Goal: Browse casually: Explore the website without a specific task or goal

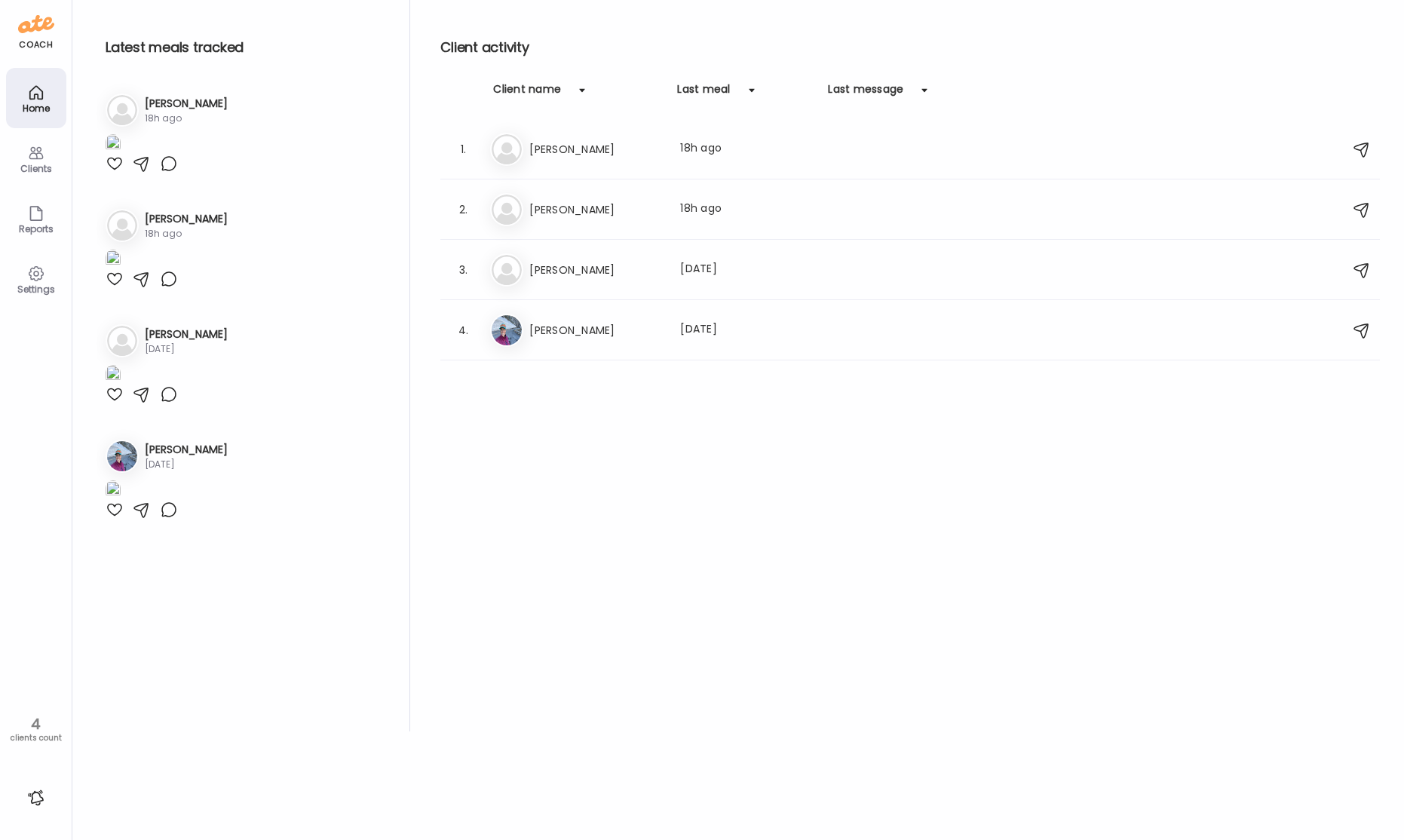
drag, startPoint x: 610, startPoint y: 138, endPoint x: 611, endPoint y: 146, distance: 8.1
click at [610, 138] on div "El [PERSON_NAME] Last meal: 18h ago" at bounding box center [912, 149] width 844 height 33
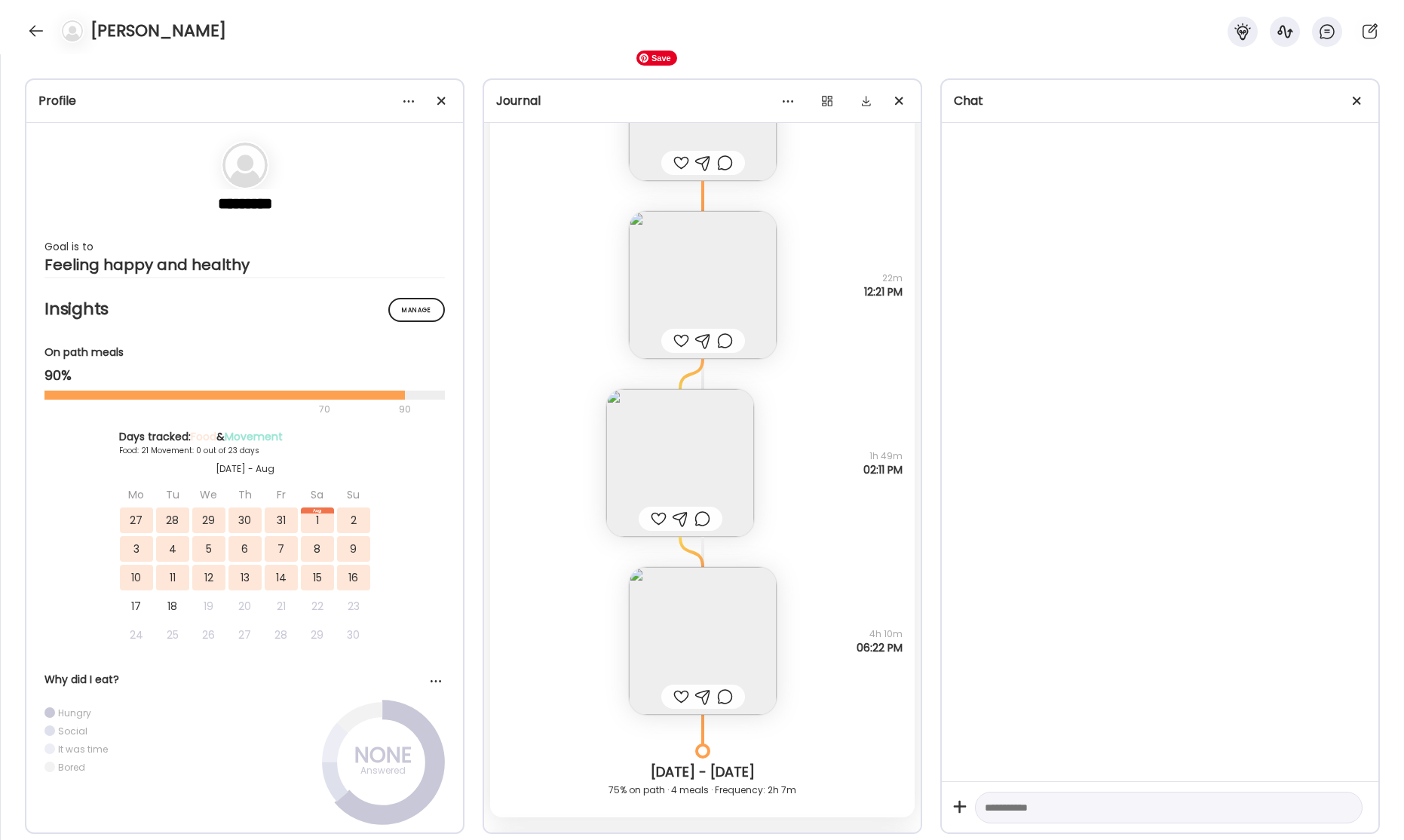
scroll to position [36327, 0]
click at [666, 450] on img at bounding box center [680, 469] width 148 height 148
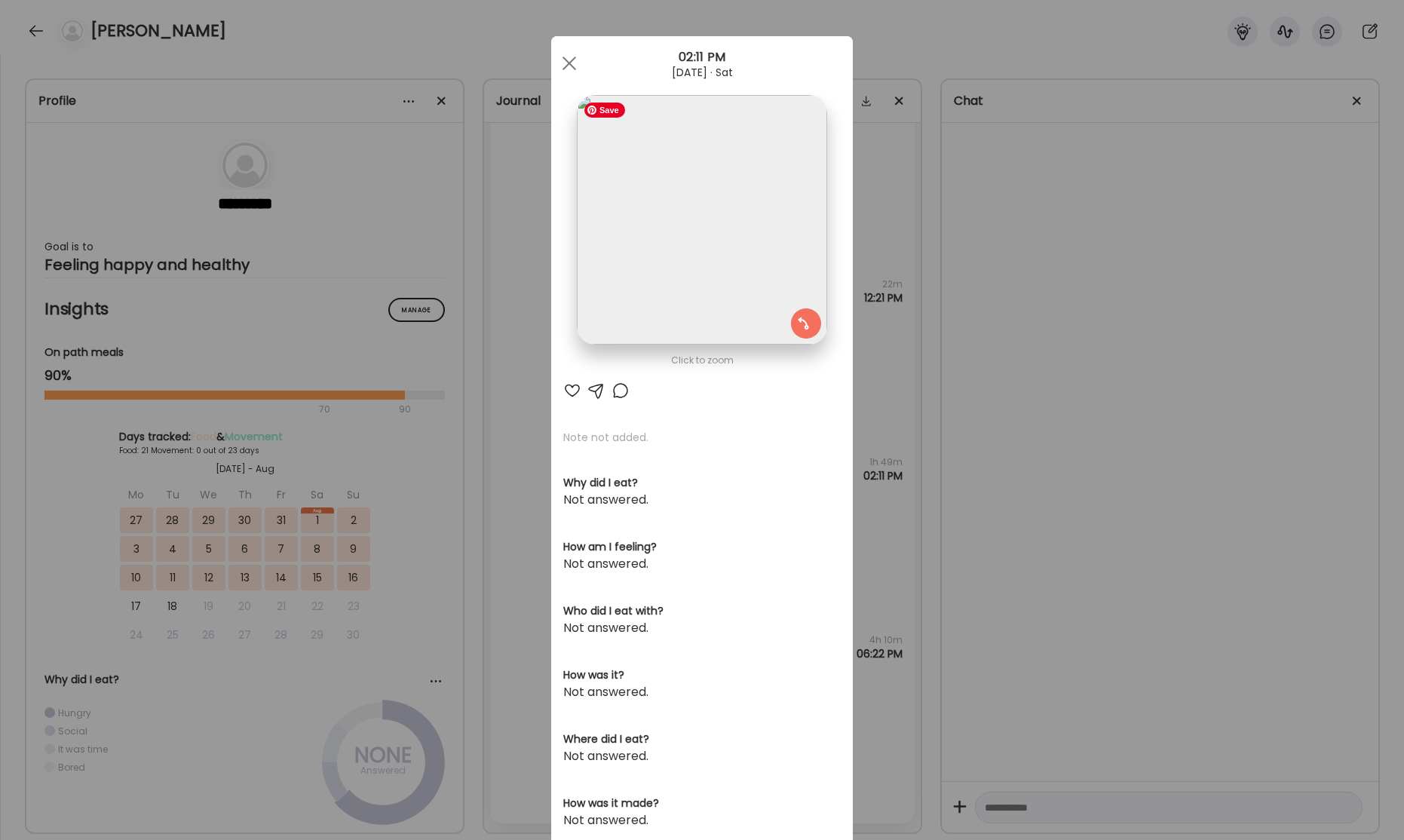
click at [706, 283] on img at bounding box center [701, 219] width 250 height 250
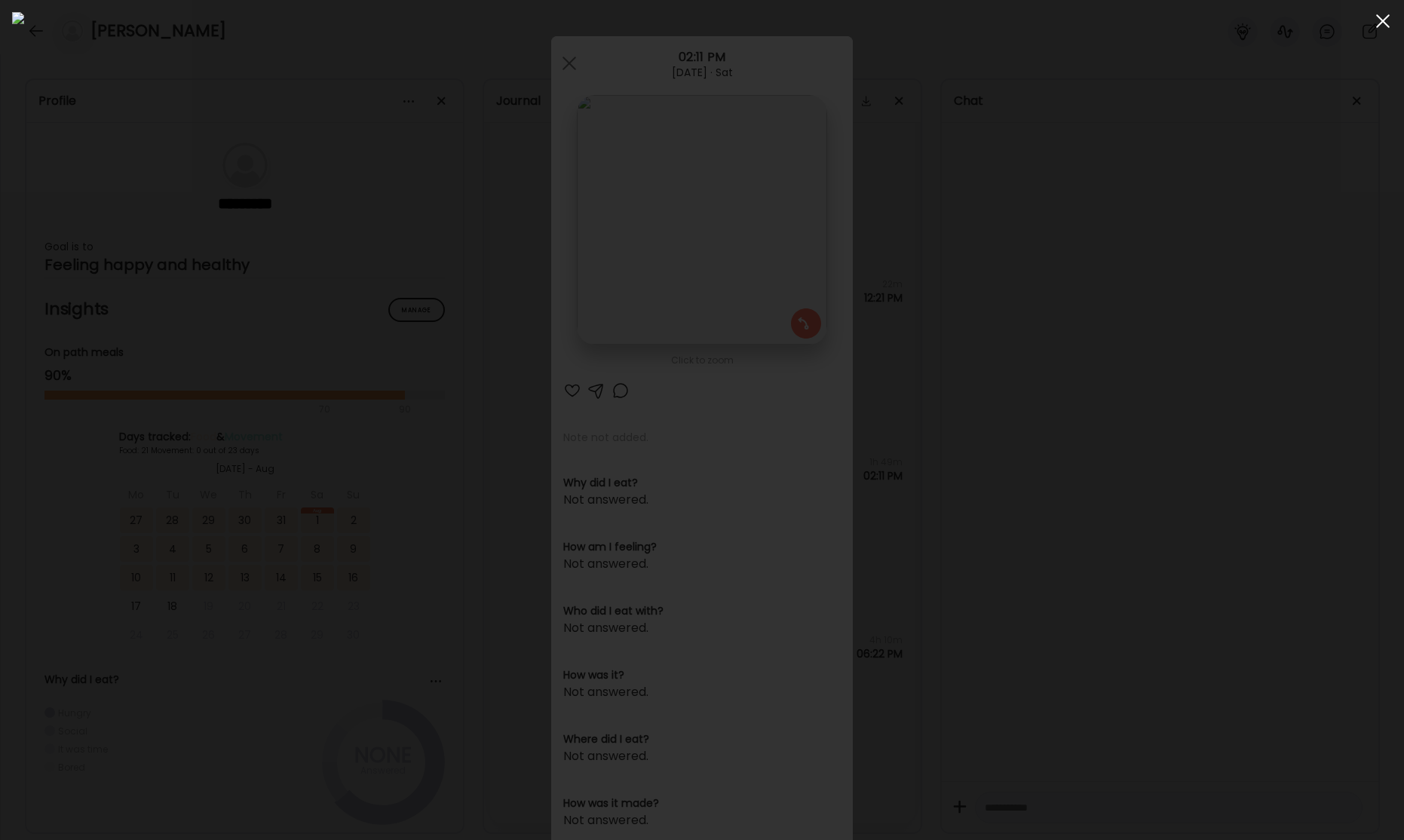
click at [1381, 22] on span at bounding box center [1383, 21] width 14 height 14
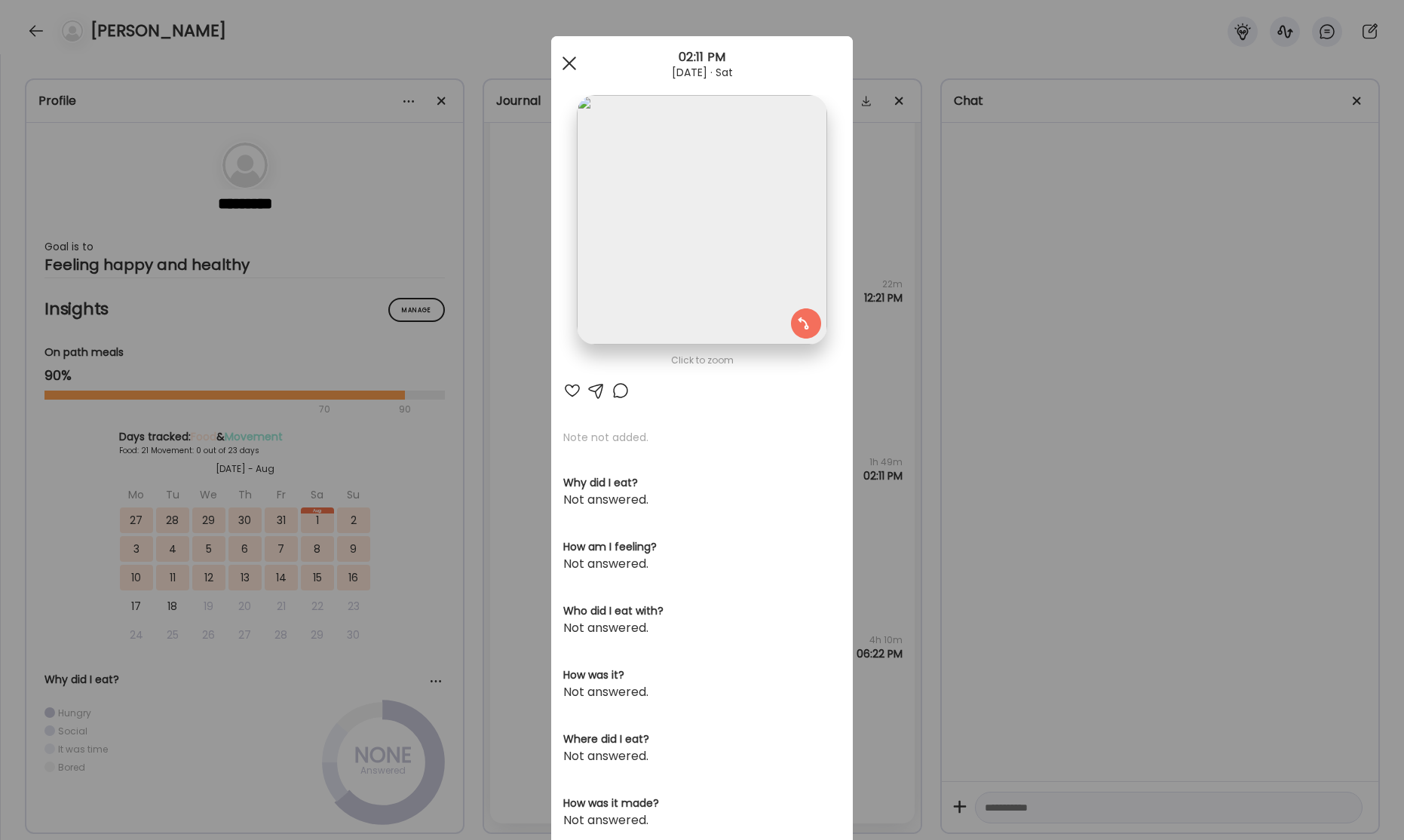
click at [570, 65] on span at bounding box center [569, 64] width 14 height 14
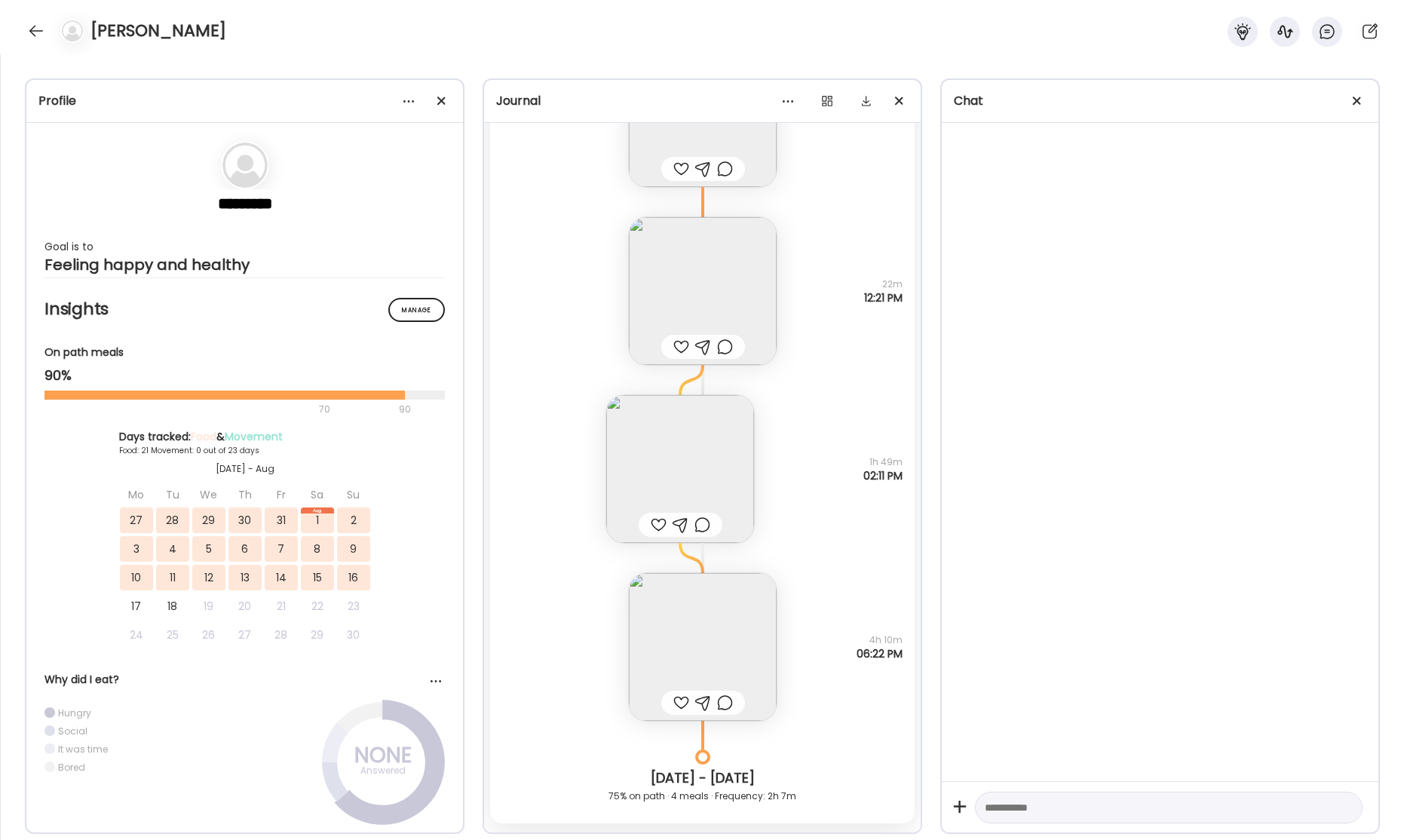
click at [38, 19] on div at bounding box center [36, 30] width 24 height 24
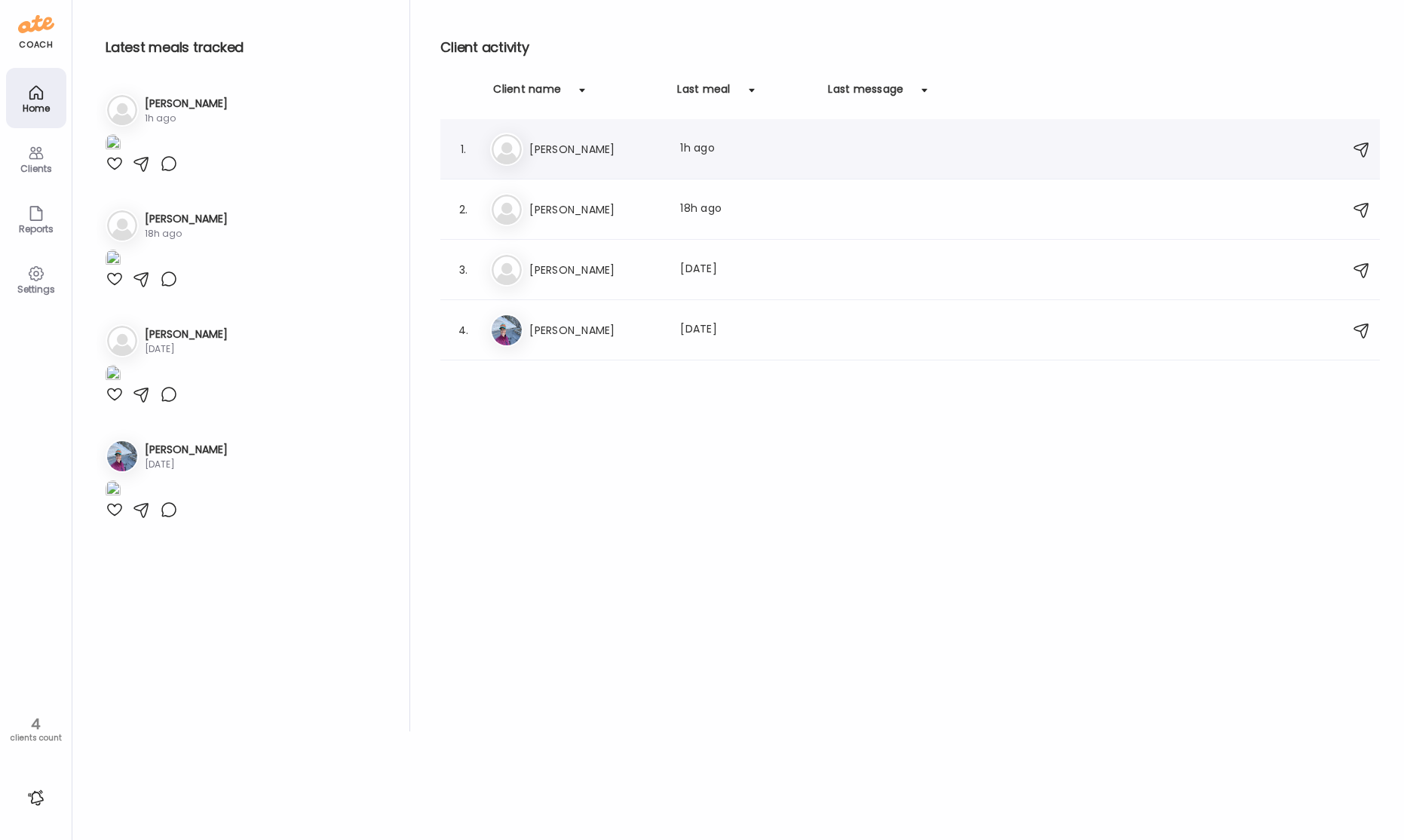
click at [616, 148] on h3 "[PERSON_NAME]" at bounding box center [595, 149] width 133 height 18
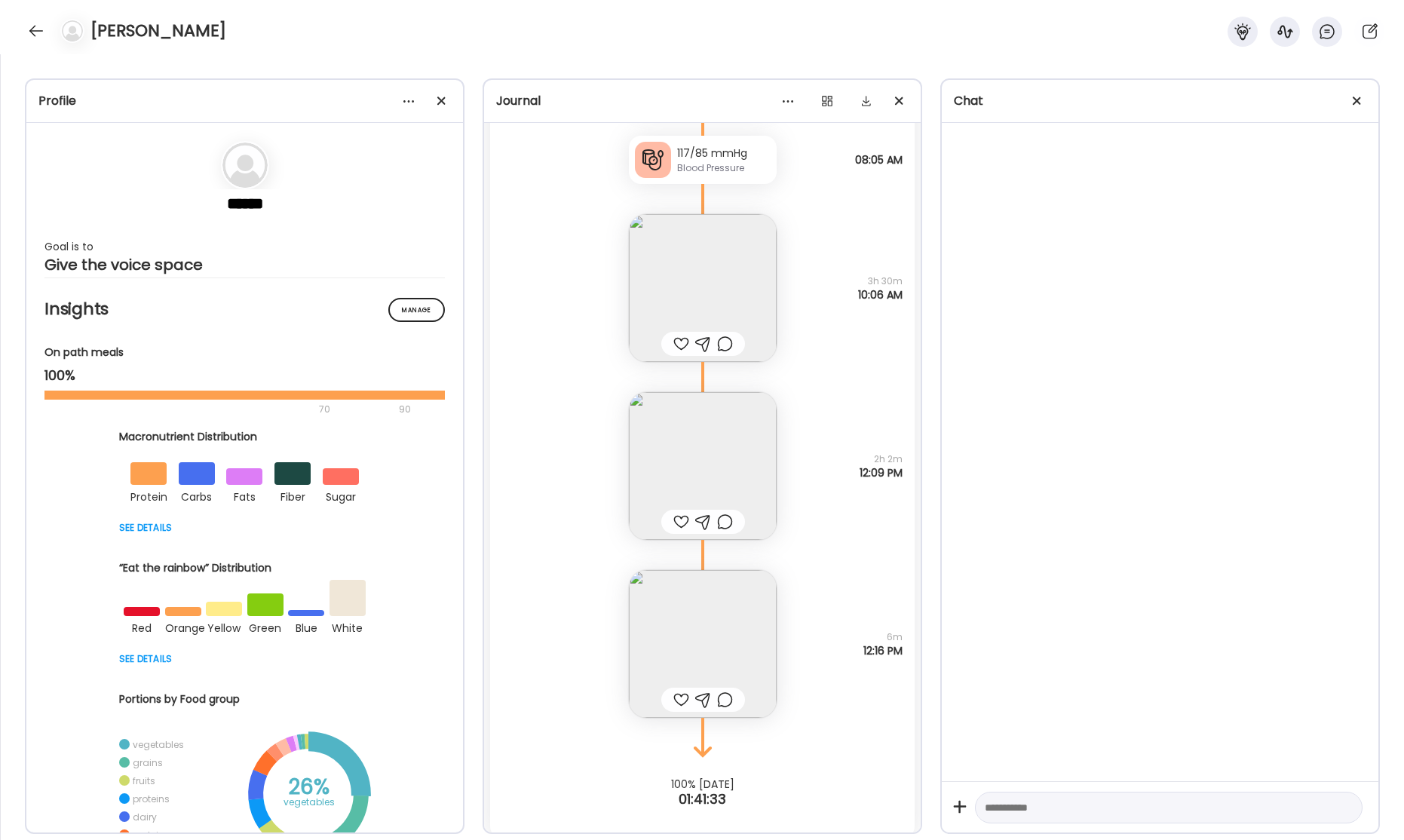
scroll to position [52392, 0]
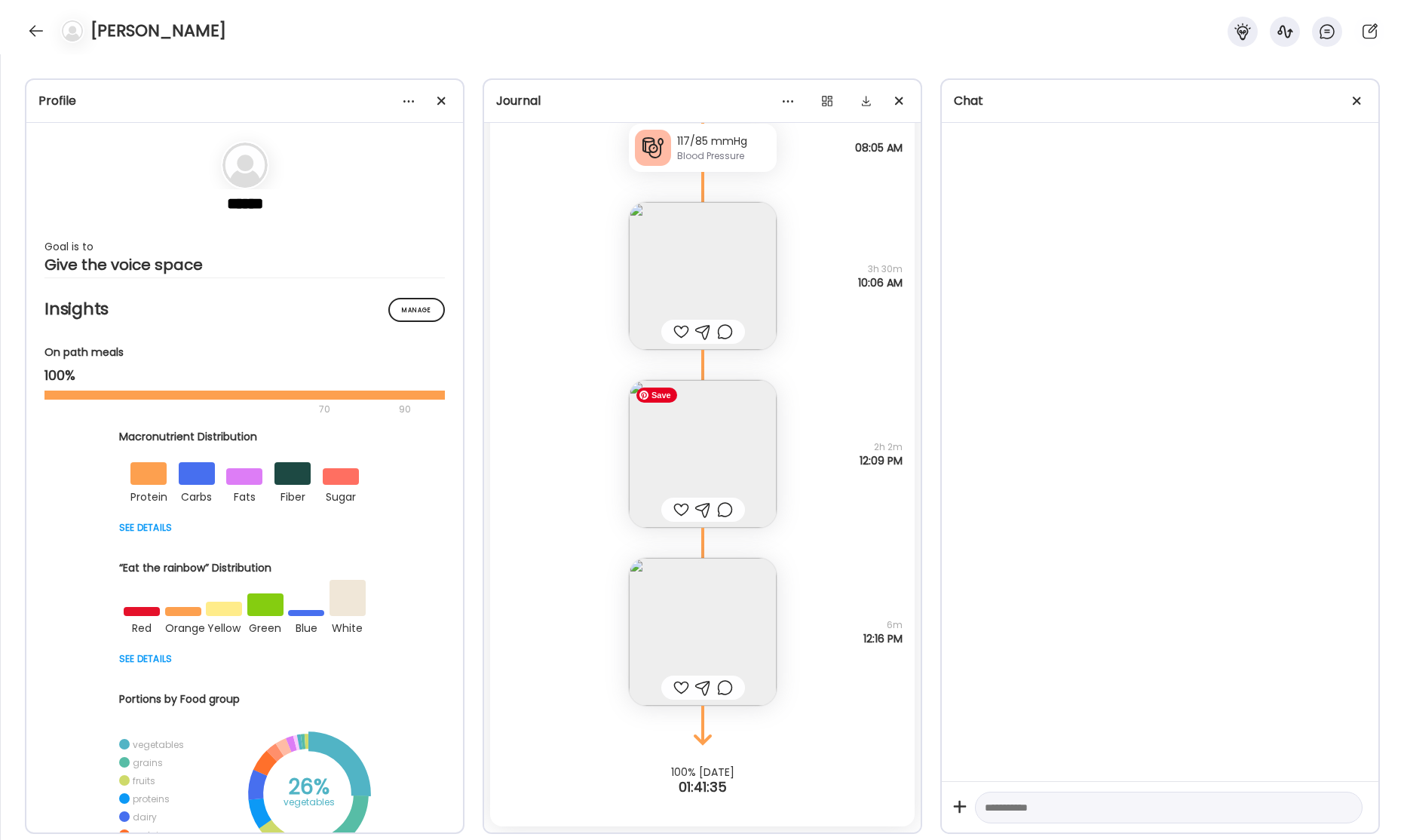
click at [705, 462] on img at bounding box center [703, 454] width 148 height 148
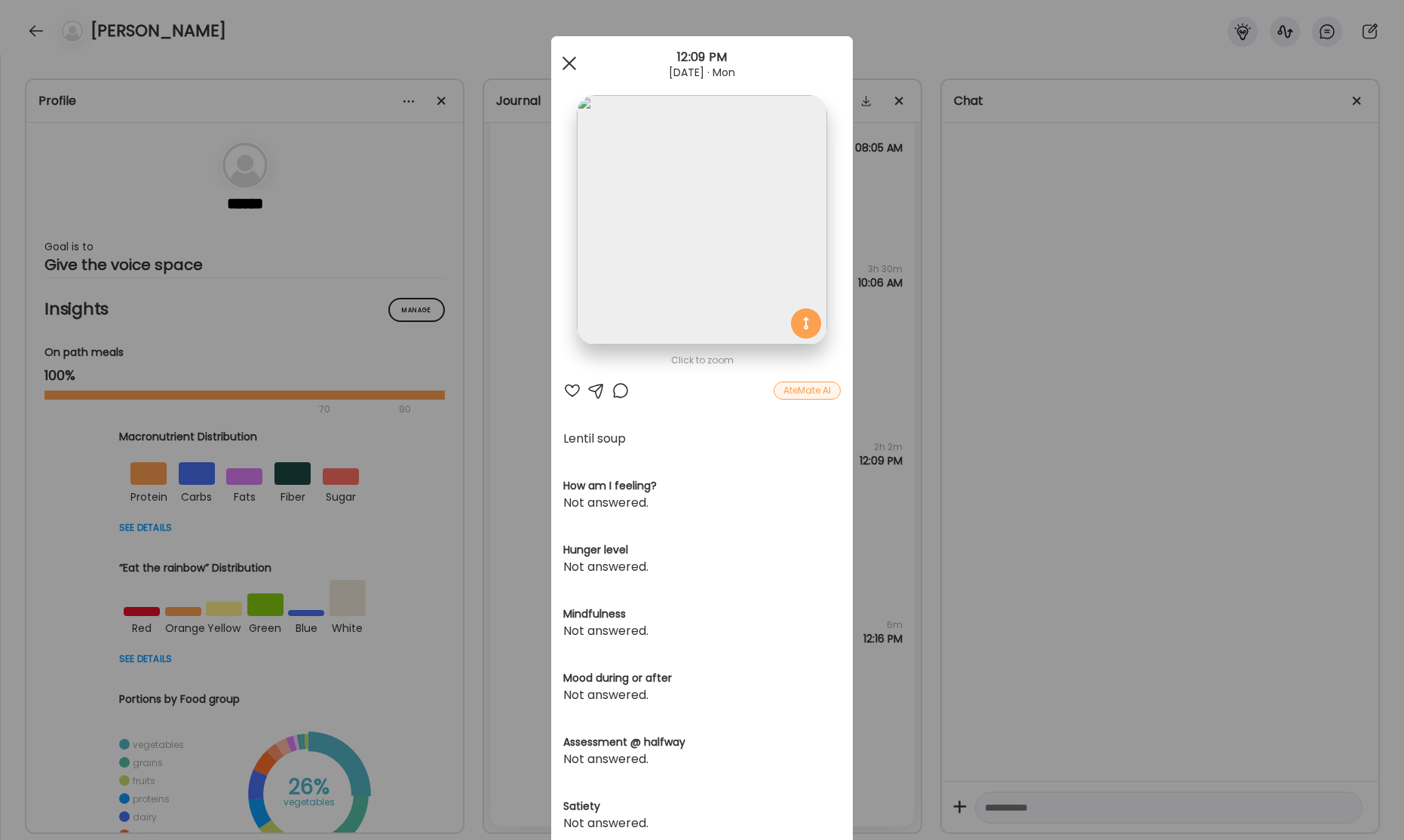
click at [567, 65] on span at bounding box center [569, 64] width 14 height 14
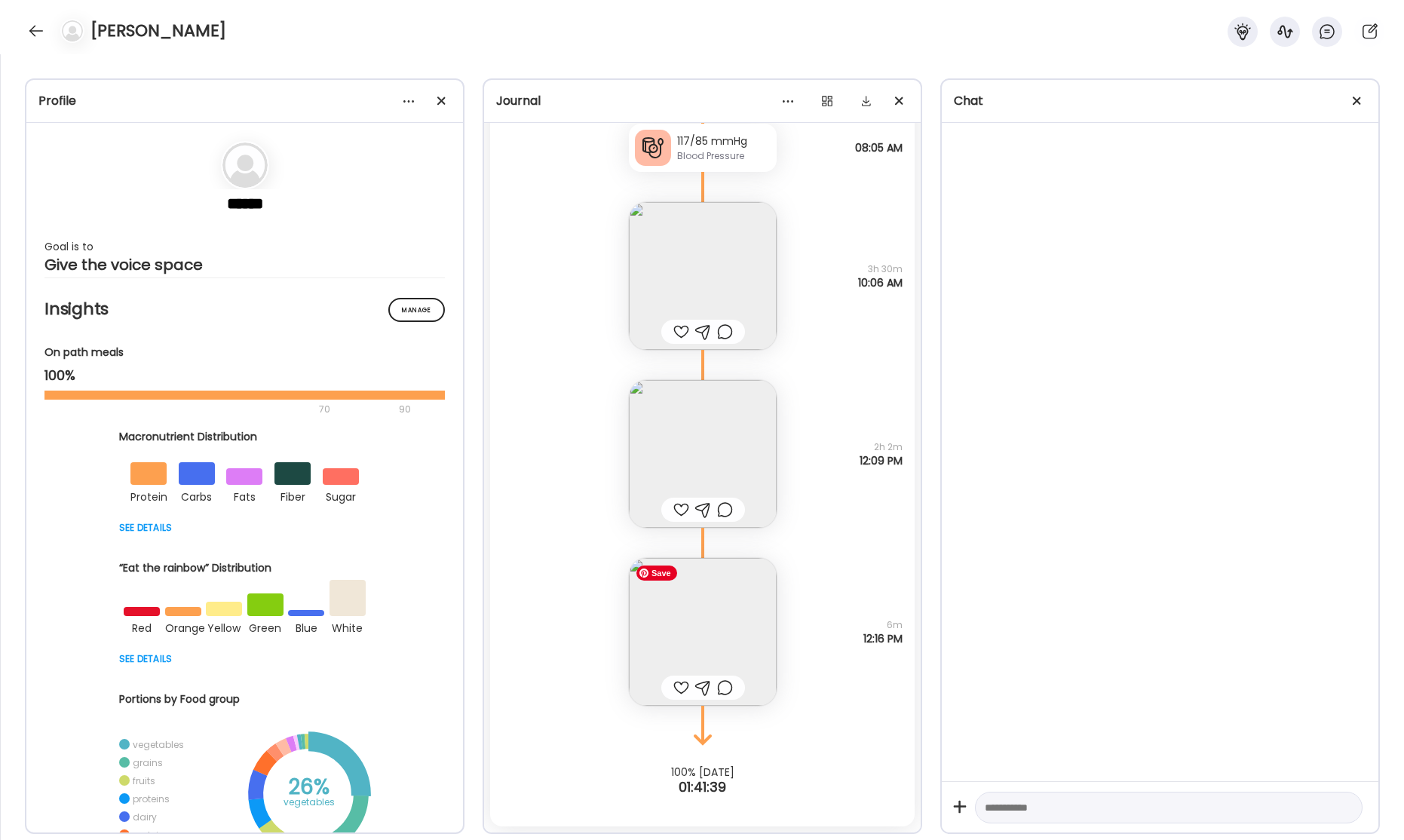
click at [710, 644] on img at bounding box center [703, 632] width 148 height 148
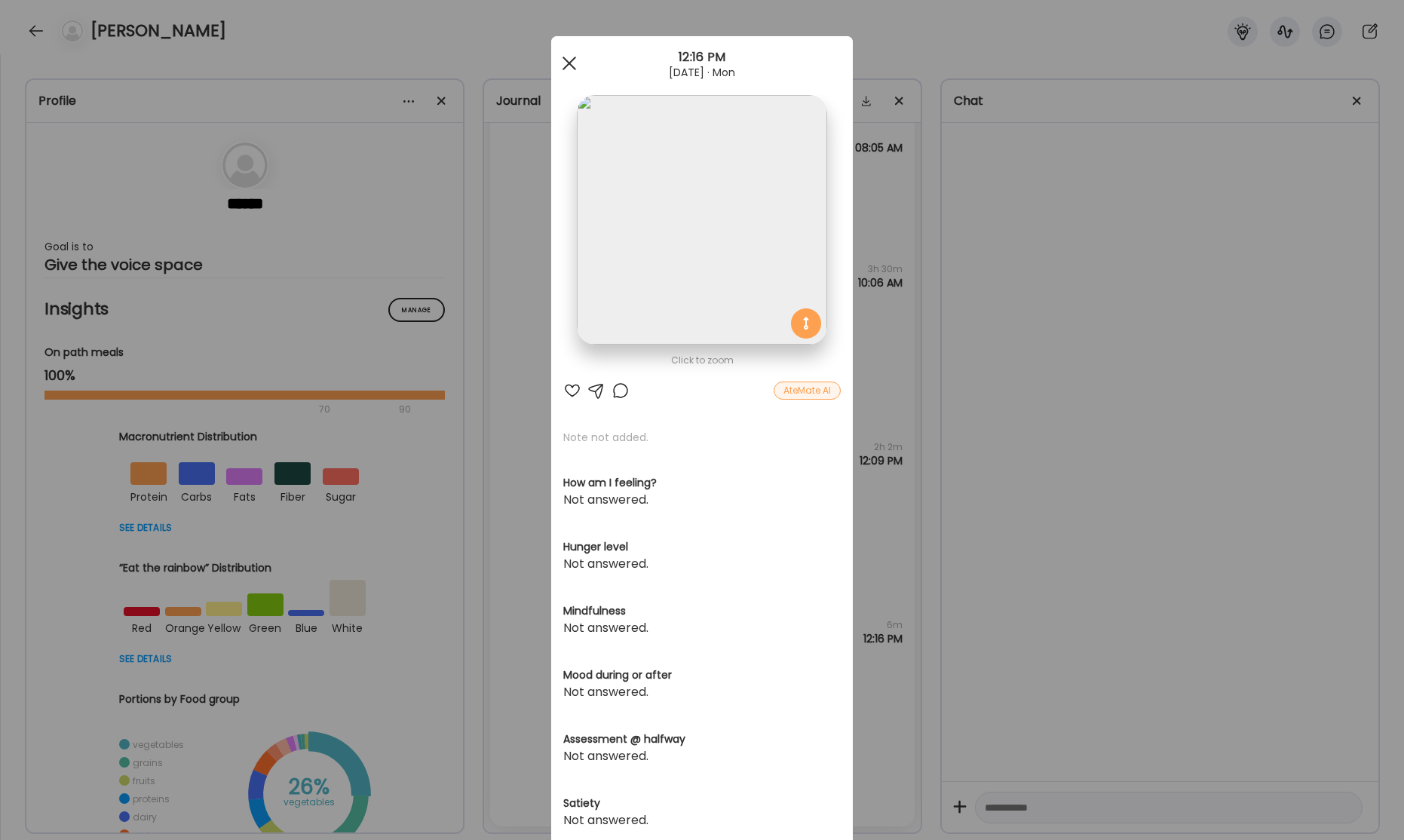
click at [565, 61] on div at bounding box center [569, 64] width 30 height 30
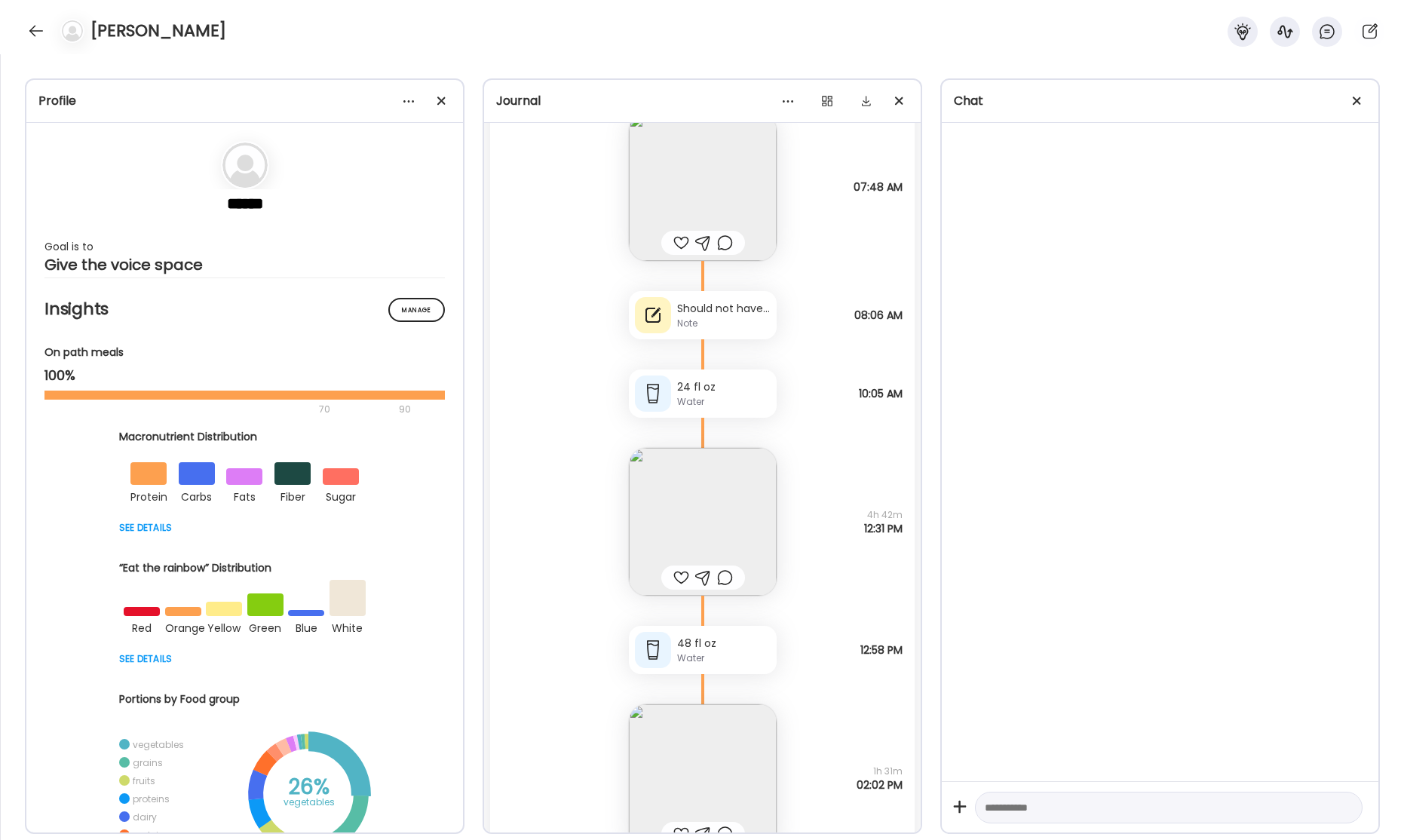
scroll to position [50417, 0]
click at [727, 329] on div "Note" at bounding box center [724, 331] width 93 height 14
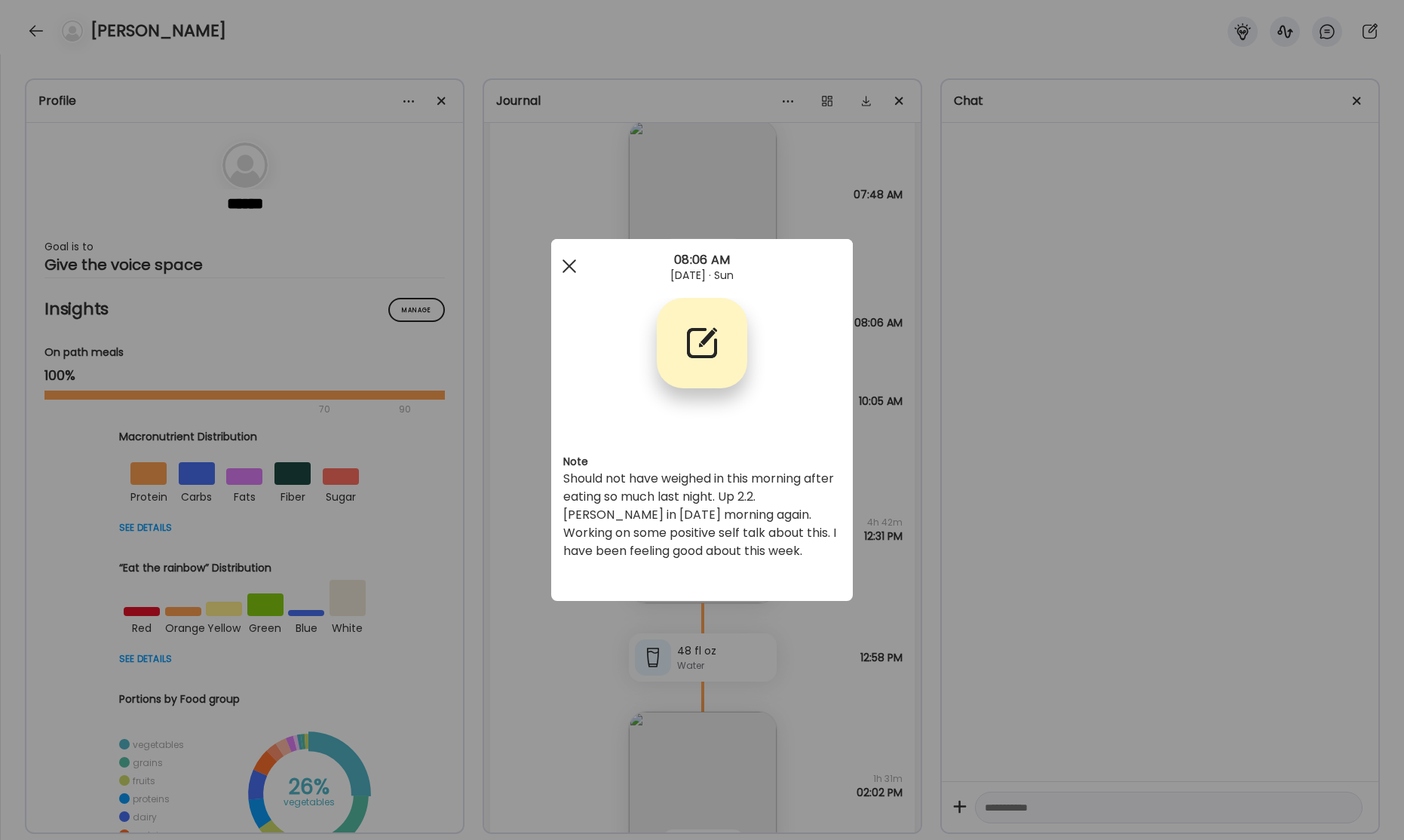
click at [561, 265] on div at bounding box center [569, 267] width 30 height 30
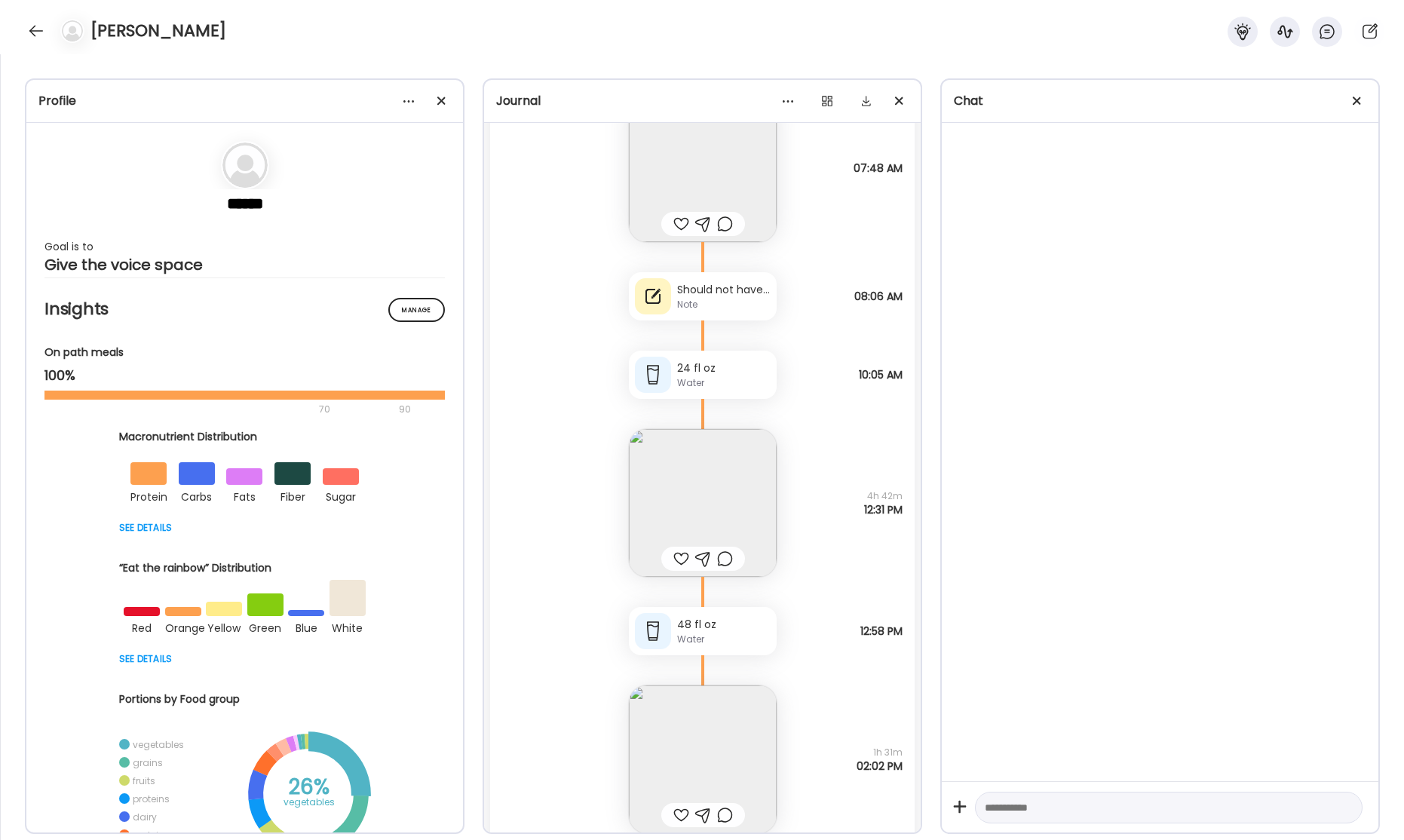
scroll to position [50453, 0]
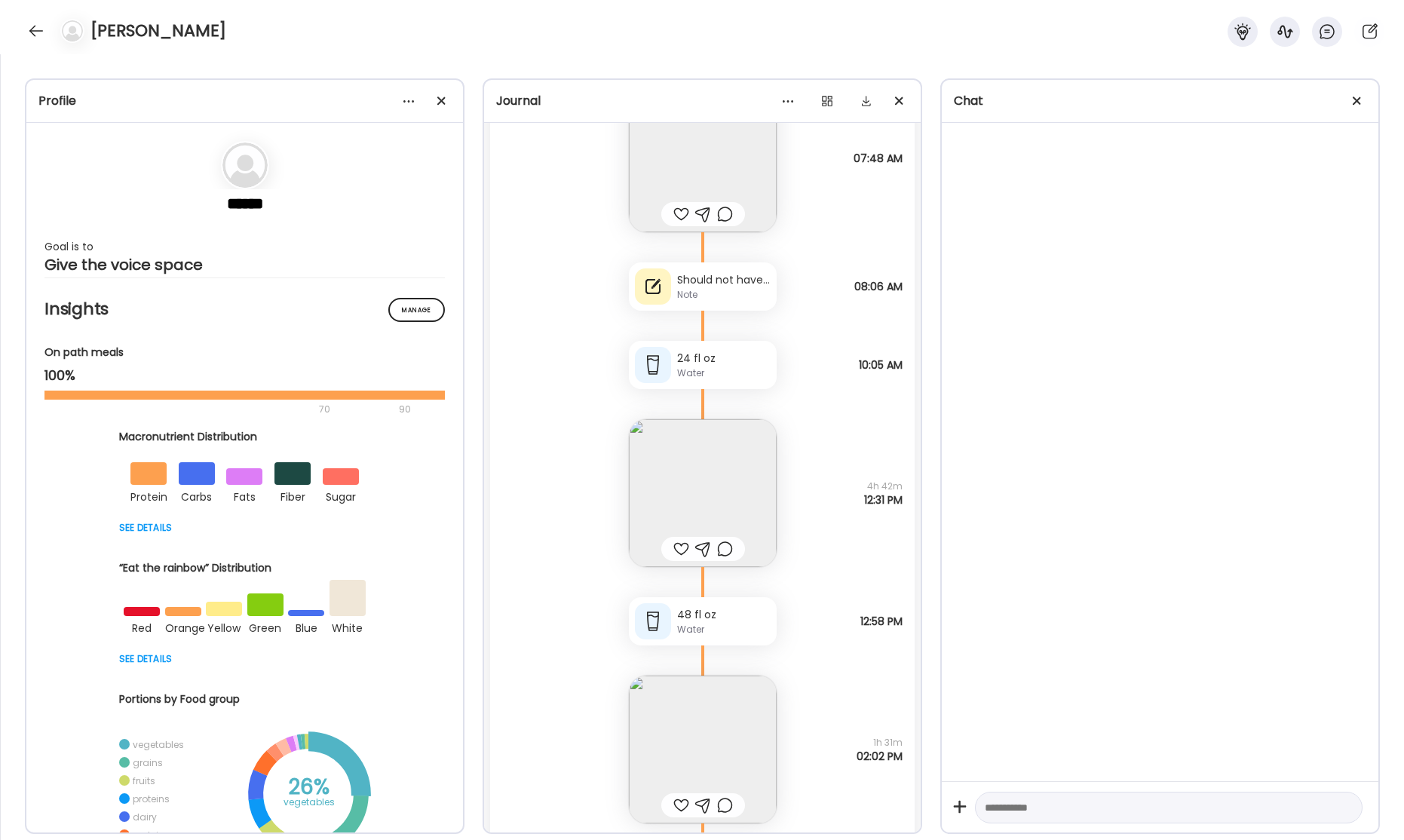
click at [729, 293] on div "Note" at bounding box center [724, 295] width 93 height 14
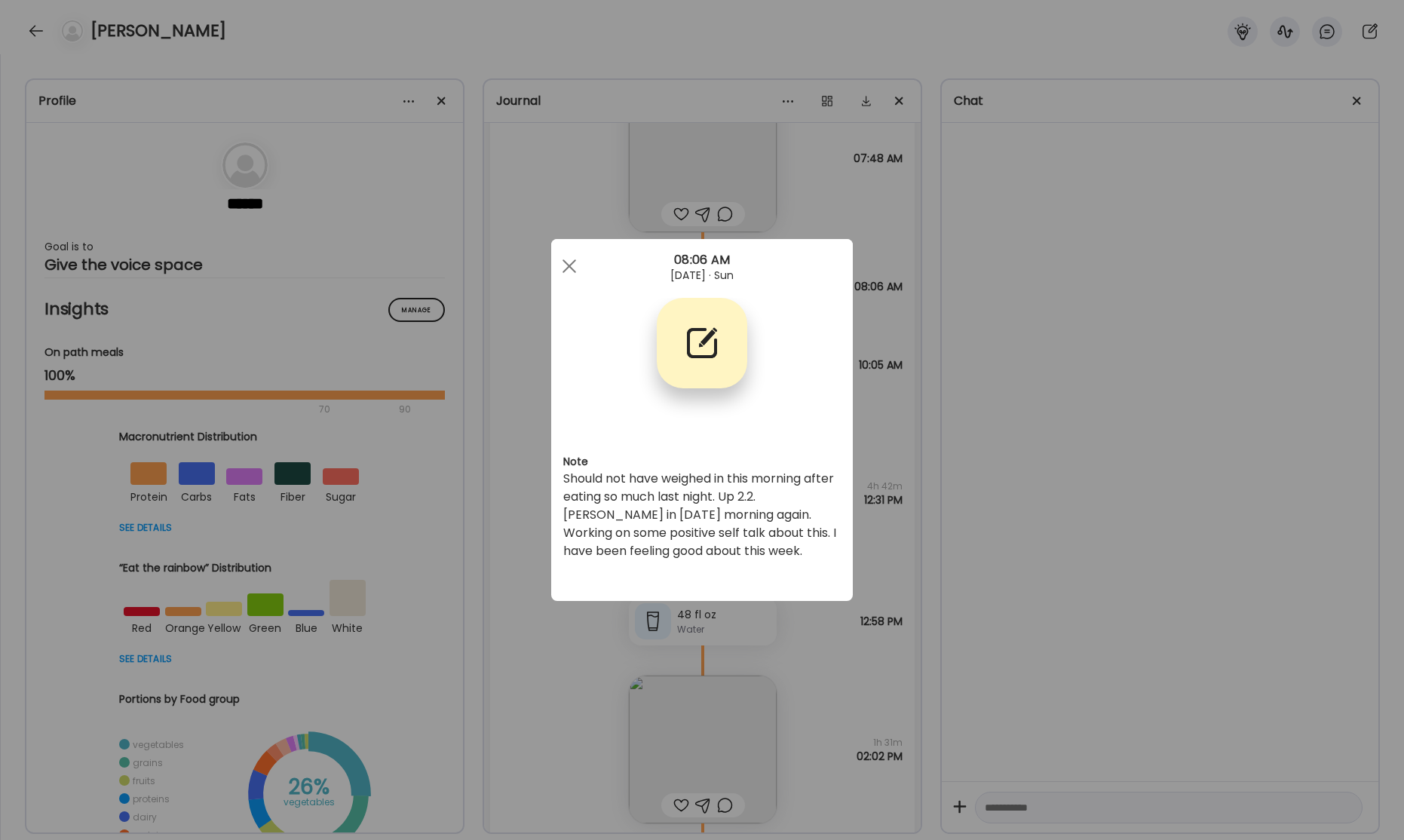
click at [1158, 299] on div "Ate Coach Dashboard Wahoo! It’s official Take a moment to set up your Coach Pro…" at bounding box center [702, 420] width 1404 height 840
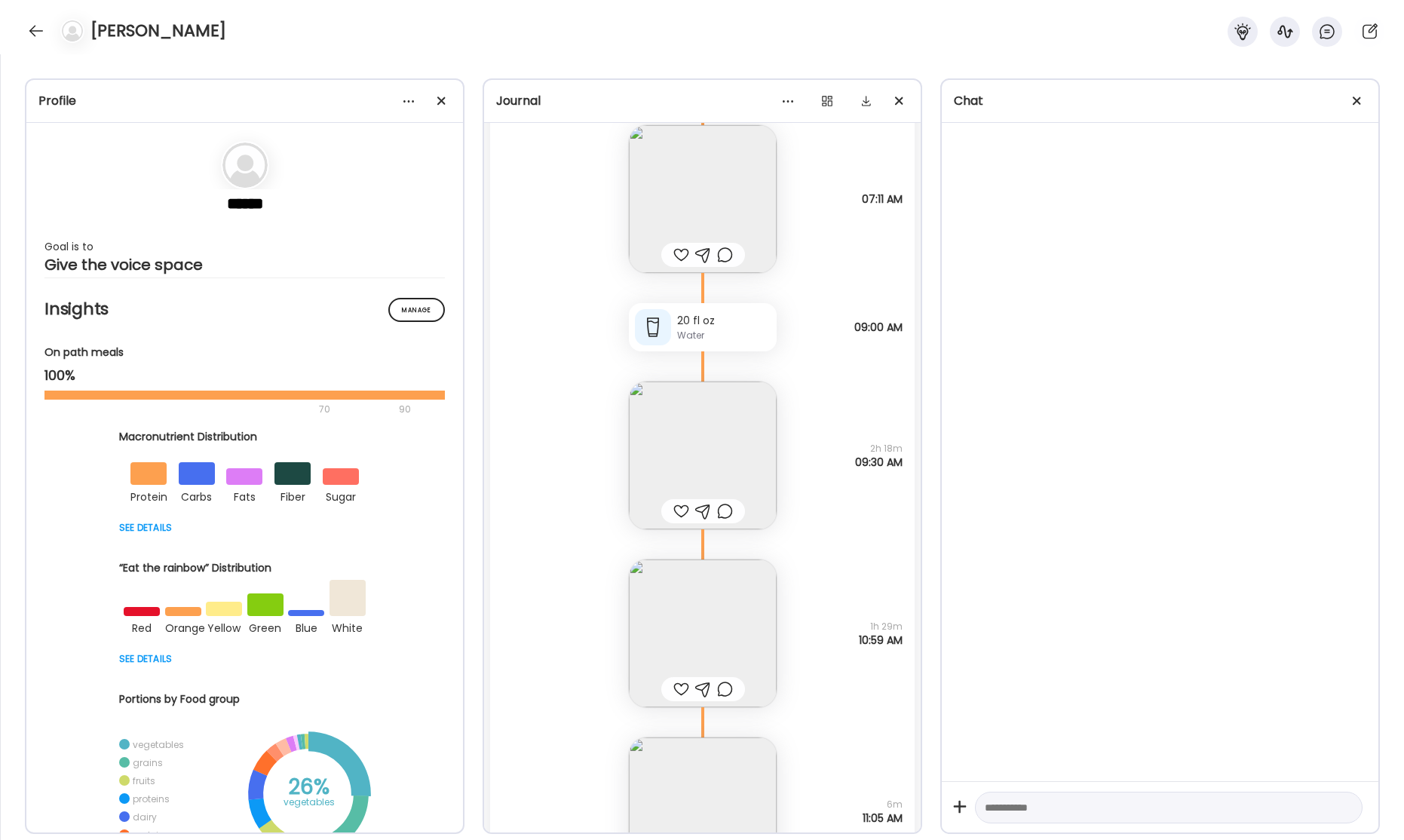
scroll to position [47694, 0]
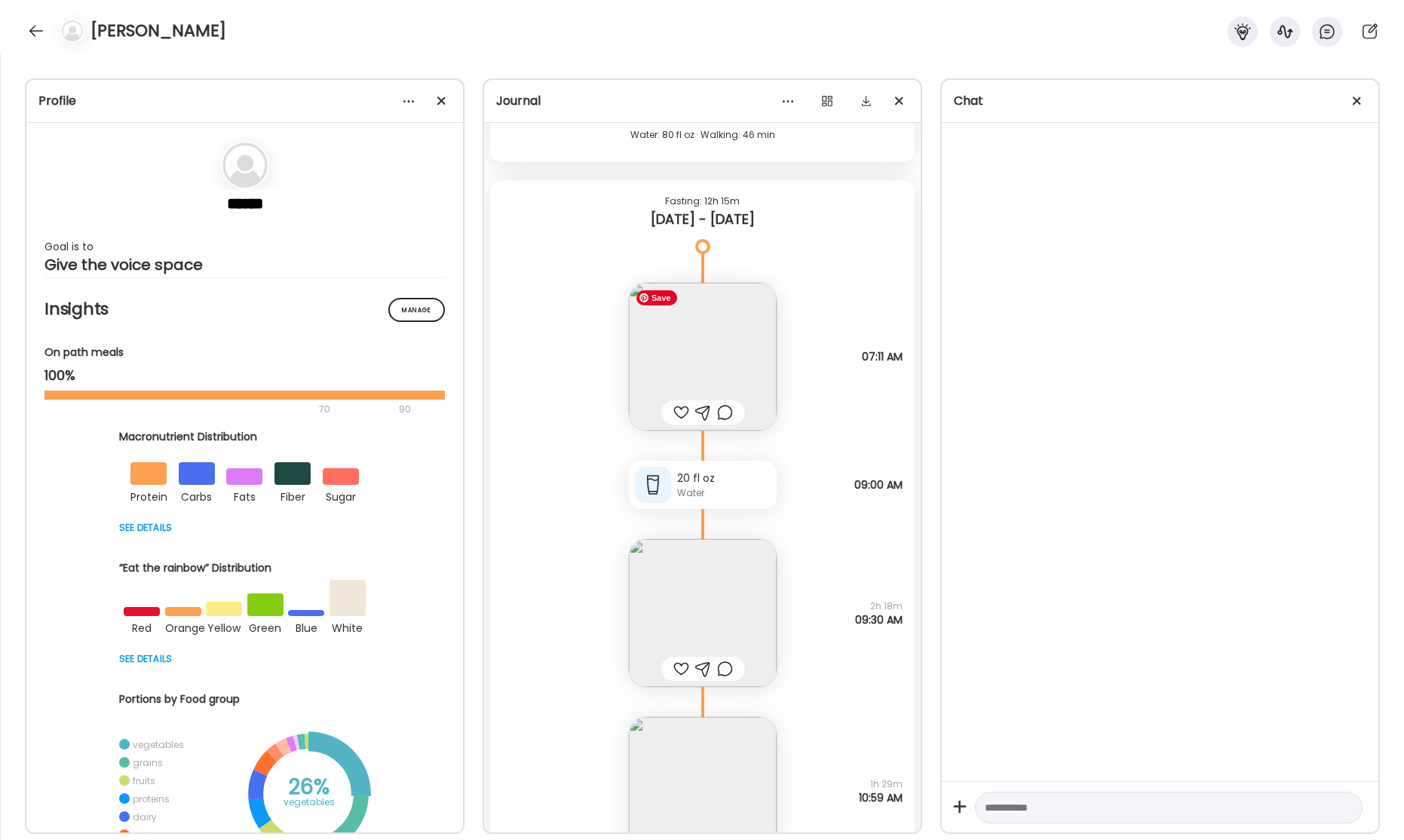
click at [694, 350] on img at bounding box center [703, 356] width 148 height 148
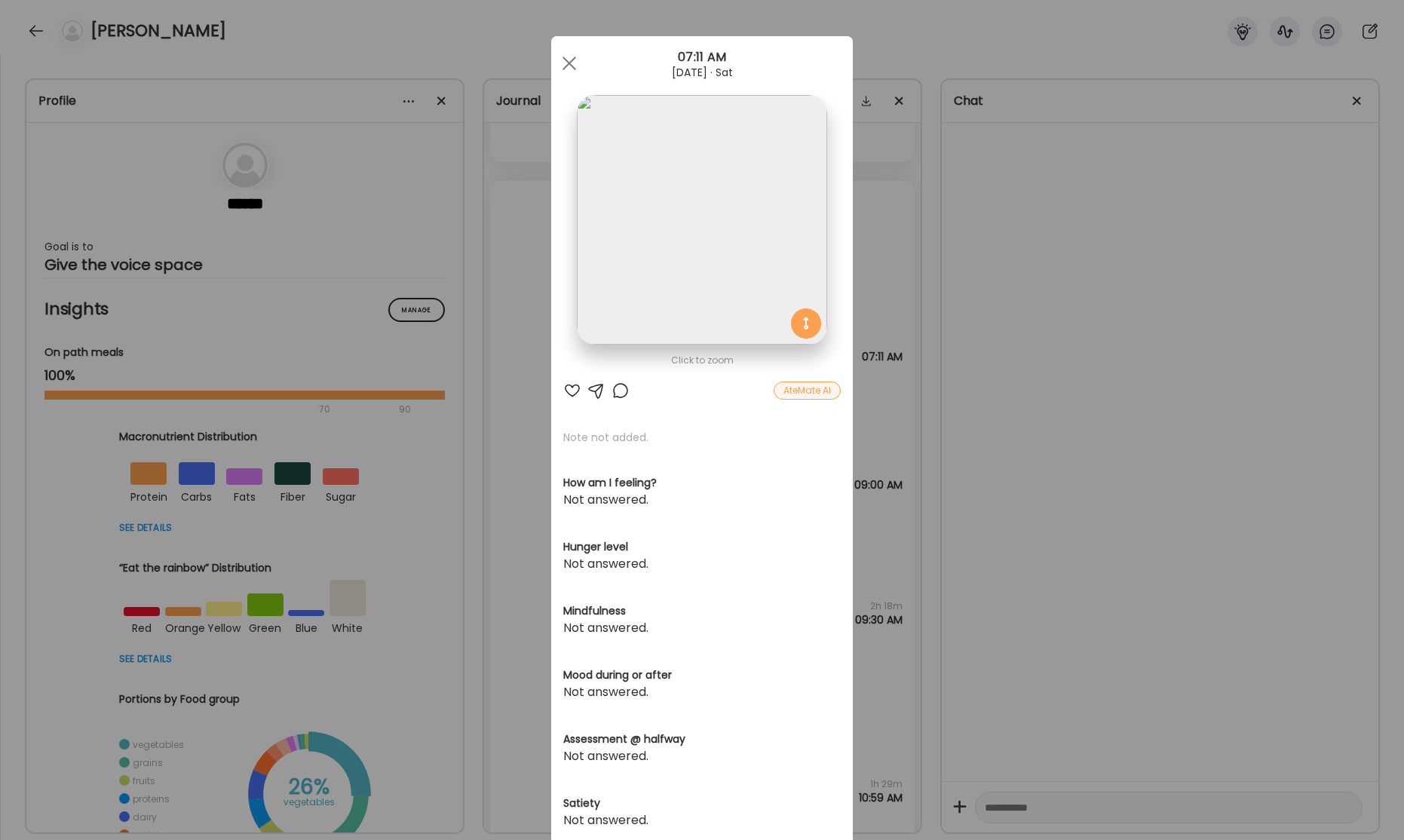
drag, startPoint x: 1094, startPoint y: 307, endPoint x: 854, endPoint y: 329, distance: 241.0
click at [1080, 307] on div "Ate Coach Dashboard Wahoo! It’s official Take a moment to set up your Coach Pro…" at bounding box center [702, 420] width 1404 height 840
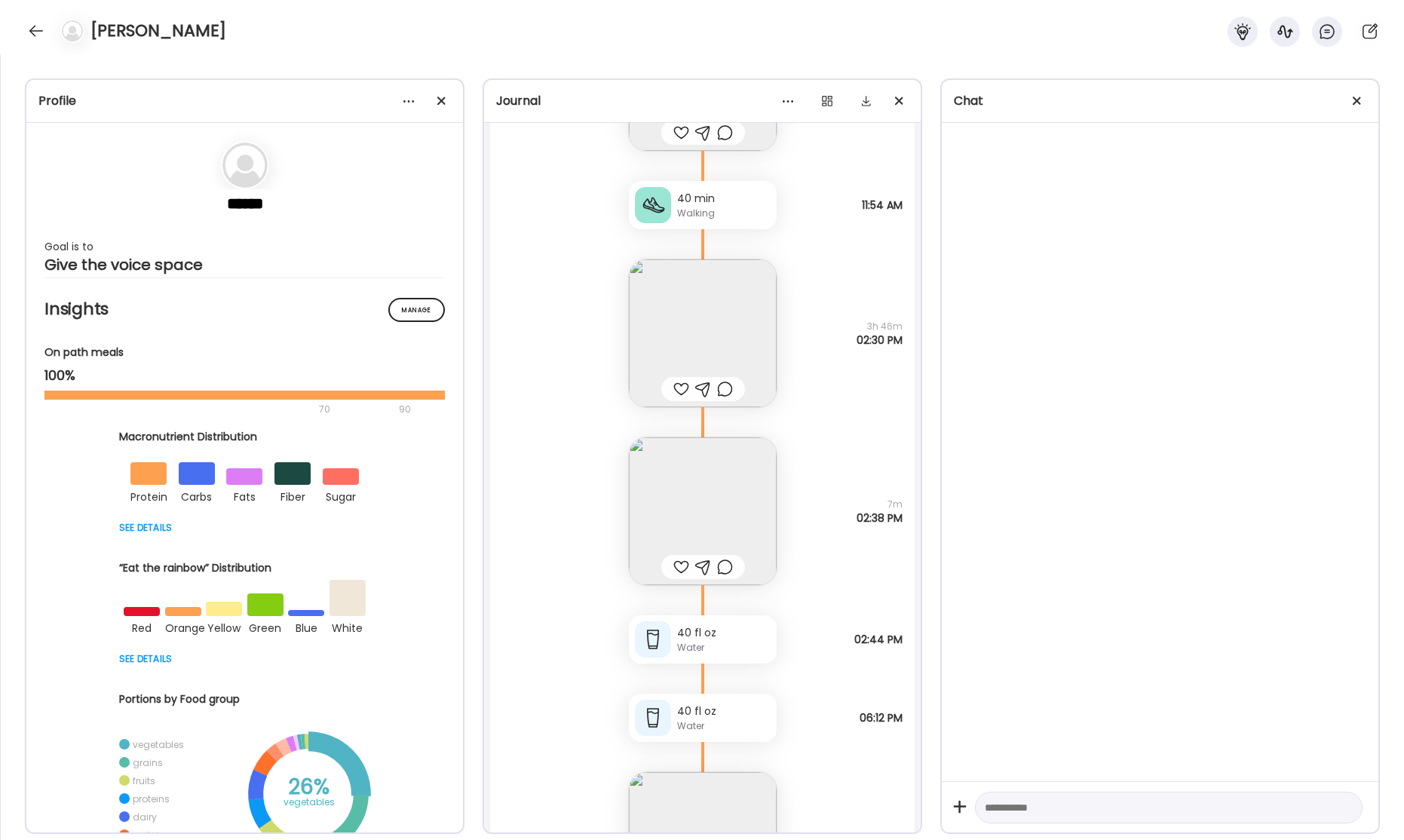
scroll to position [45926, 0]
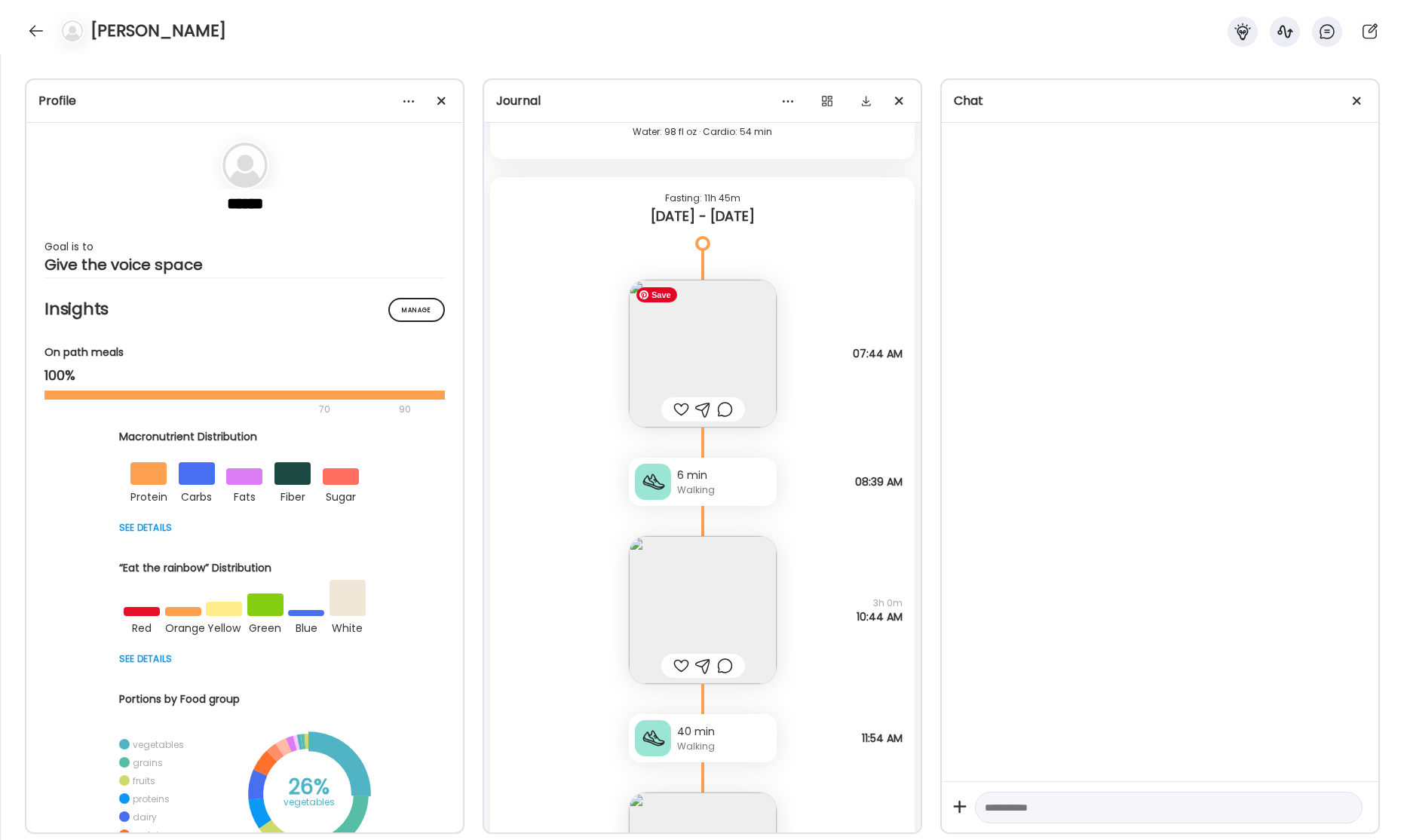
click at [685, 340] on img at bounding box center [703, 353] width 148 height 148
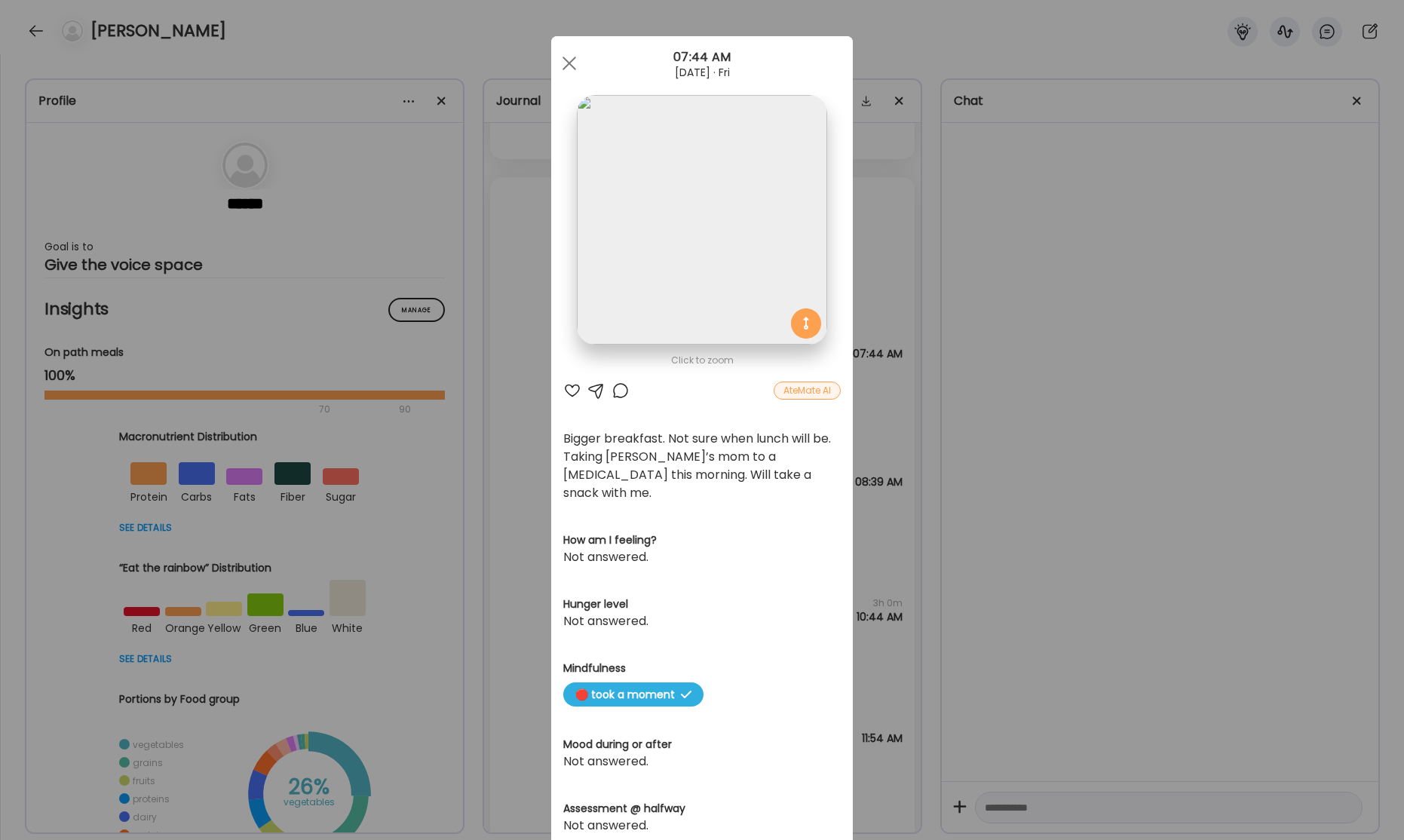
drag, startPoint x: 1088, startPoint y: 310, endPoint x: 960, endPoint y: 327, distance: 129.1
click at [1075, 312] on div "Ate Coach Dashboard Wahoo! It’s official Take a moment to set up your Coach Pro…" at bounding box center [702, 420] width 1404 height 840
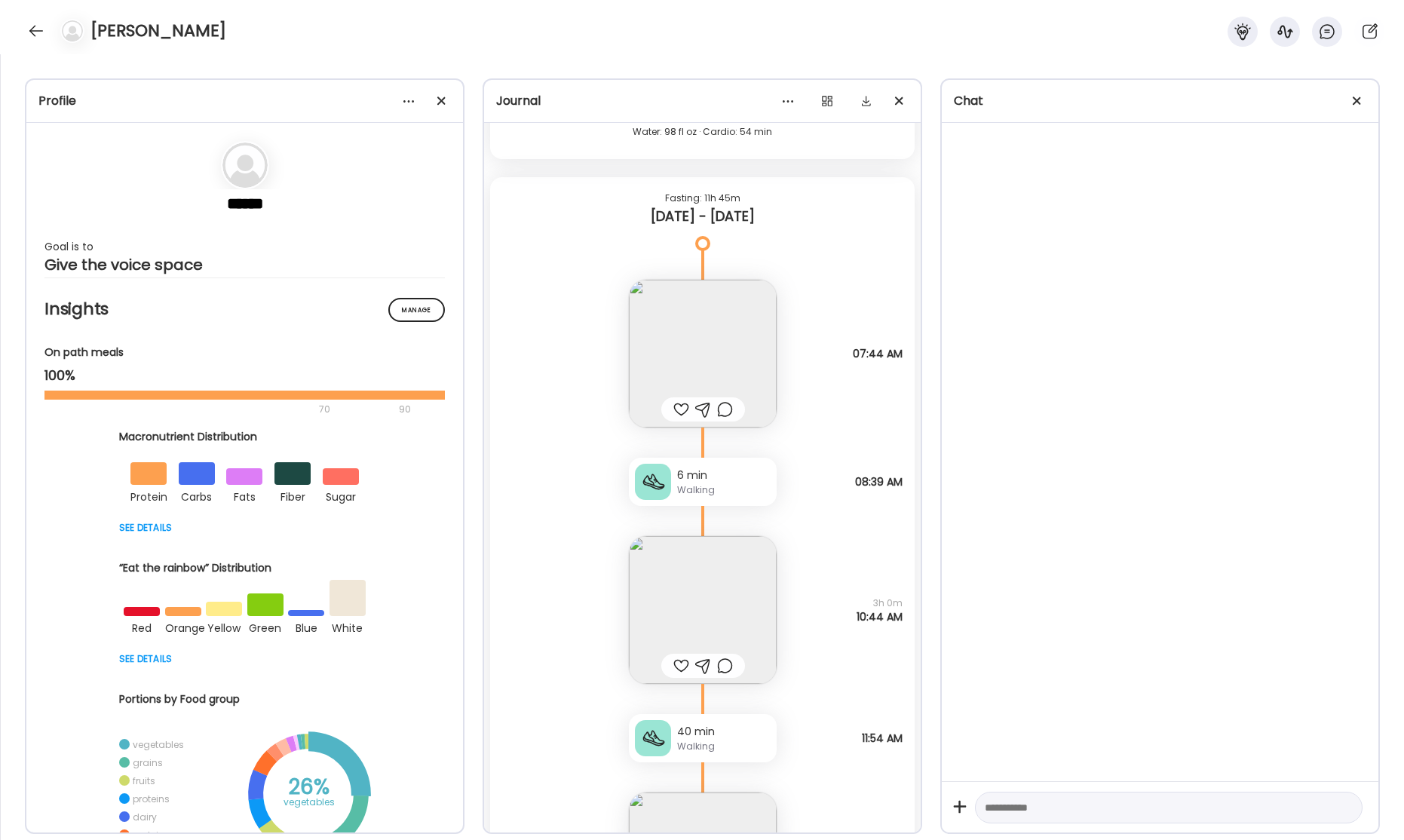
scroll to position [46265, 0]
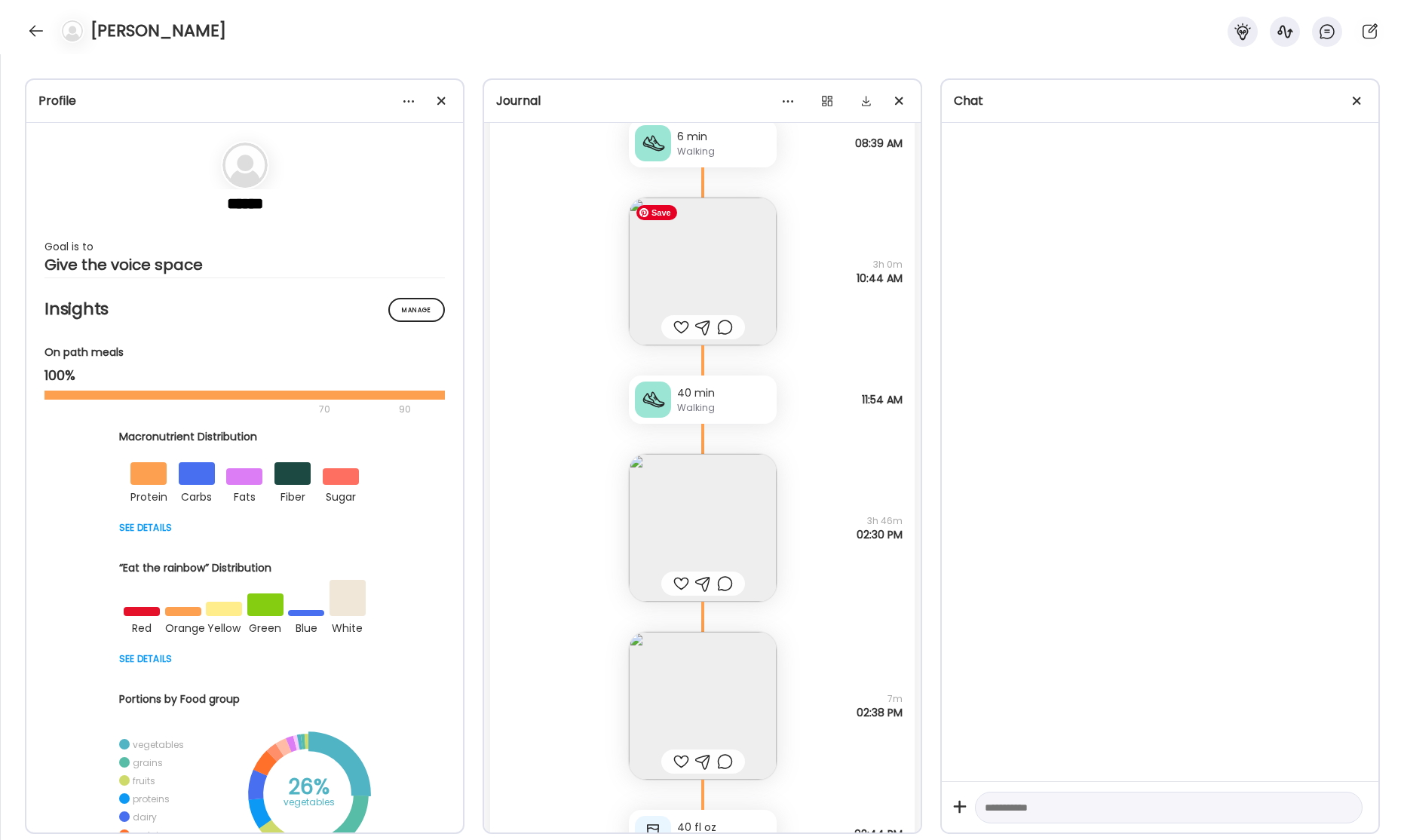
click at [714, 286] on img at bounding box center [703, 271] width 148 height 148
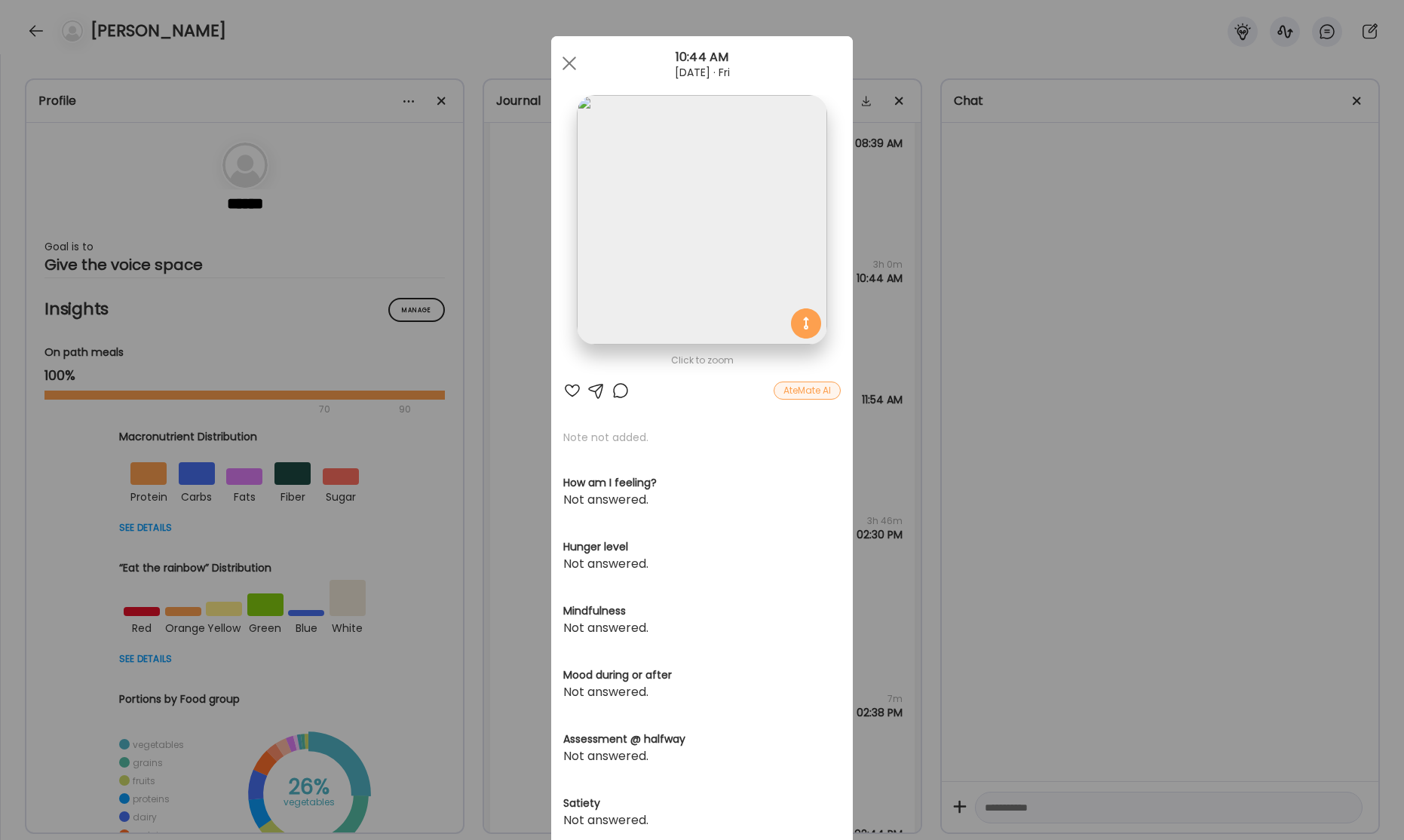
drag, startPoint x: 1099, startPoint y: 292, endPoint x: 852, endPoint y: 300, distance: 247.1
click at [1079, 295] on div "Ate Coach Dashboard Wahoo! It’s official Take a moment to set up your Coach Pro…" at bounding box center [702, 420] width 1404 height 840
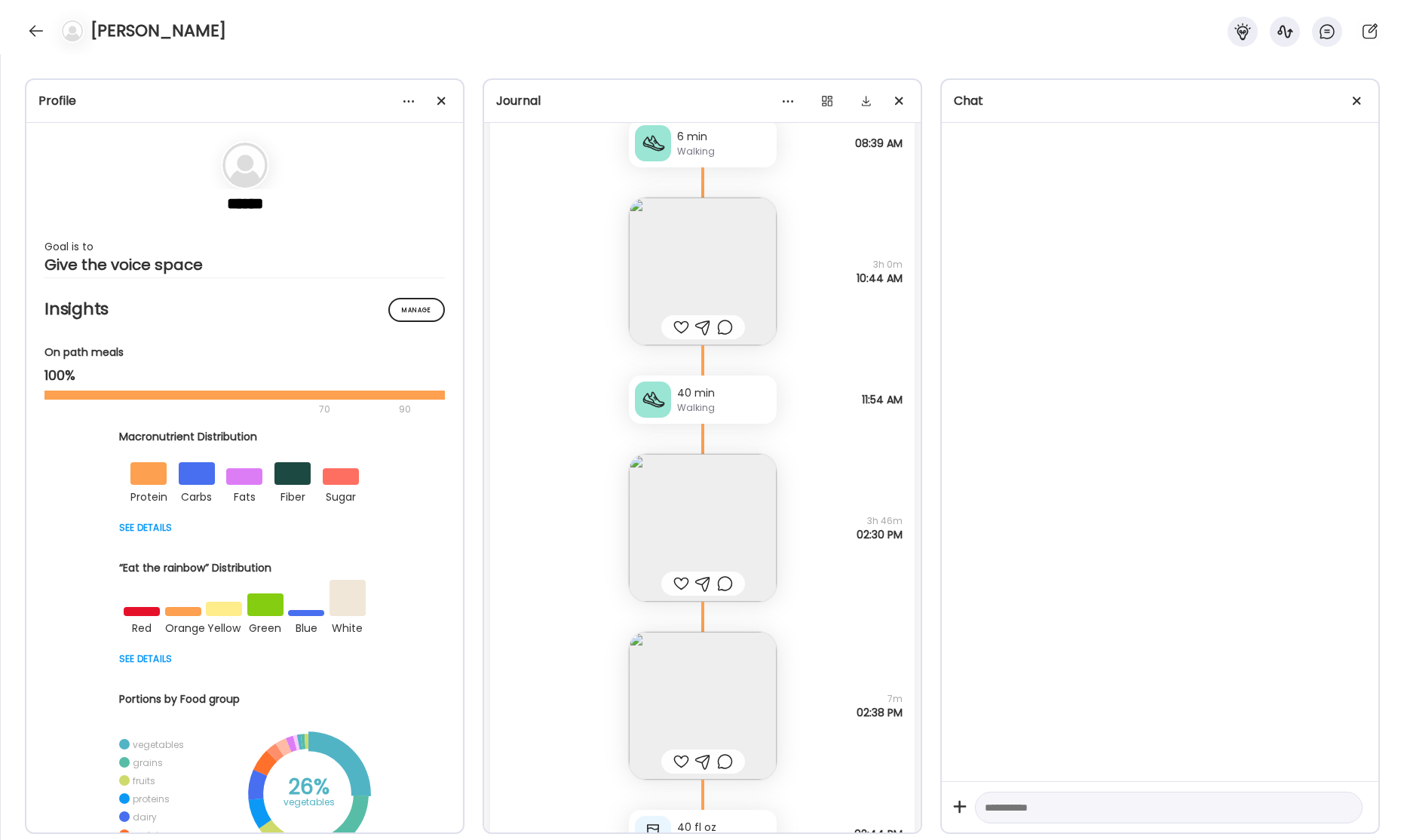
scroll to position [46596, 0]
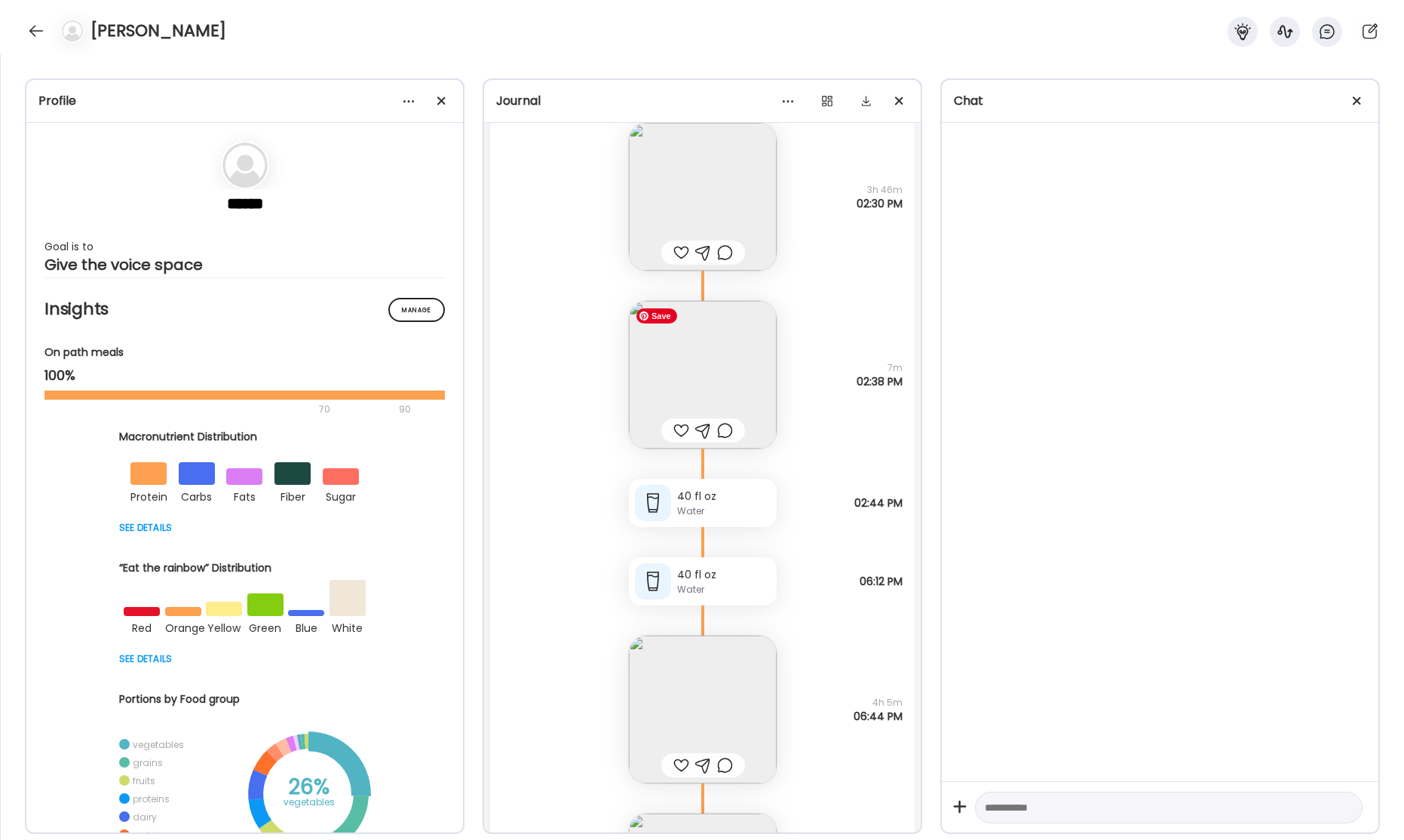
click at [706, 361] on img at bounding box center [703, 374] width 148 height 148
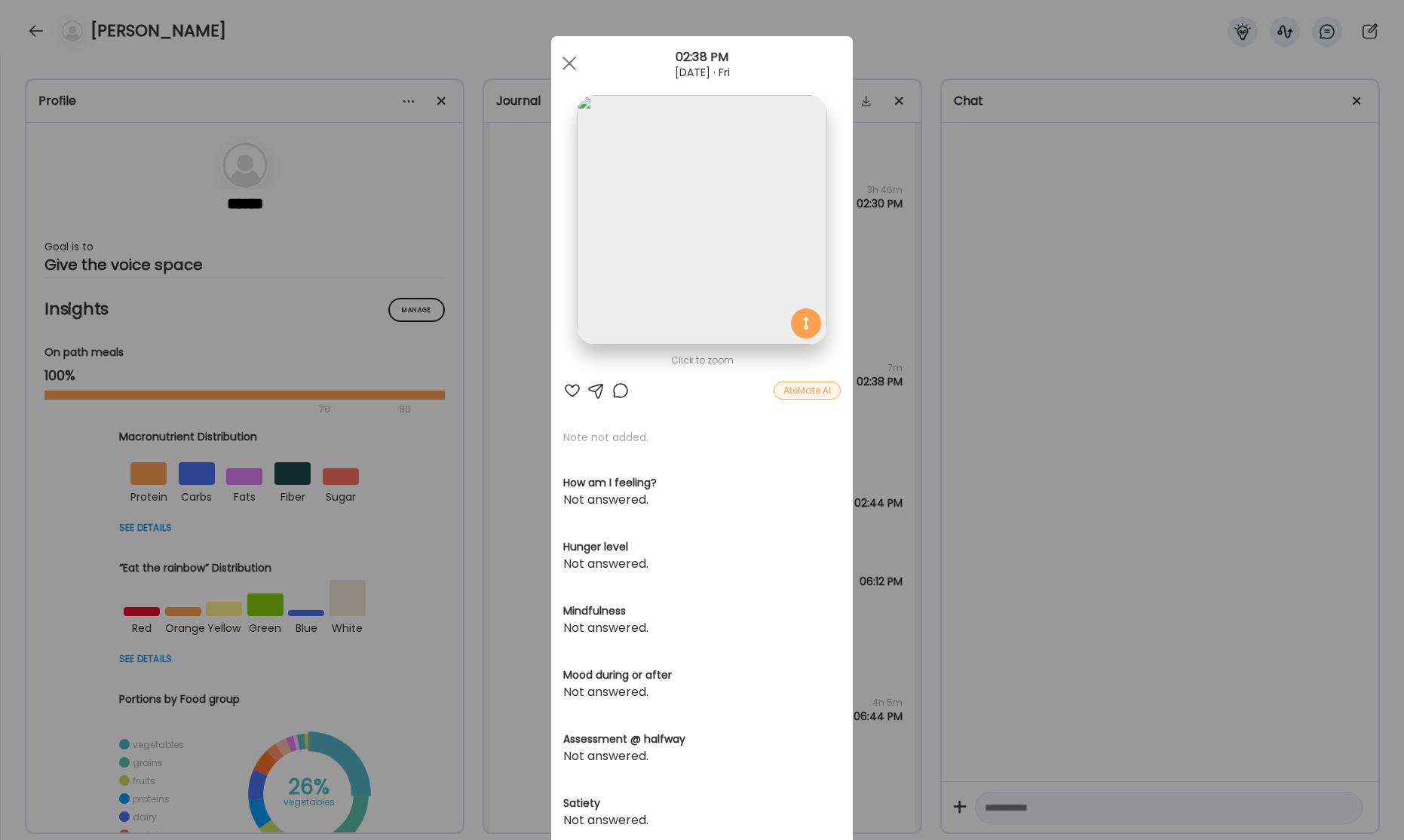
drag, startPoint x: 1027, startPoint y: 332, endPoint x: 949, endPoint y: 332, distance: 78.0
click at [1015, 331] on div "Ate Coach Dashboard Wahoo! It’s official Take a moment to set up your Coach Pro…" at bounding box center [702, 420] width 1404 height 840
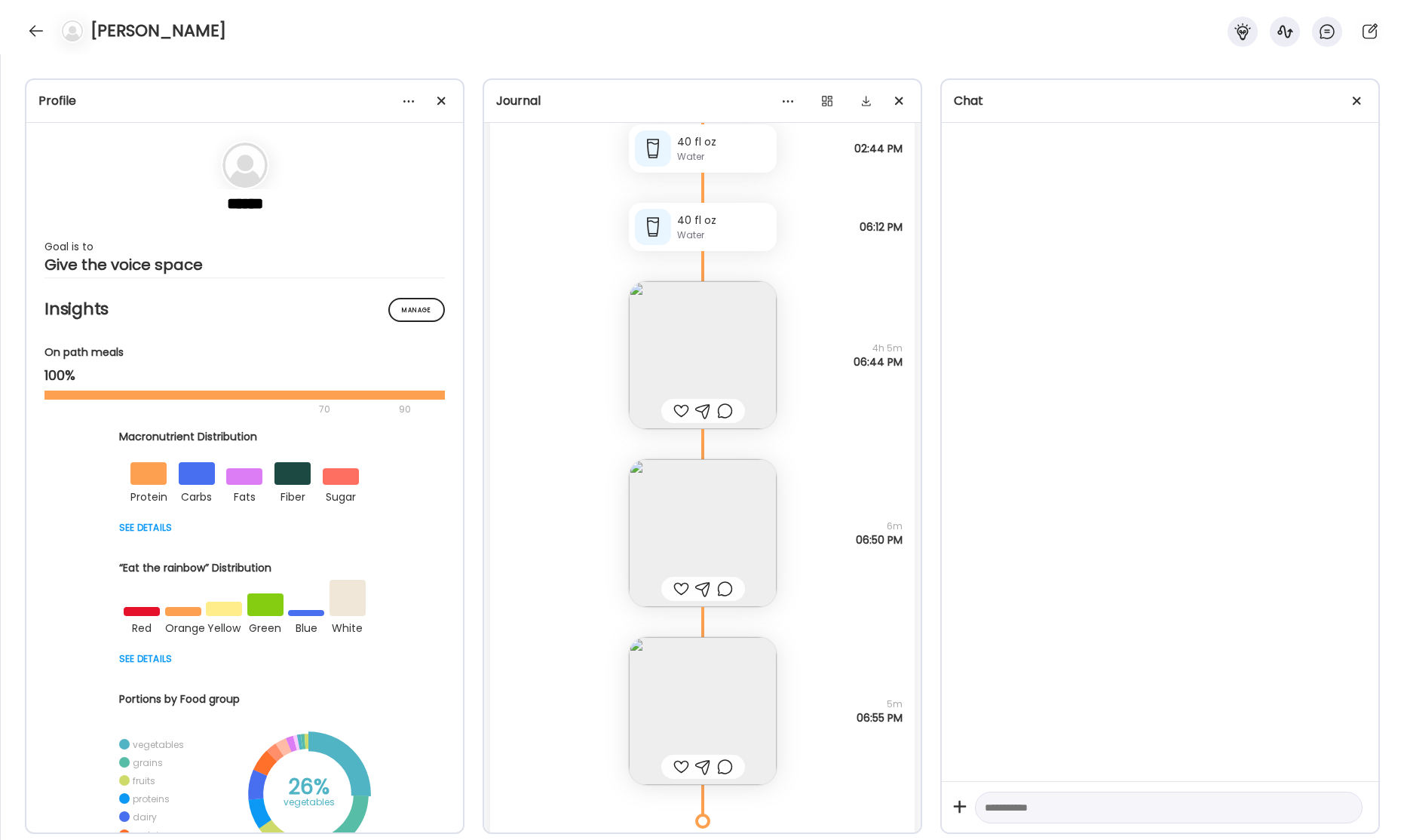
scroll to position [47001, 0]
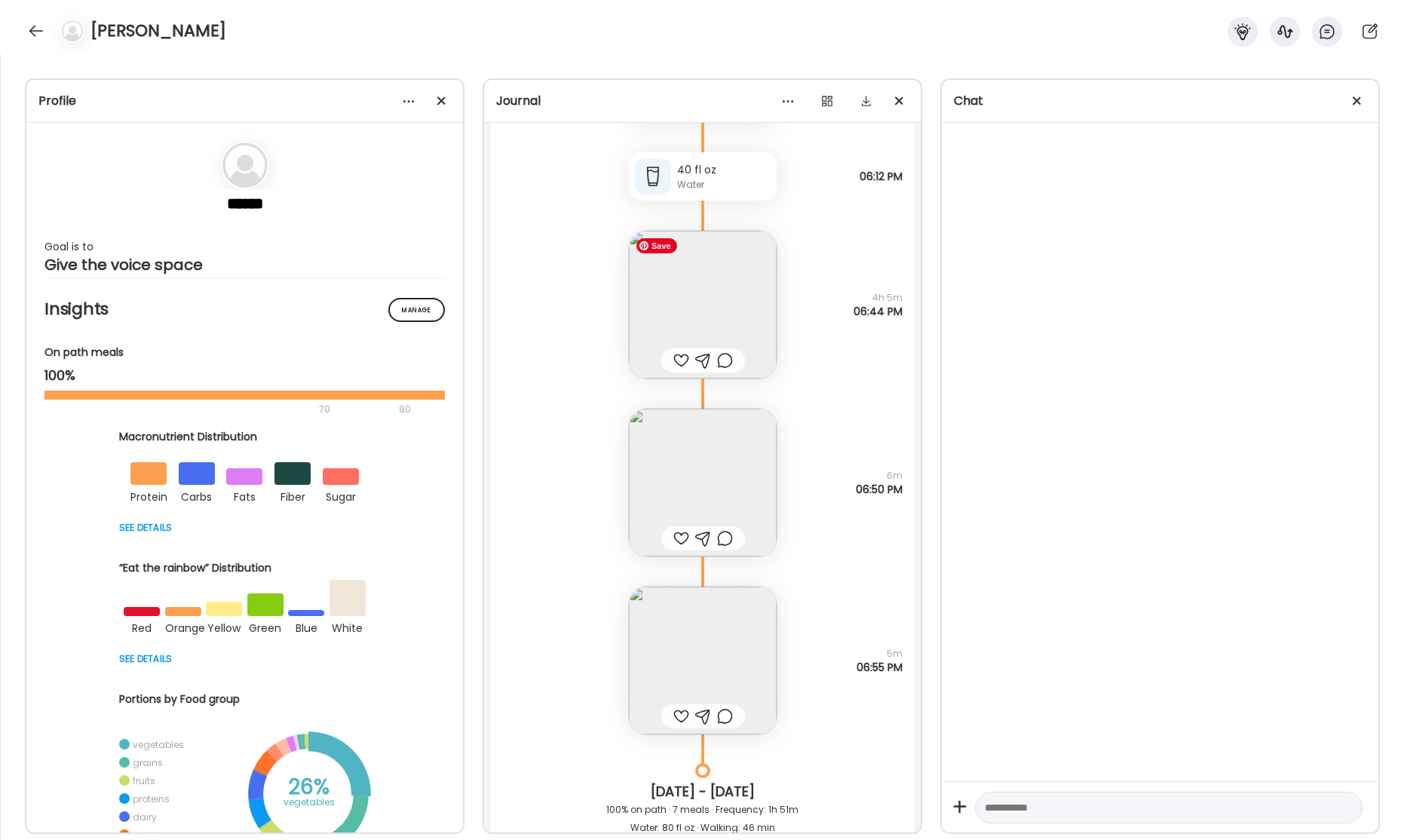
click at [710, 307] on img at bounding box center [703, 304] width 148 height 148
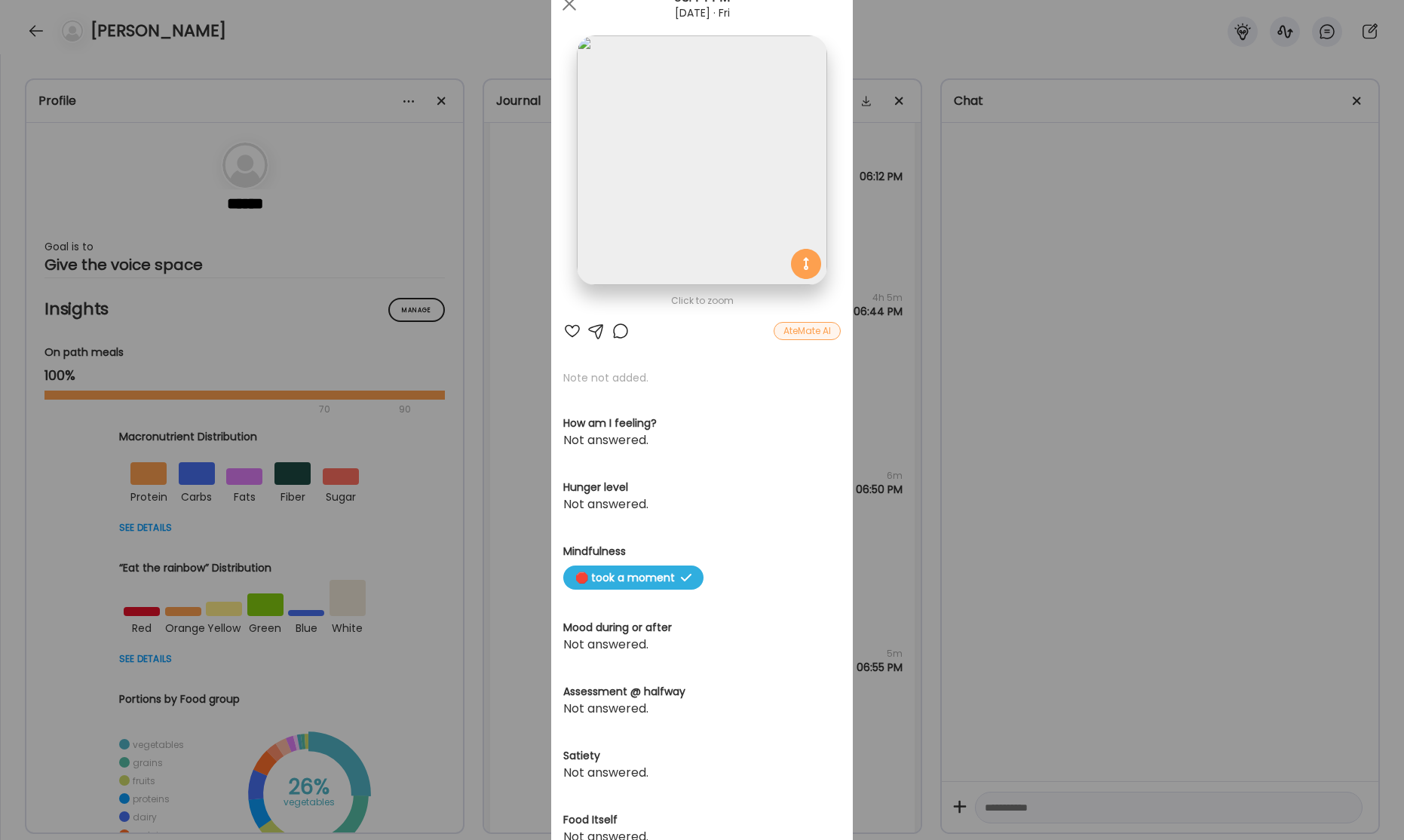
scroll to position [61, 0]
click at [1068, 317] on div "Ate Coach Dashboard Wahoo! It’s official Take a moment to set up your Coach Pro…" at bounding box center [702, 420] width 1404 height 840
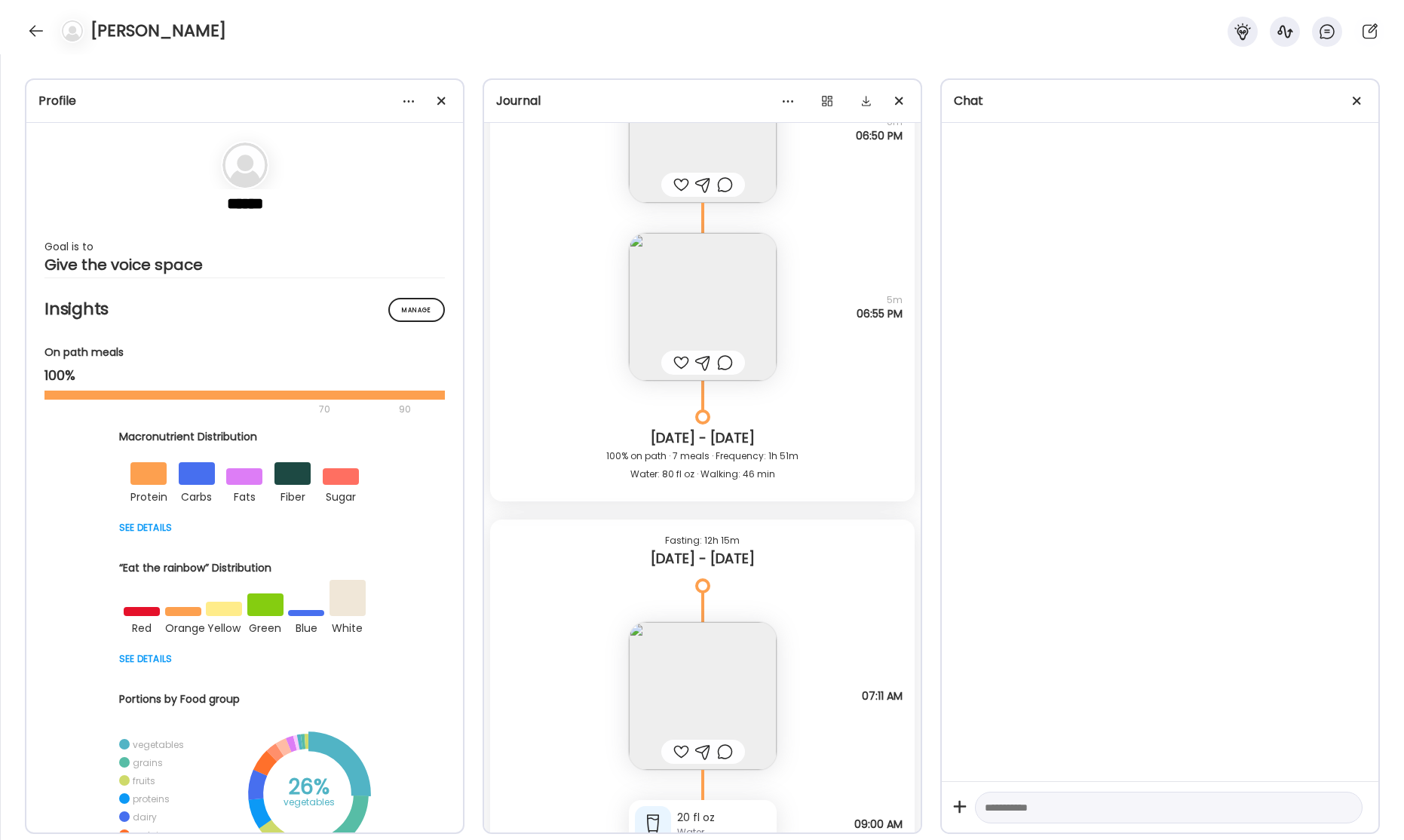
scroll to position [47306, 0]
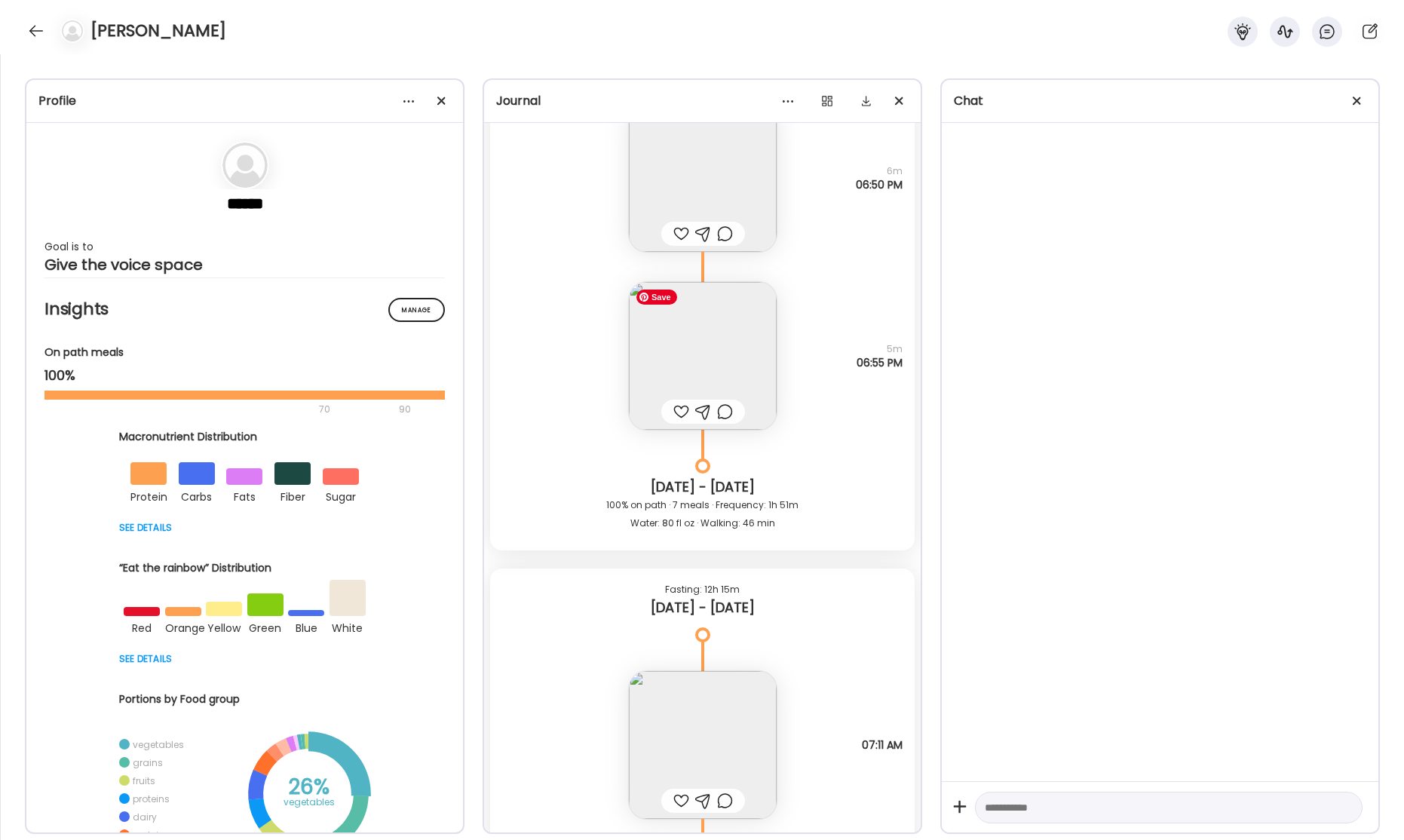
click at [737, 368] on img at bounding box center [703, 356] width 148 height 148
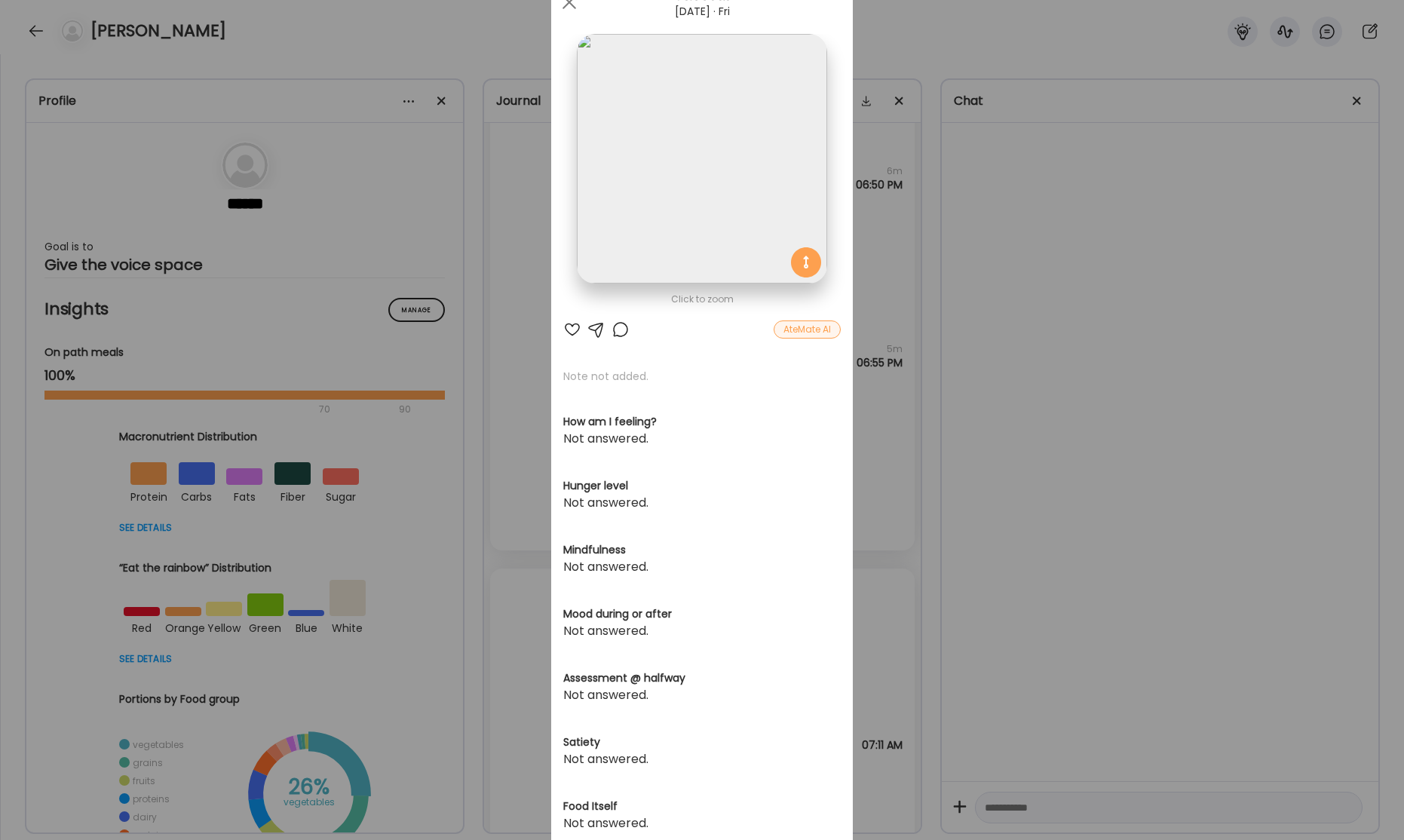
click at [1039, 331] on div "Ate Coach Dashboard Wahoo! It’s official Take a moment to set up your Coach Pro…" at bounding box center [702, 420] width 1404 height 840
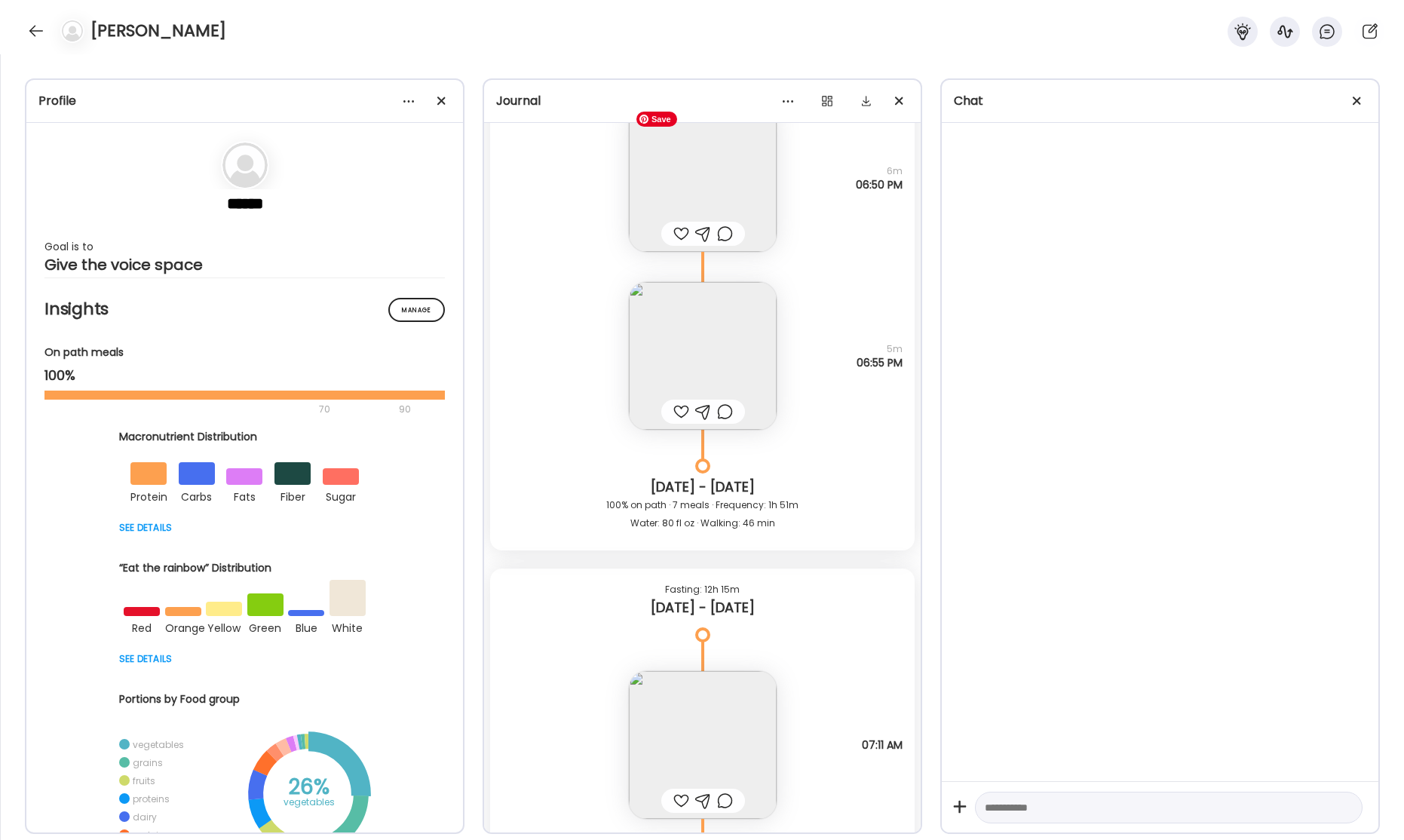
click at [728, 196] on img at bounding box center [703, 178] width 148 height 148
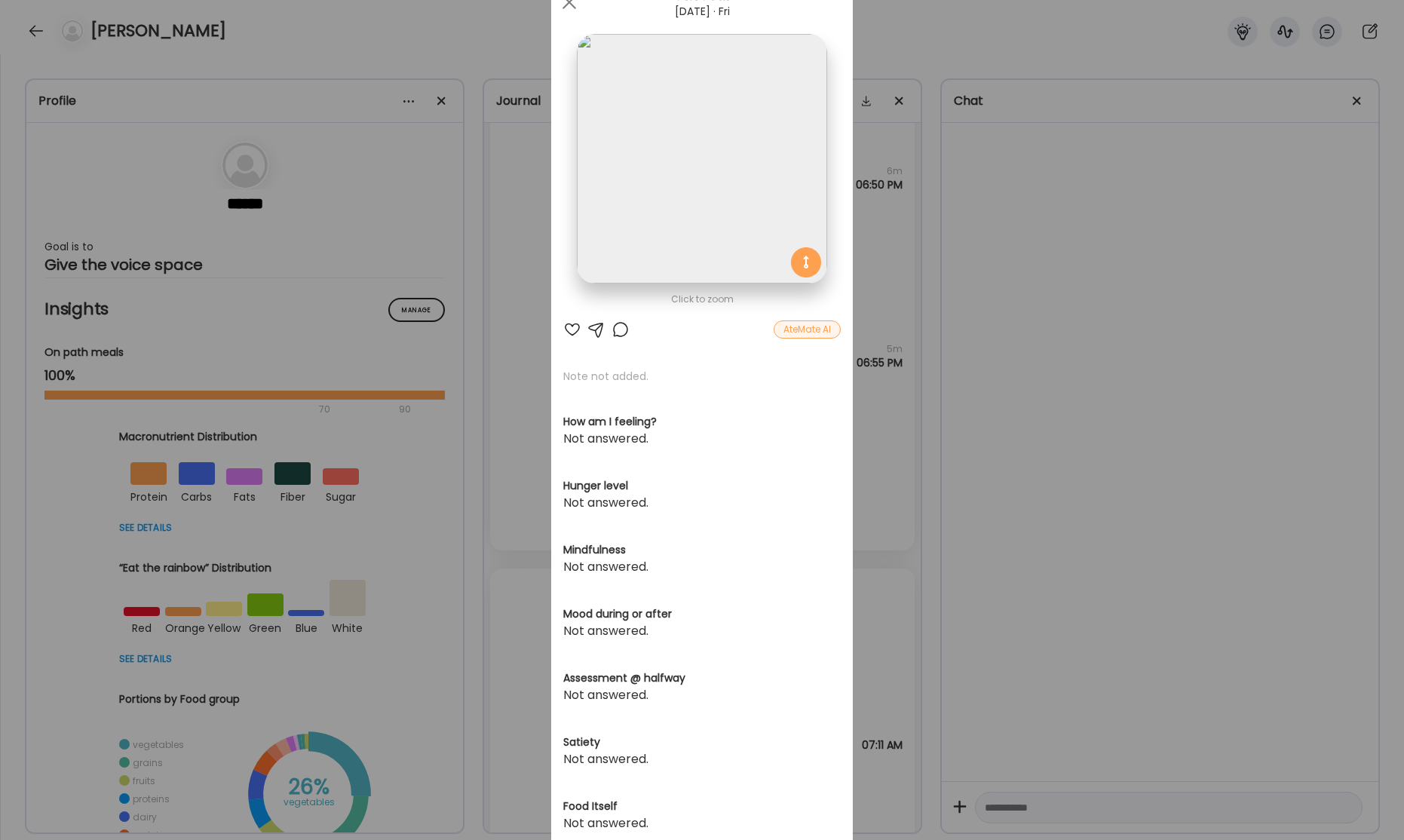
click at [1017, 298] on div "Ate Coach Dashboard Wahoo! It’s official Take a moment to set up your Coach Pro…" at bounding box center [702, 420] width 1404 height 840
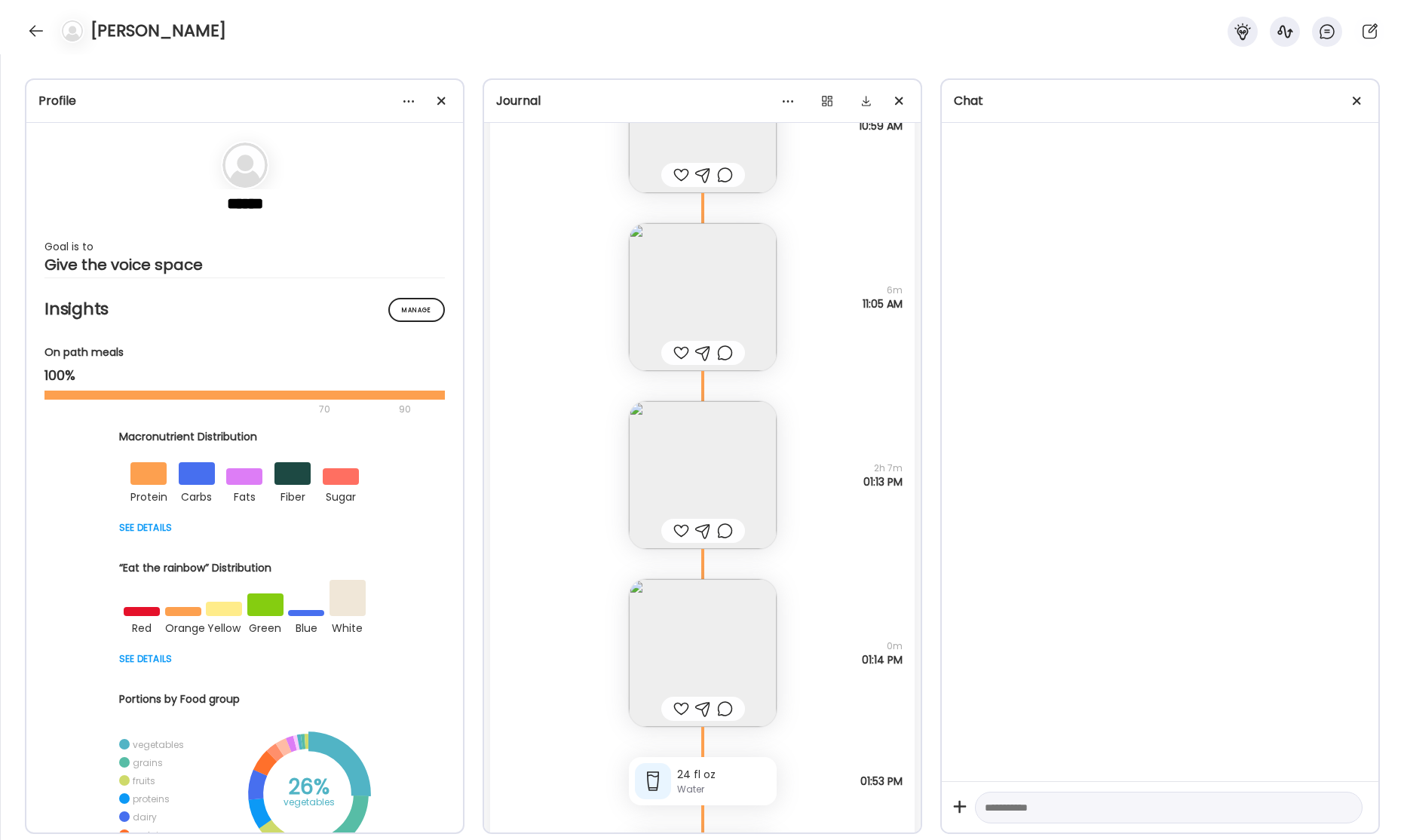
scroll to position [48319, 0]
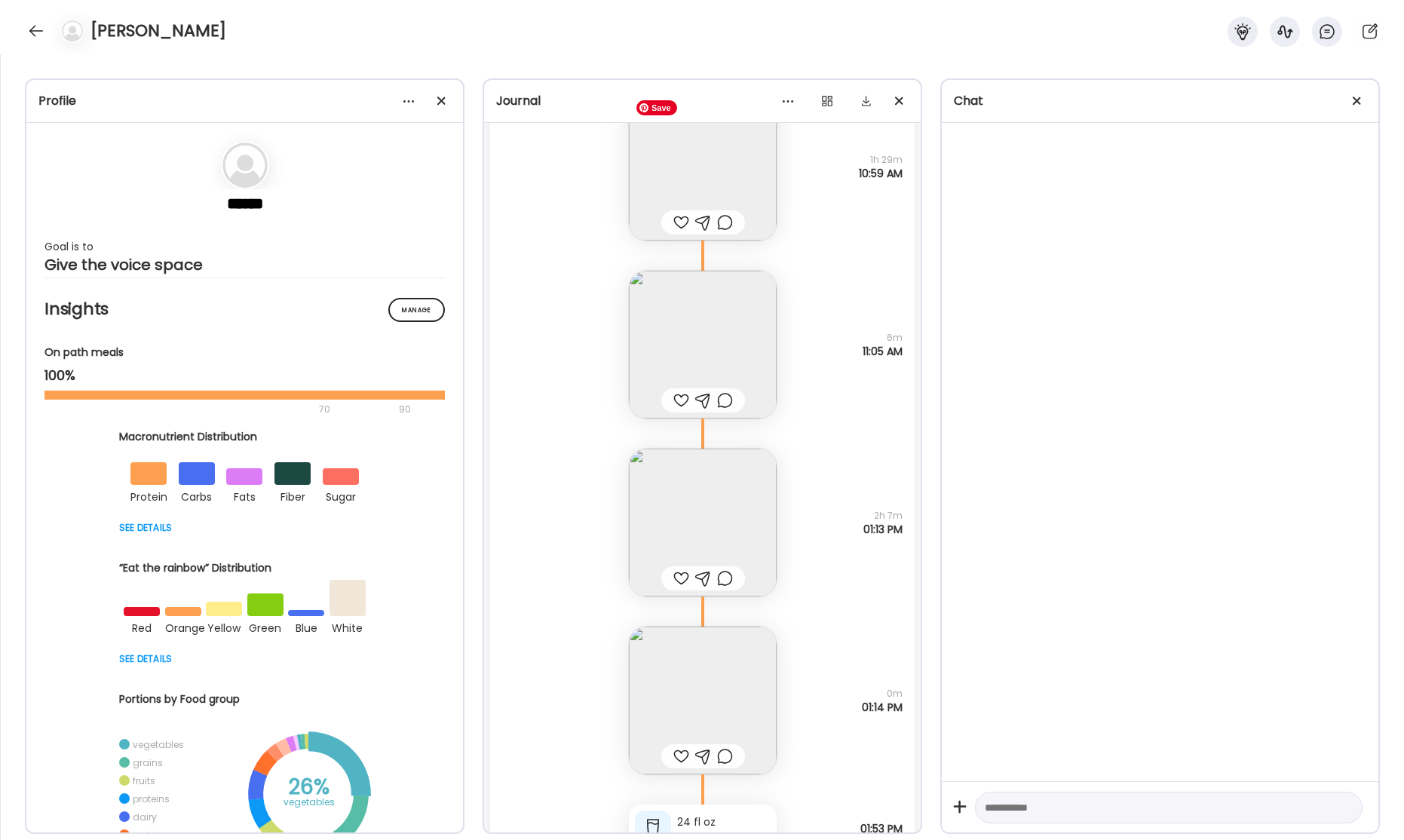
click at [747, 183] on img at bounding box center [703, 167] width 148 height 148
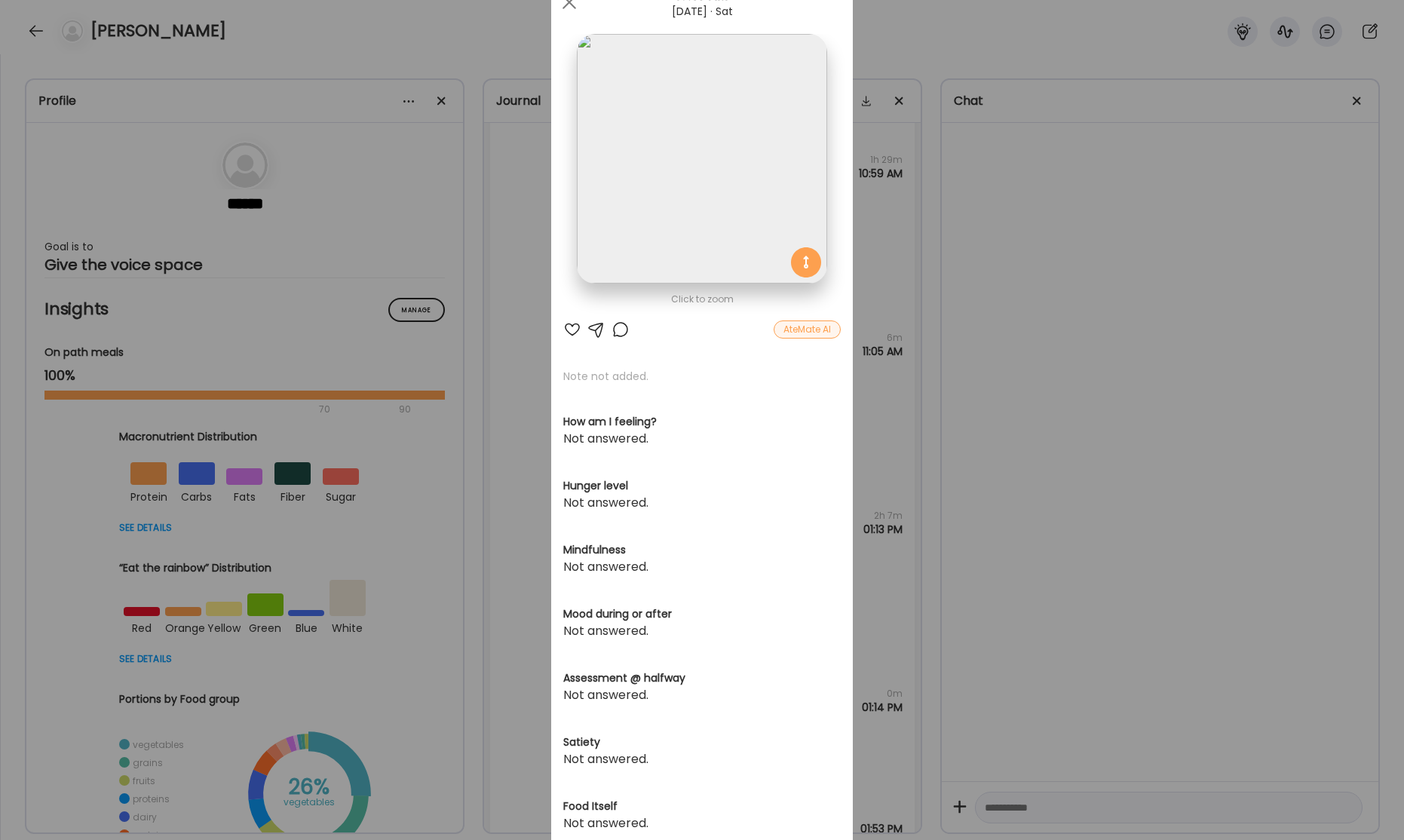
click at [1263, 274] on div "Ate Coach Dashboard Wahoo! It’s official Take a moment to set up your Coach Pro…" at bounding box center [702, 420] width 1404 height 840
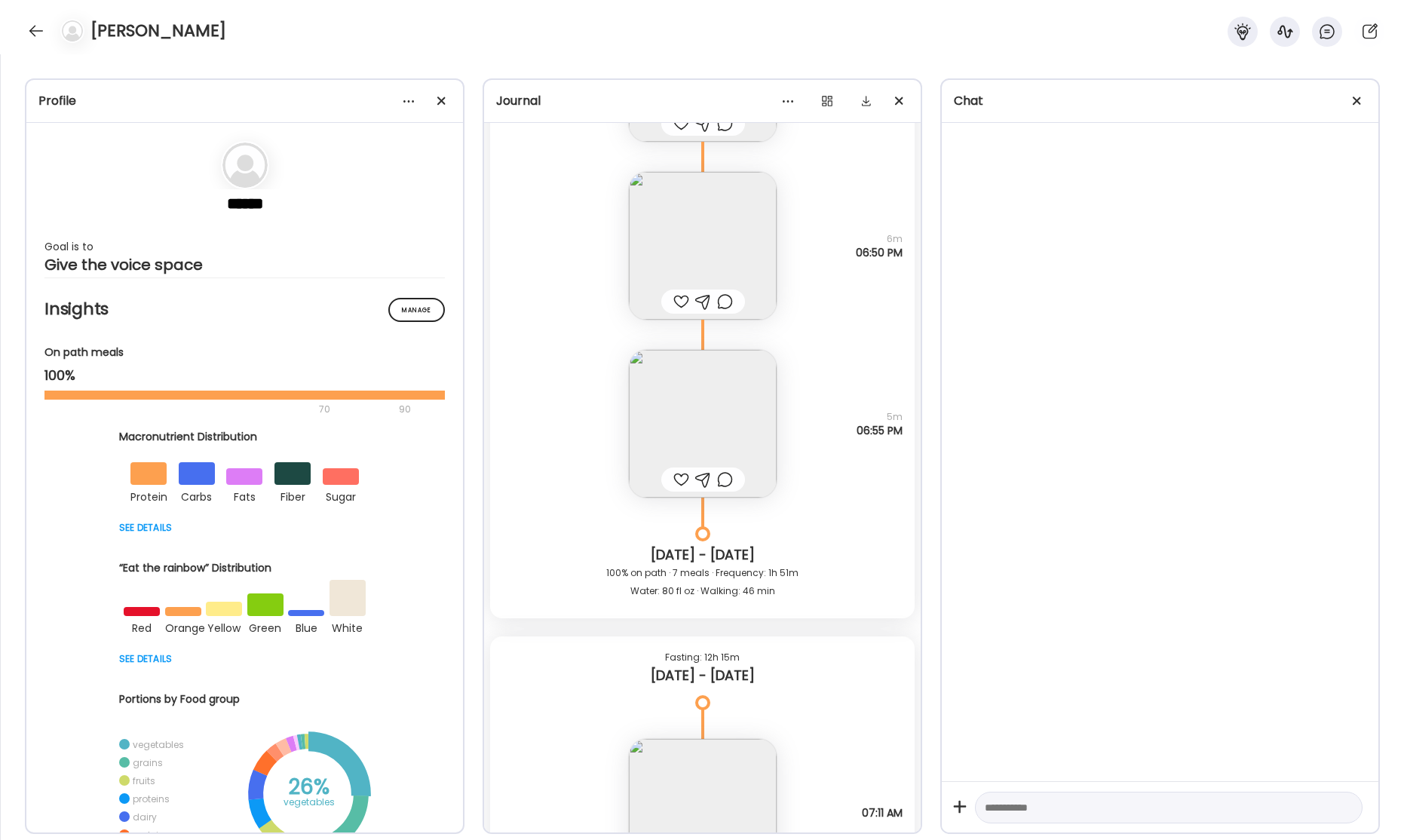
scroll to position [47118, 0]
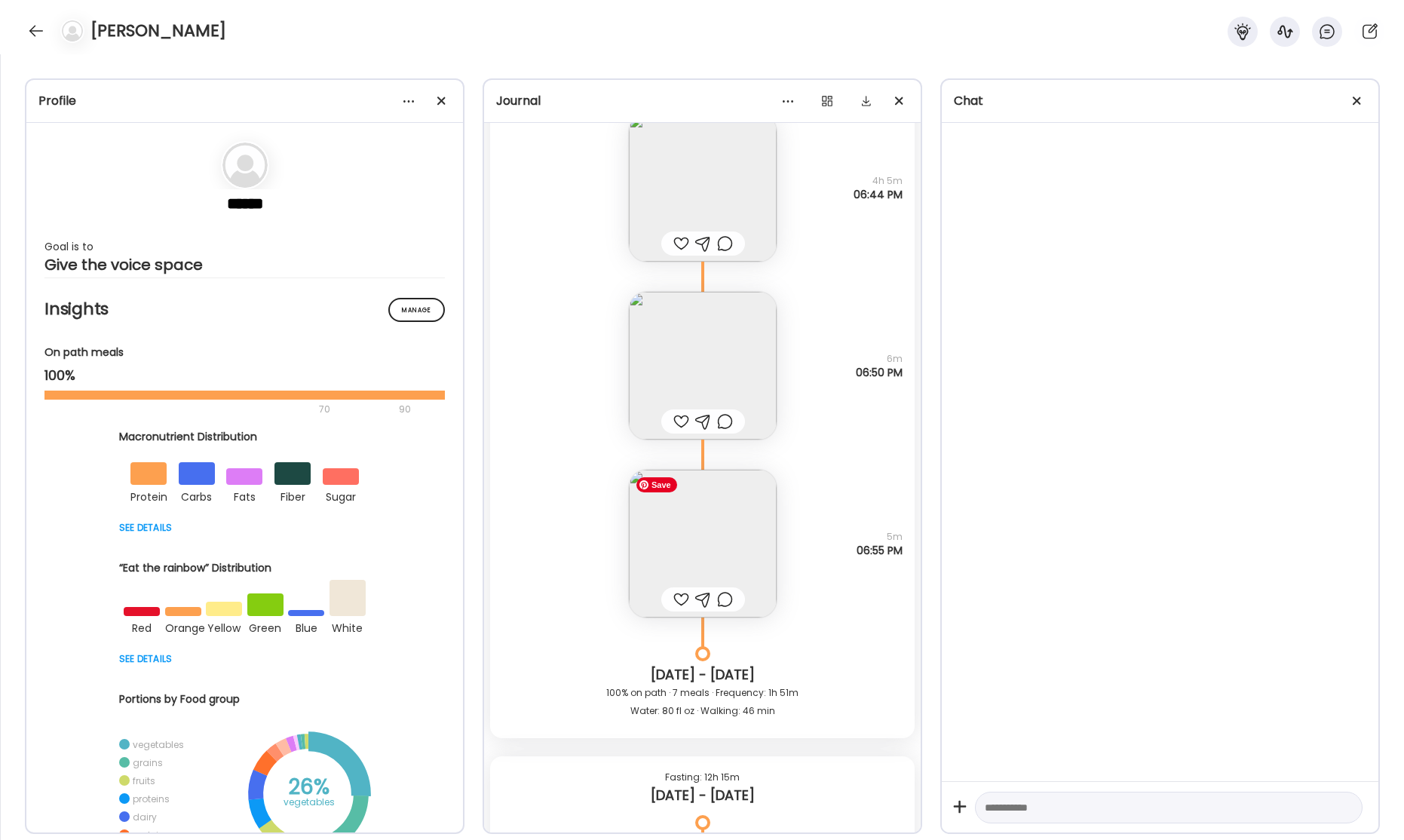
click at [727, 533] on img at bounding box center [703, 544] width 148 height 148
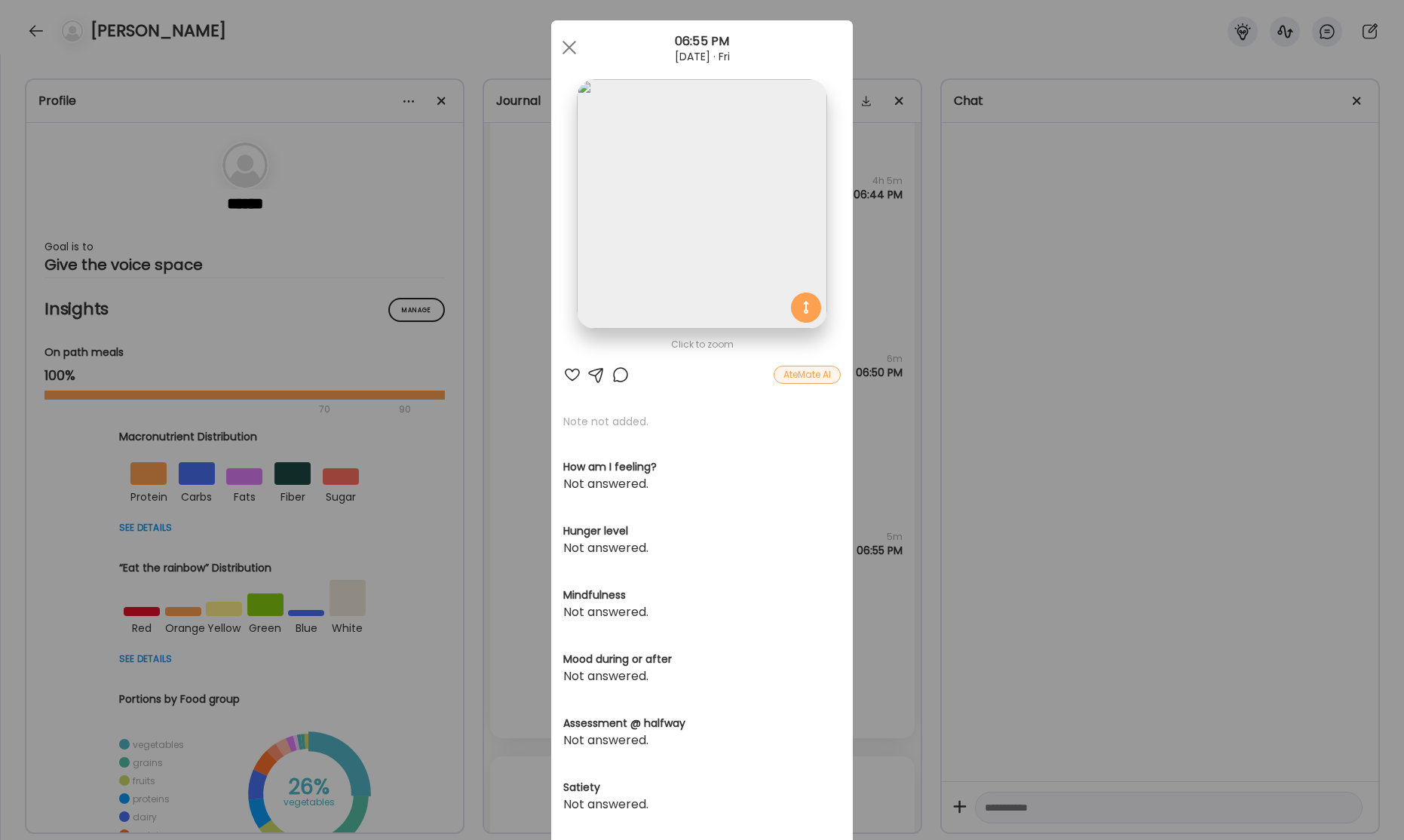
scroll to position [0, 0]
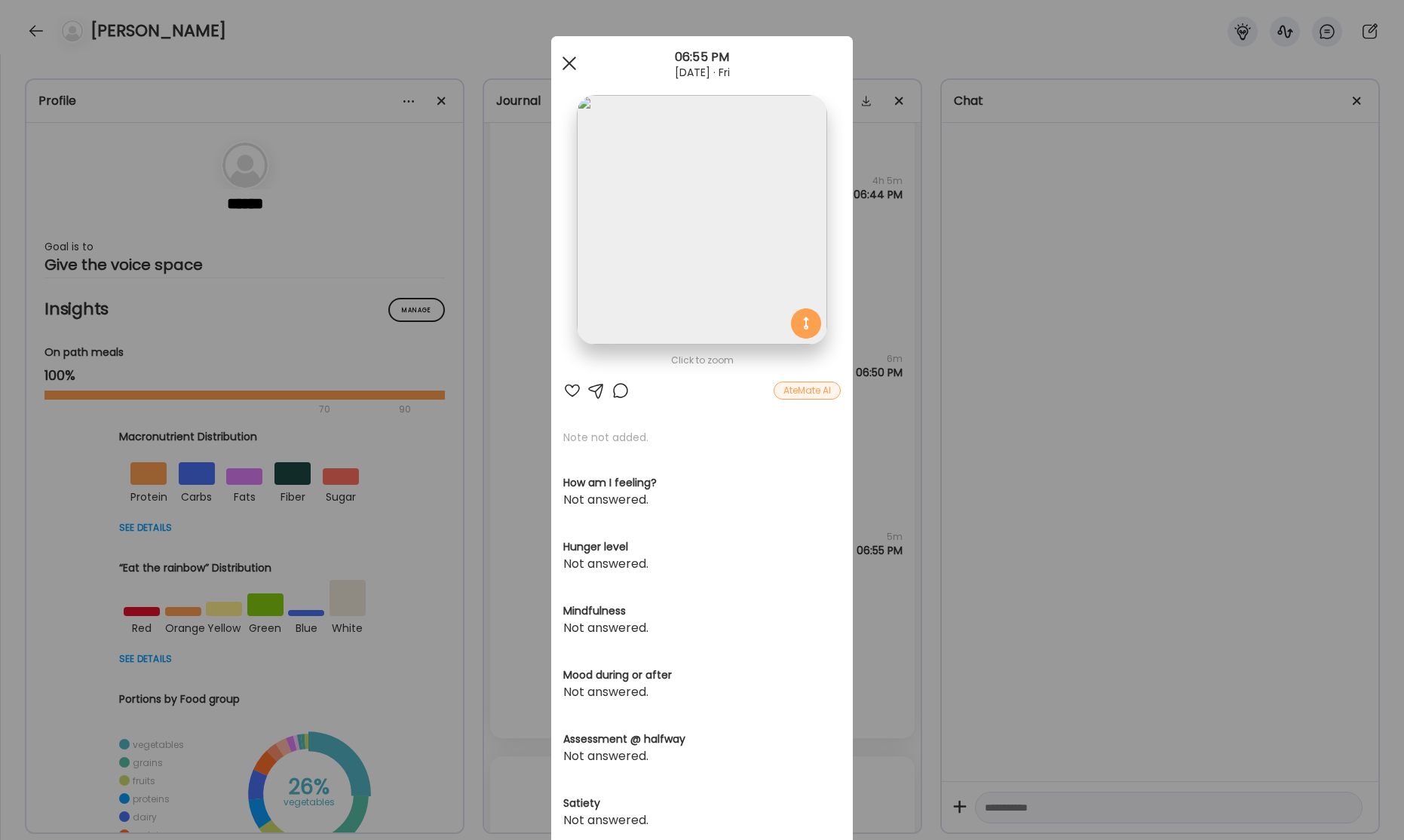
click at [570, 60] on span at bounding box center [569, 64] width 14 height 14
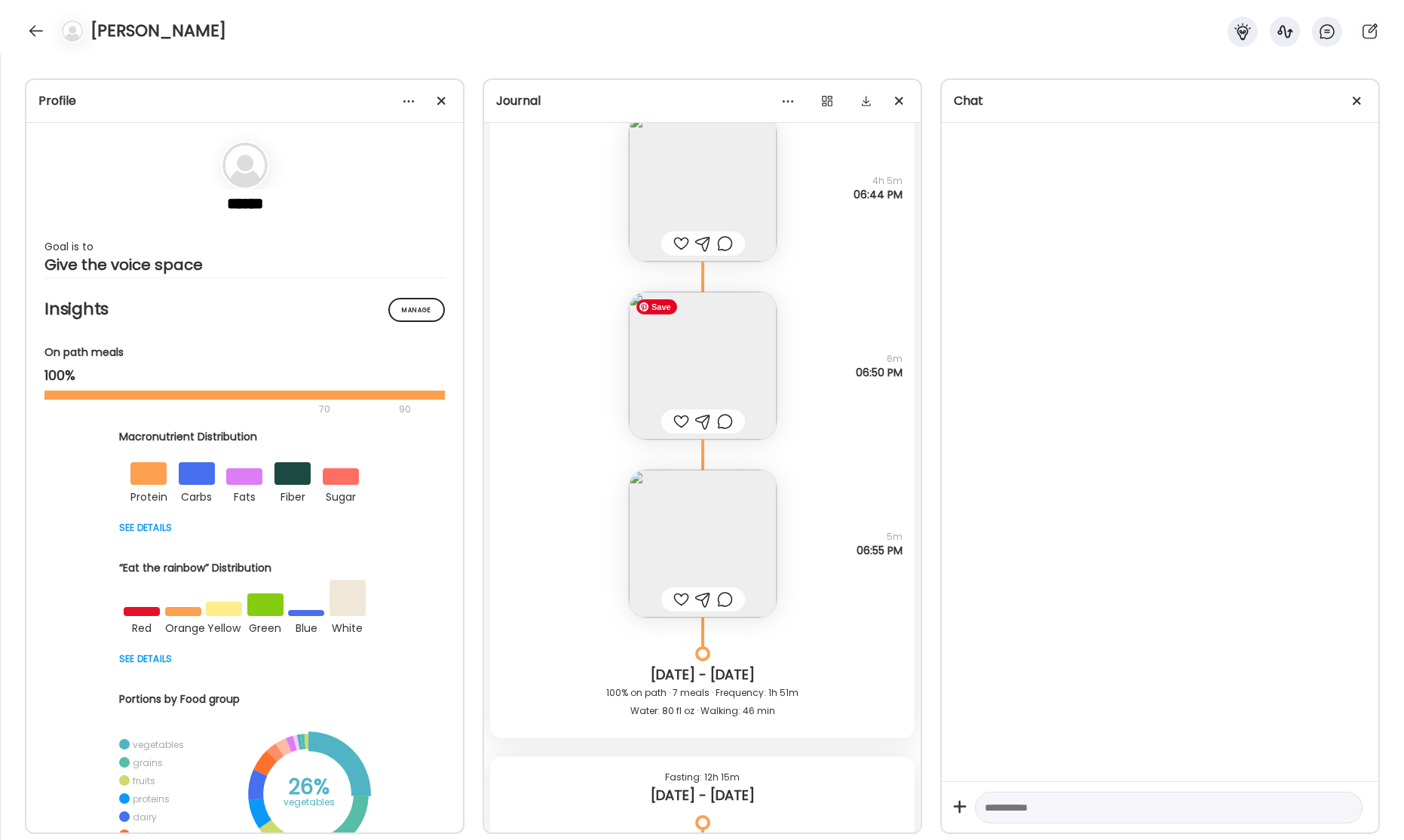
click at [705, 340] on img at bounding box center [703, 366] width 148 height 148
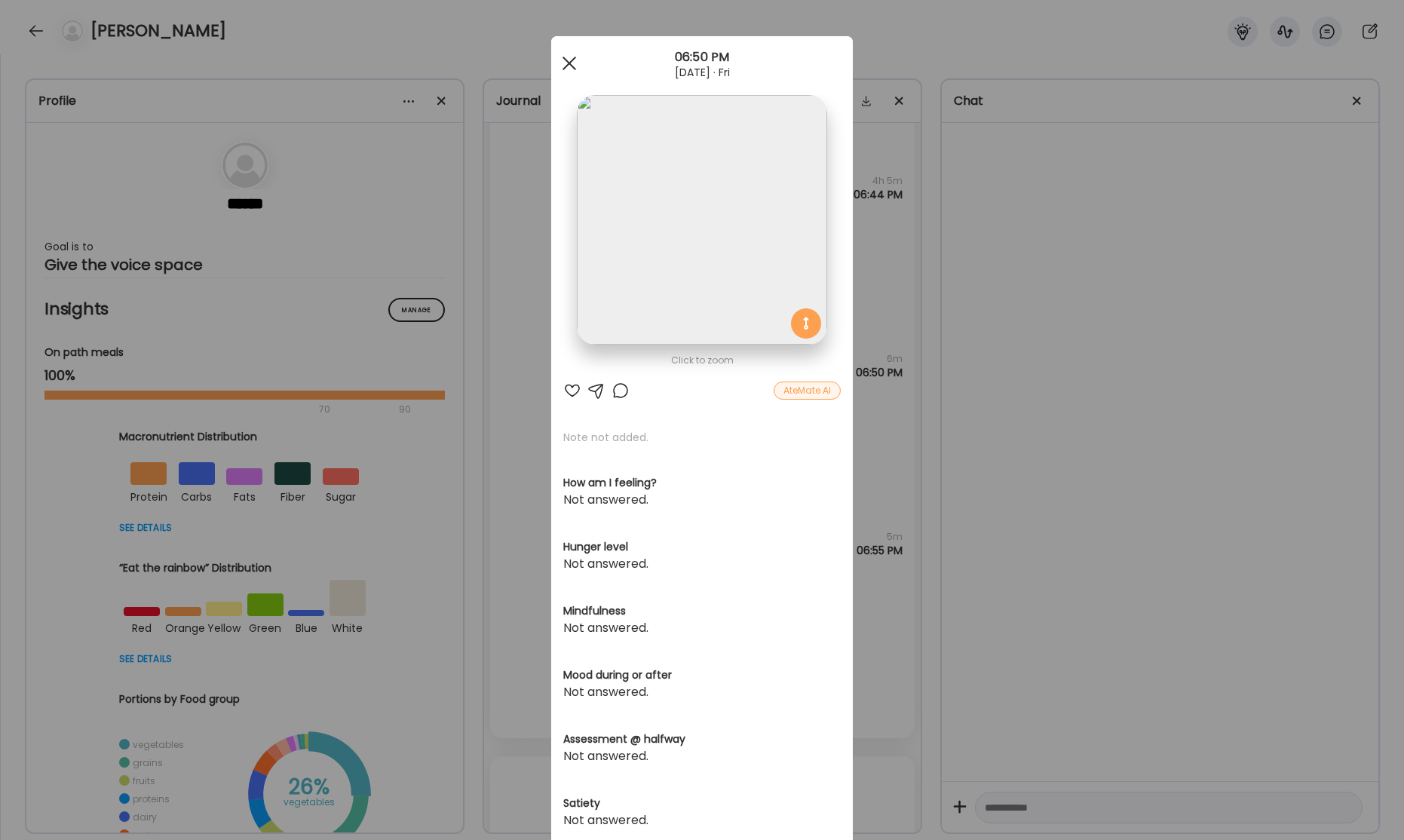
click at [570, 65] on div at bounding box center [569, 64] width 30 height 30
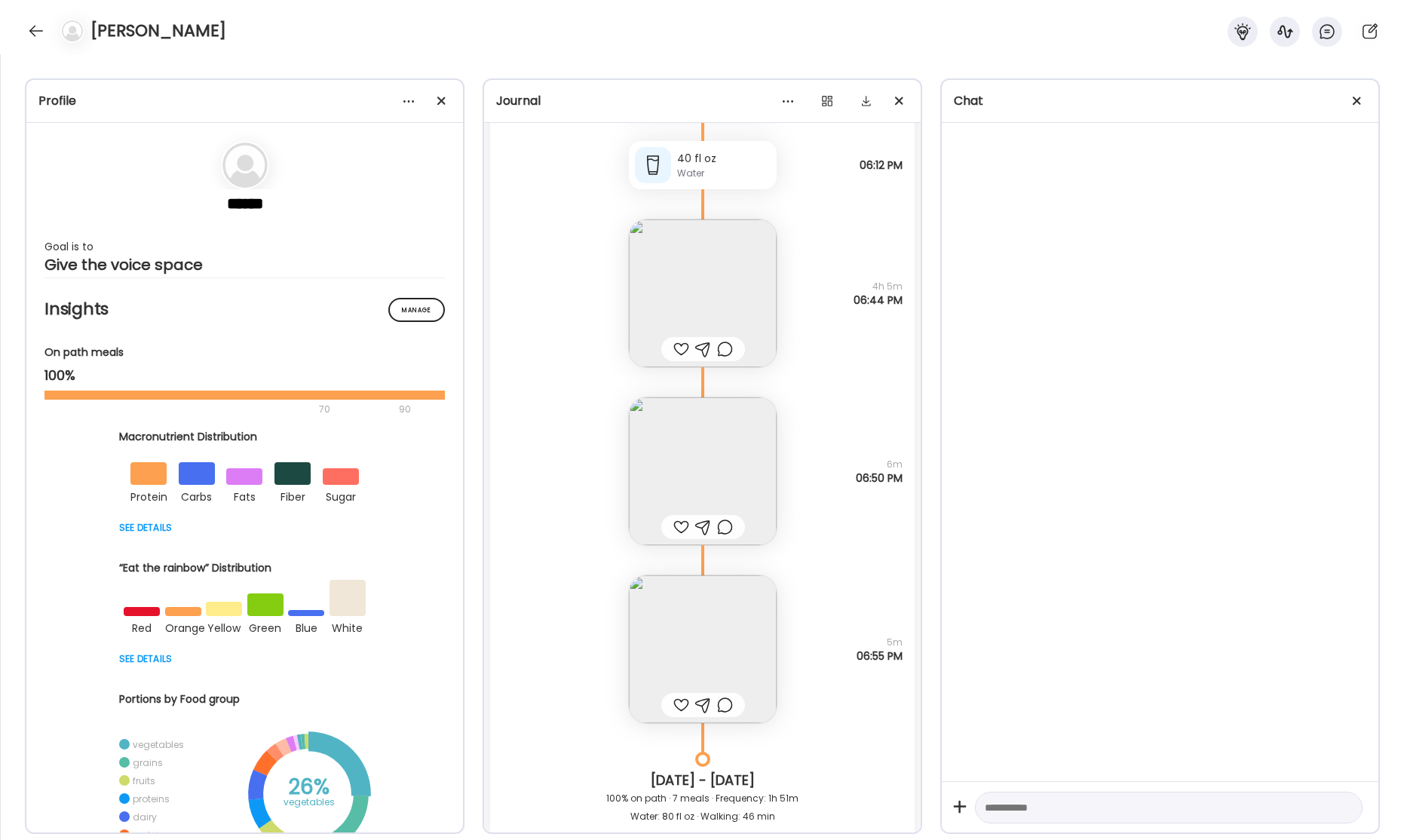
scroll to position [47012, 0]
click at [743, 292] on img at bounding box center [703, 294] width 148 height 148
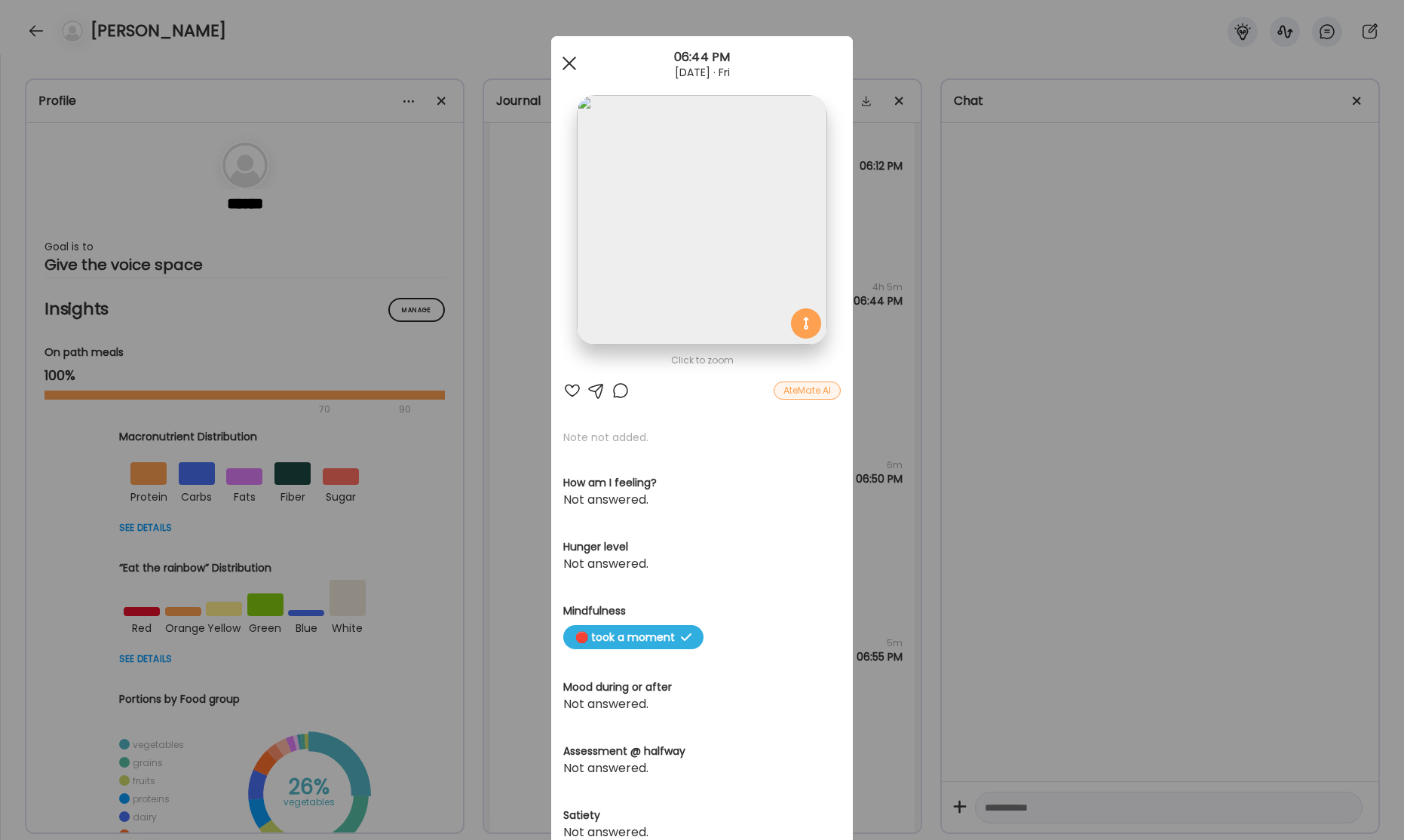
click at [576, 67] on div at bounding box center [569, 64] width 30 height 30
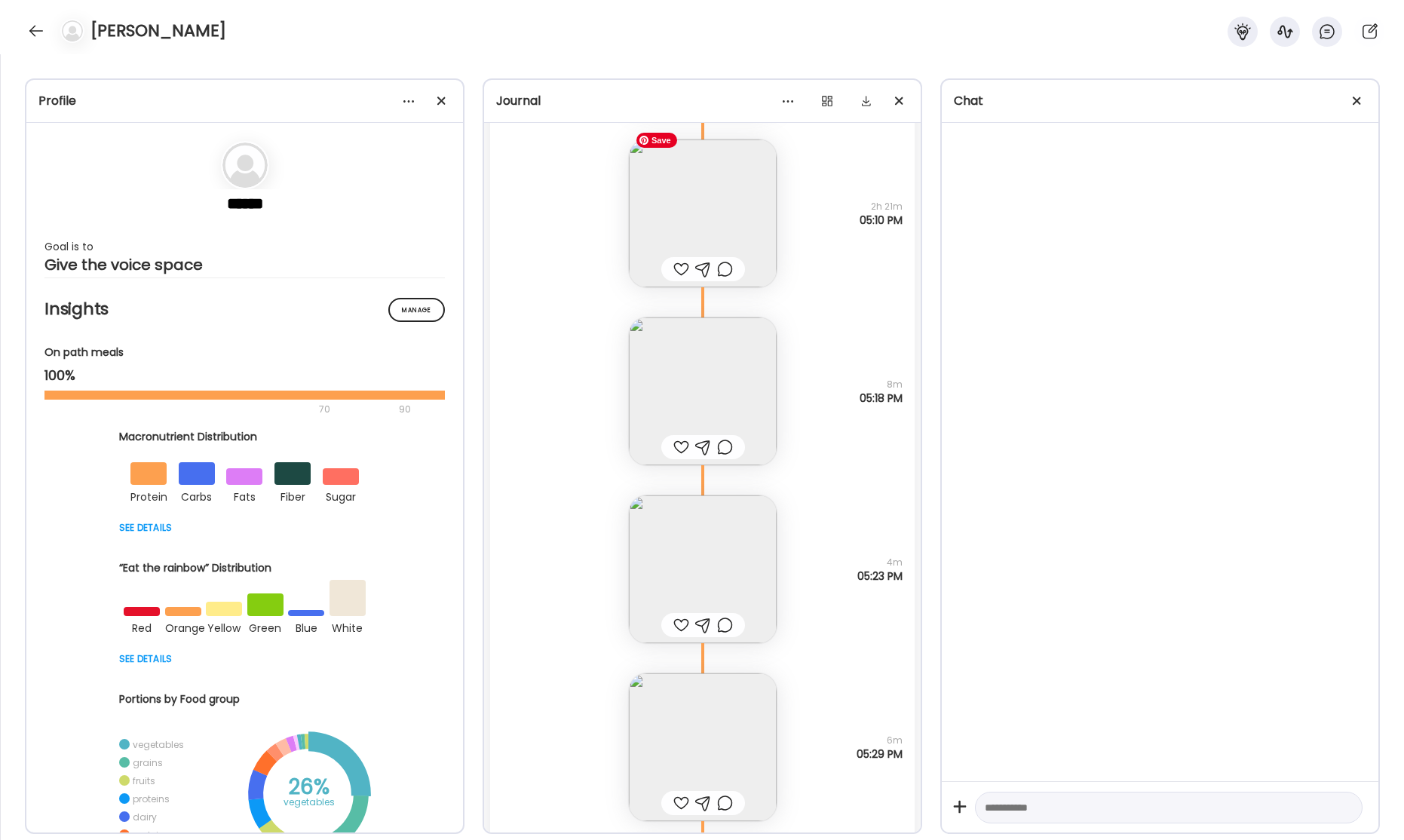
scroll to position [49312, 0]
click at [737, 386] on img at bounding box center [703, 397] width 148 height 148
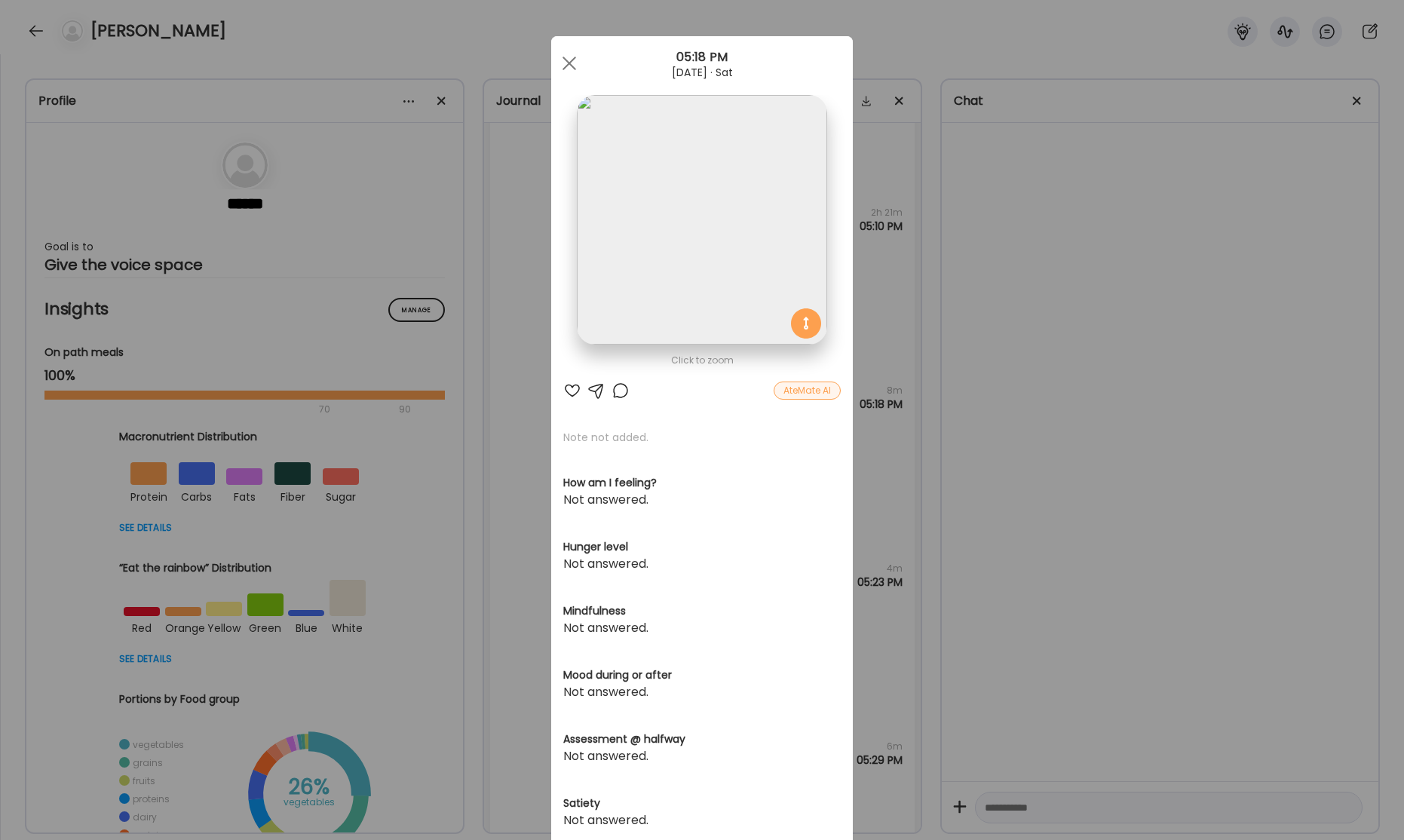
scroll to position [1, 0]
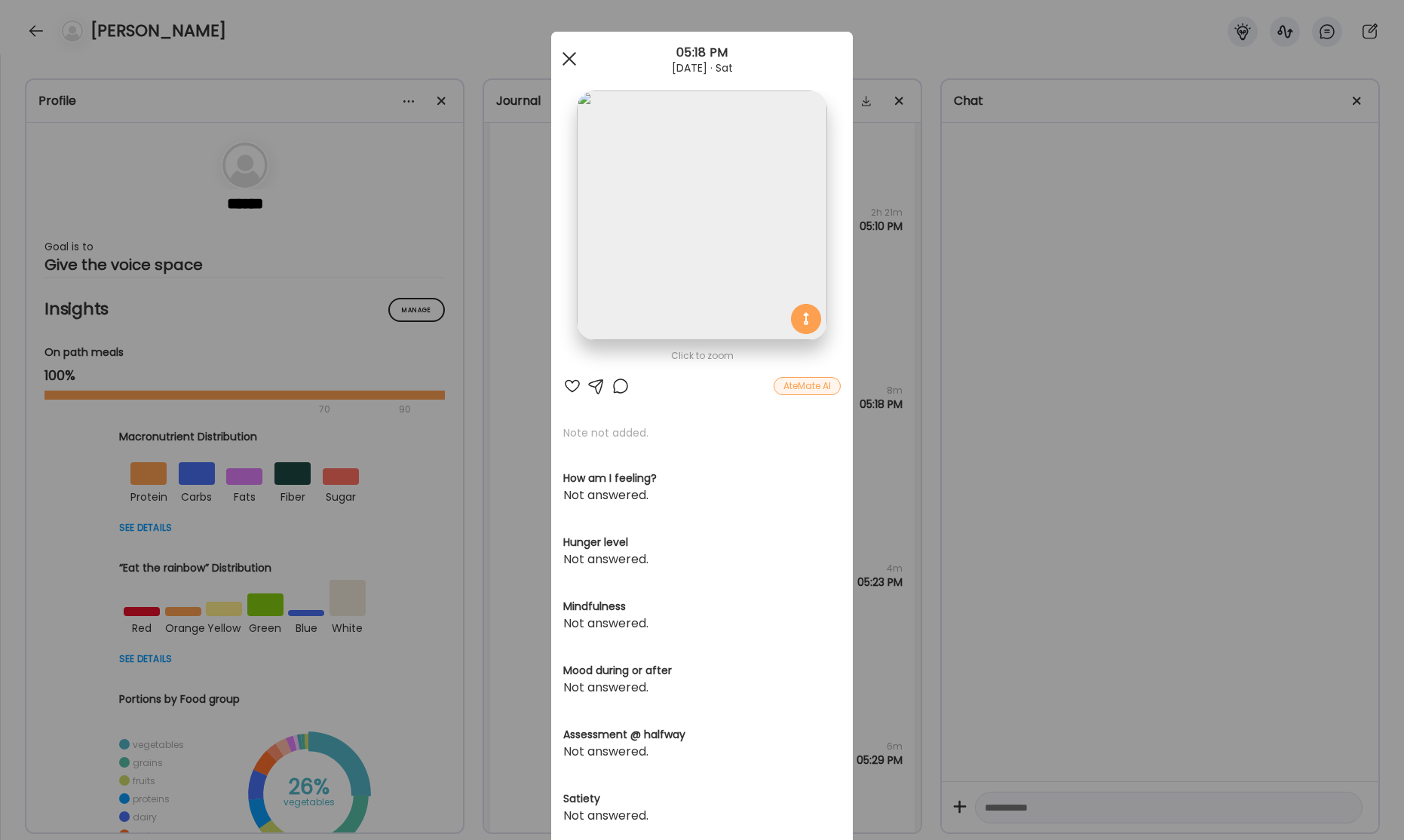
click at [563, 55] on div at bounding box center [569, 59] width 30 height 30
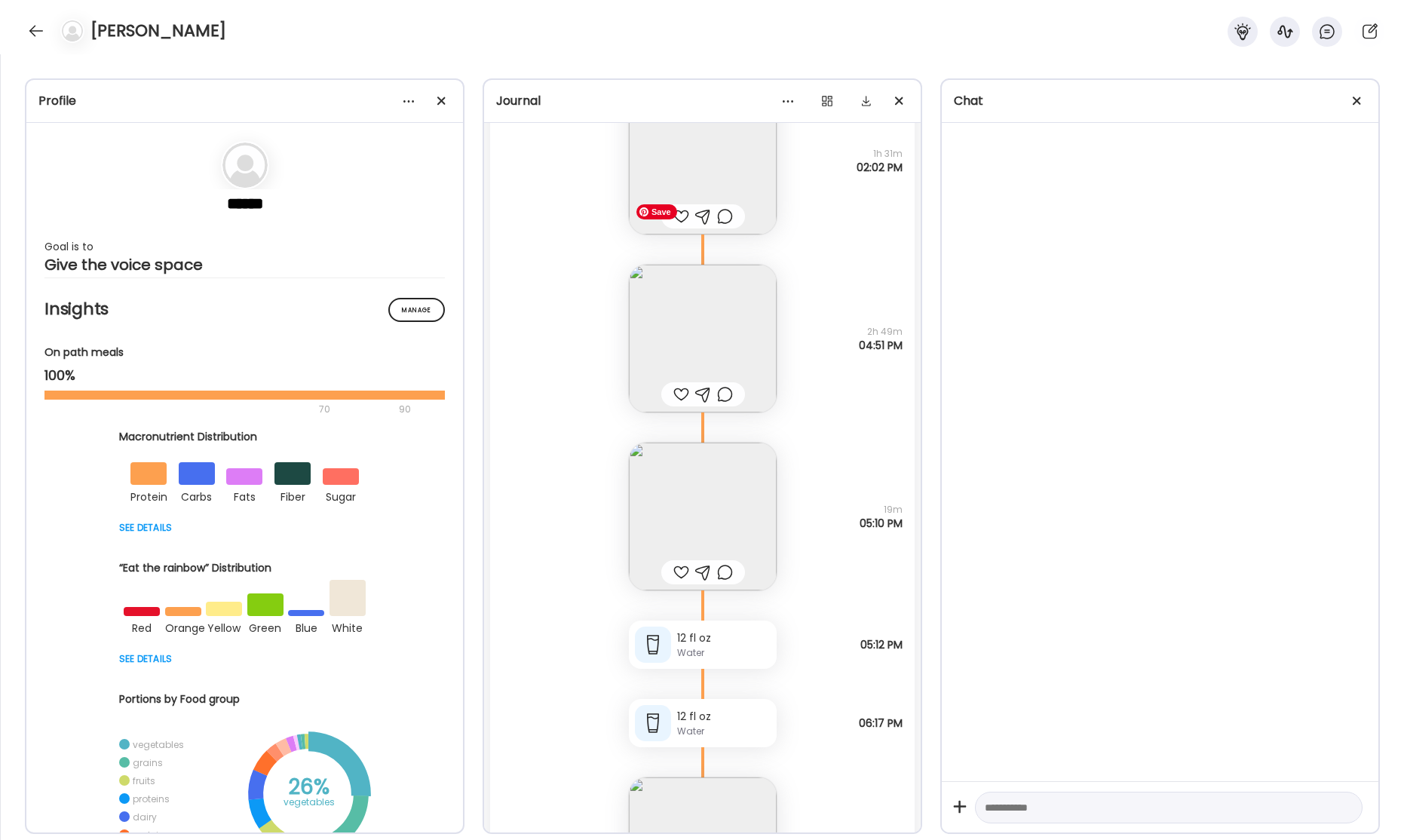
scroll to position [50992, 0]
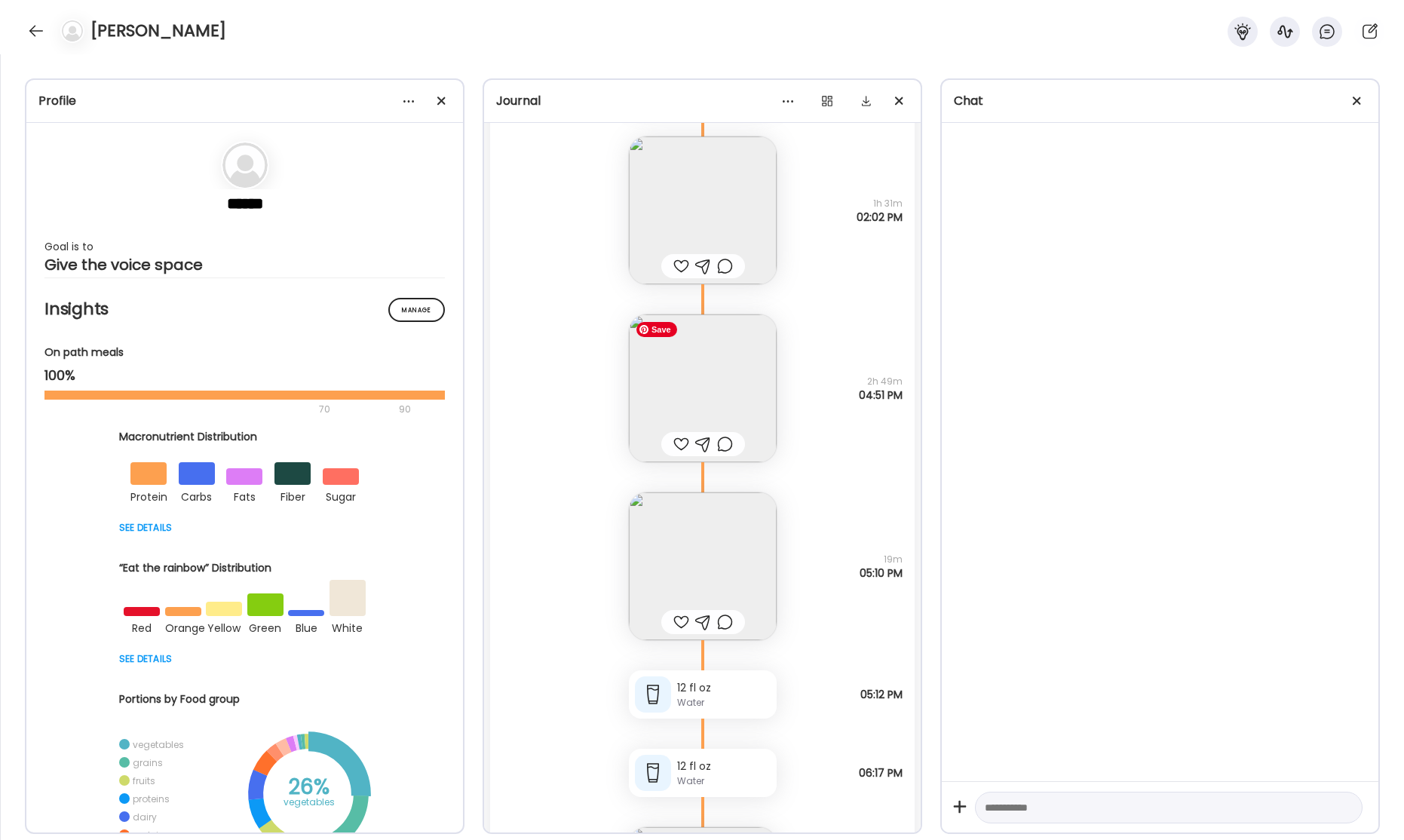
click at [704, 360] on img at bounding box center [703, 388] width 148 height 148
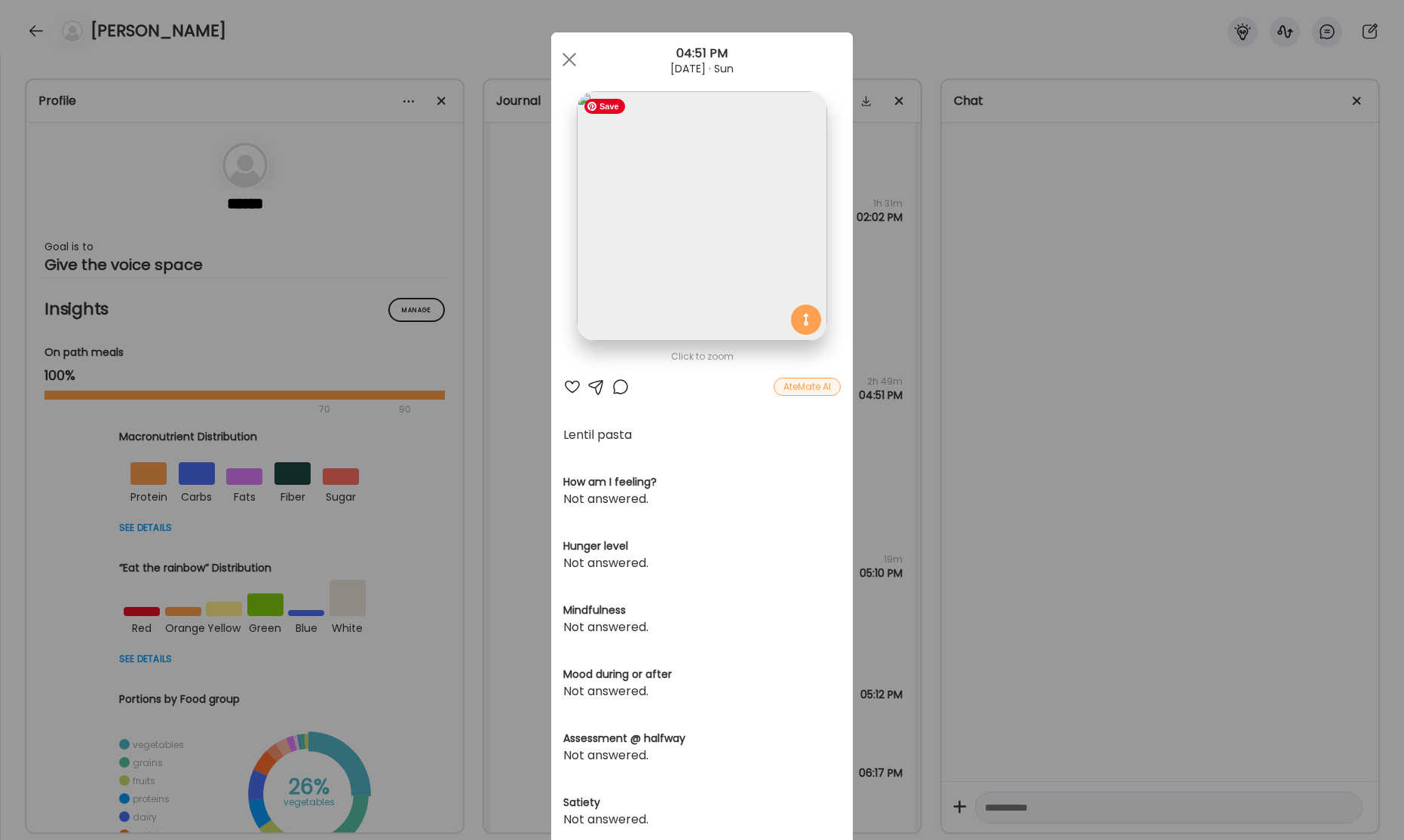
click at [747, 268] on img at bounding box center [701, 216] width 250 height 250
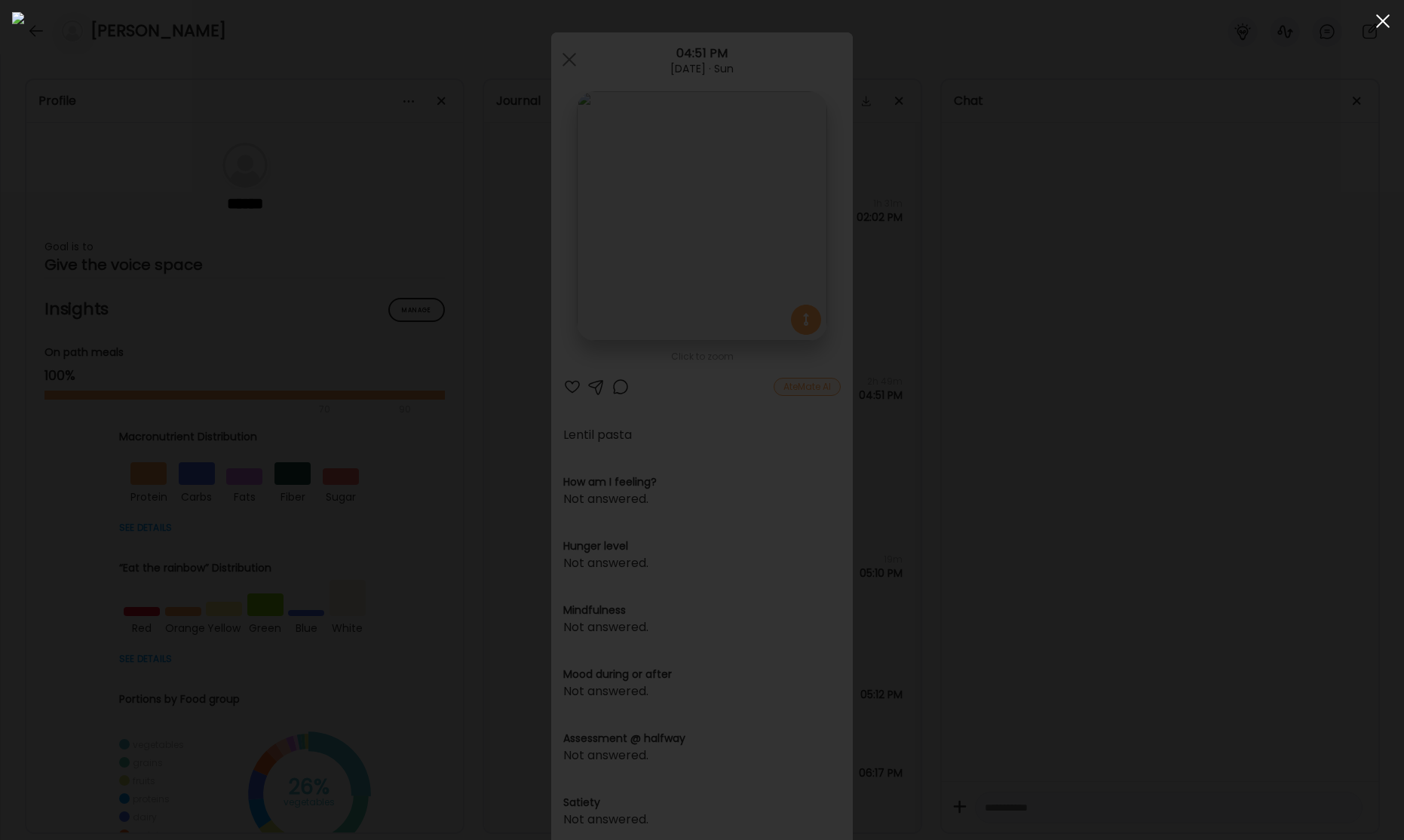
click at [1374, 23] on div at bounding box center [1383, 21] width 30 height 30
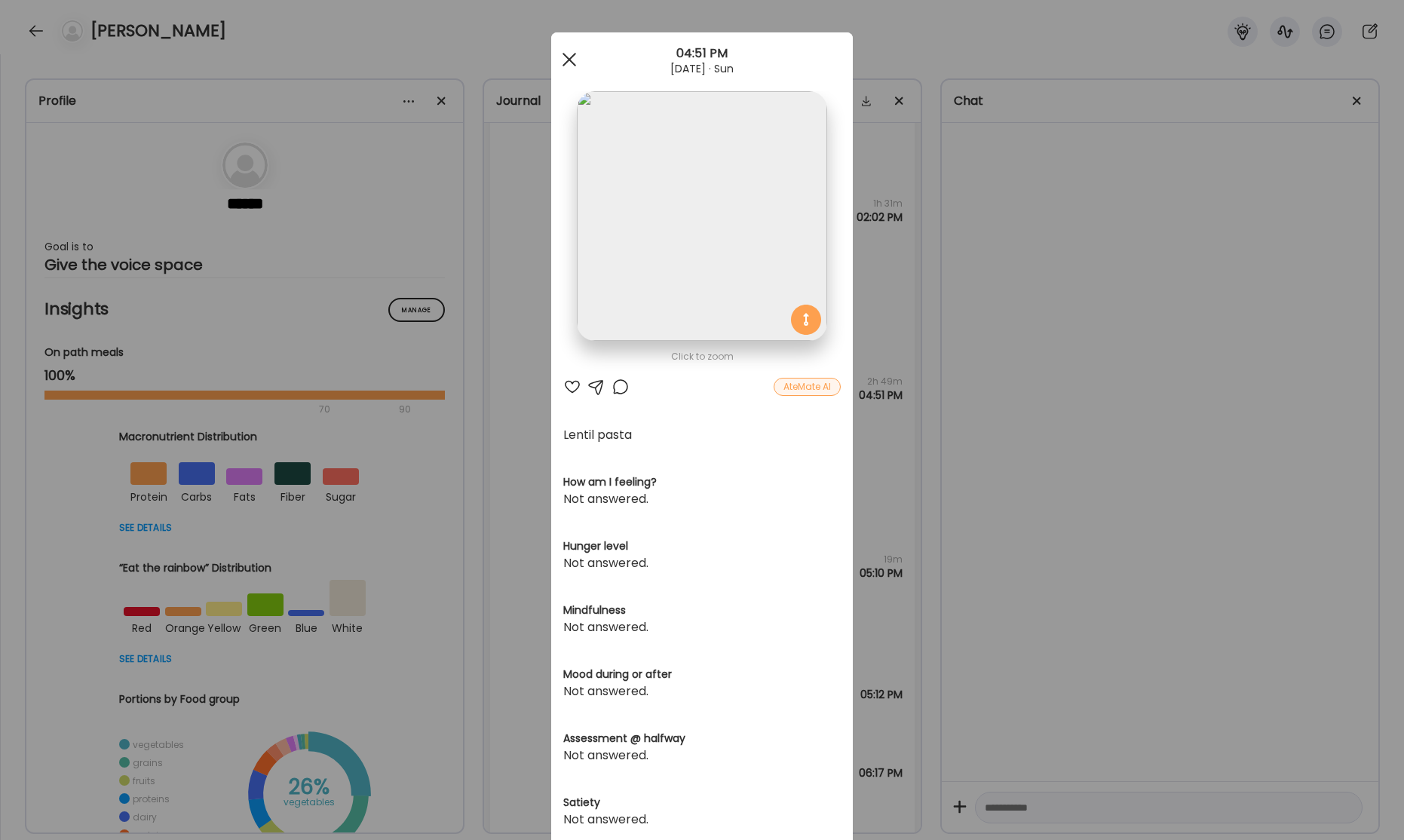
click at [578, 60] on div at bounding box center [569, 60] width 30 height 30
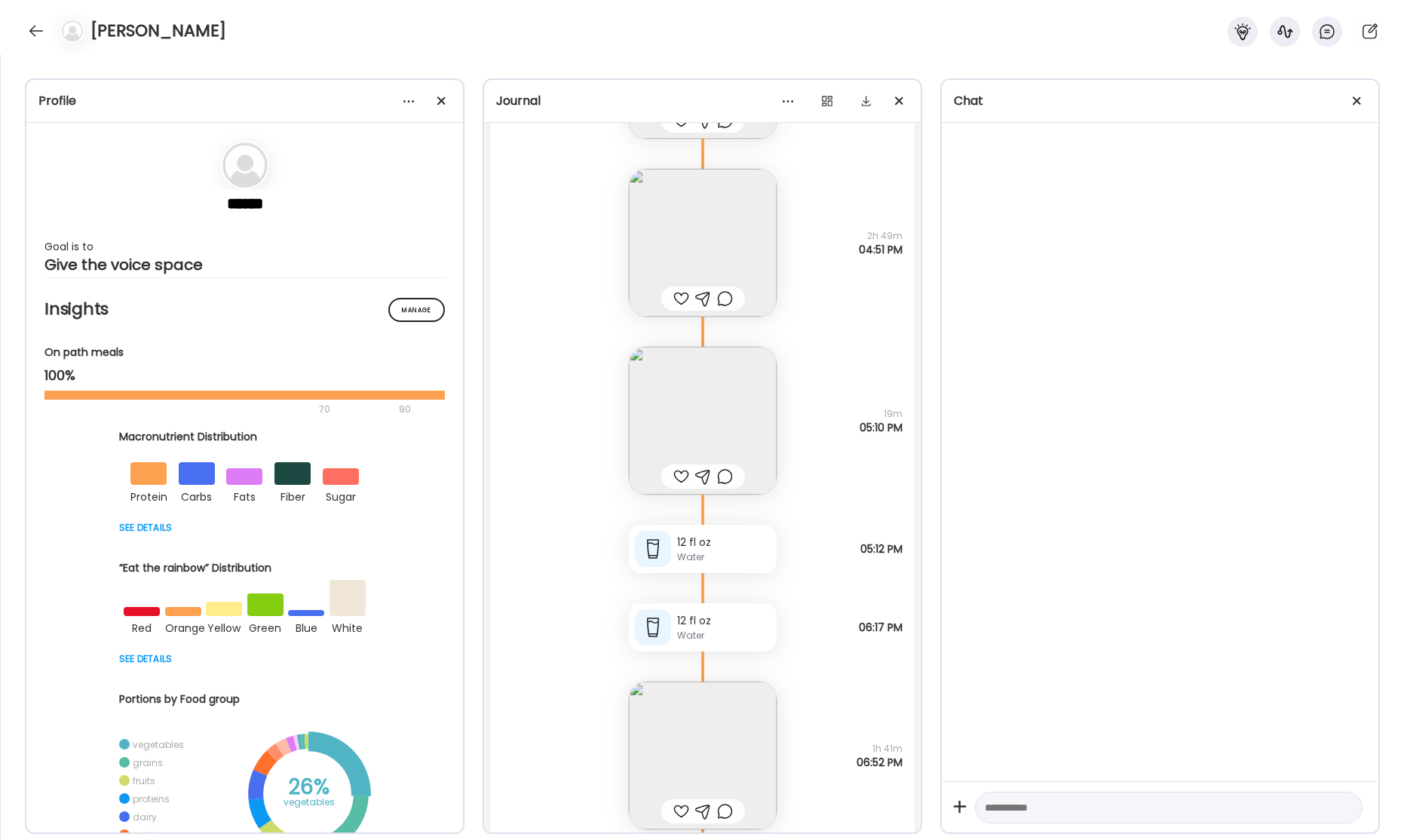
scroll to position [51131, 0]
click at [727, 241] on img at bounding box center [703, 249] width 148 height 148
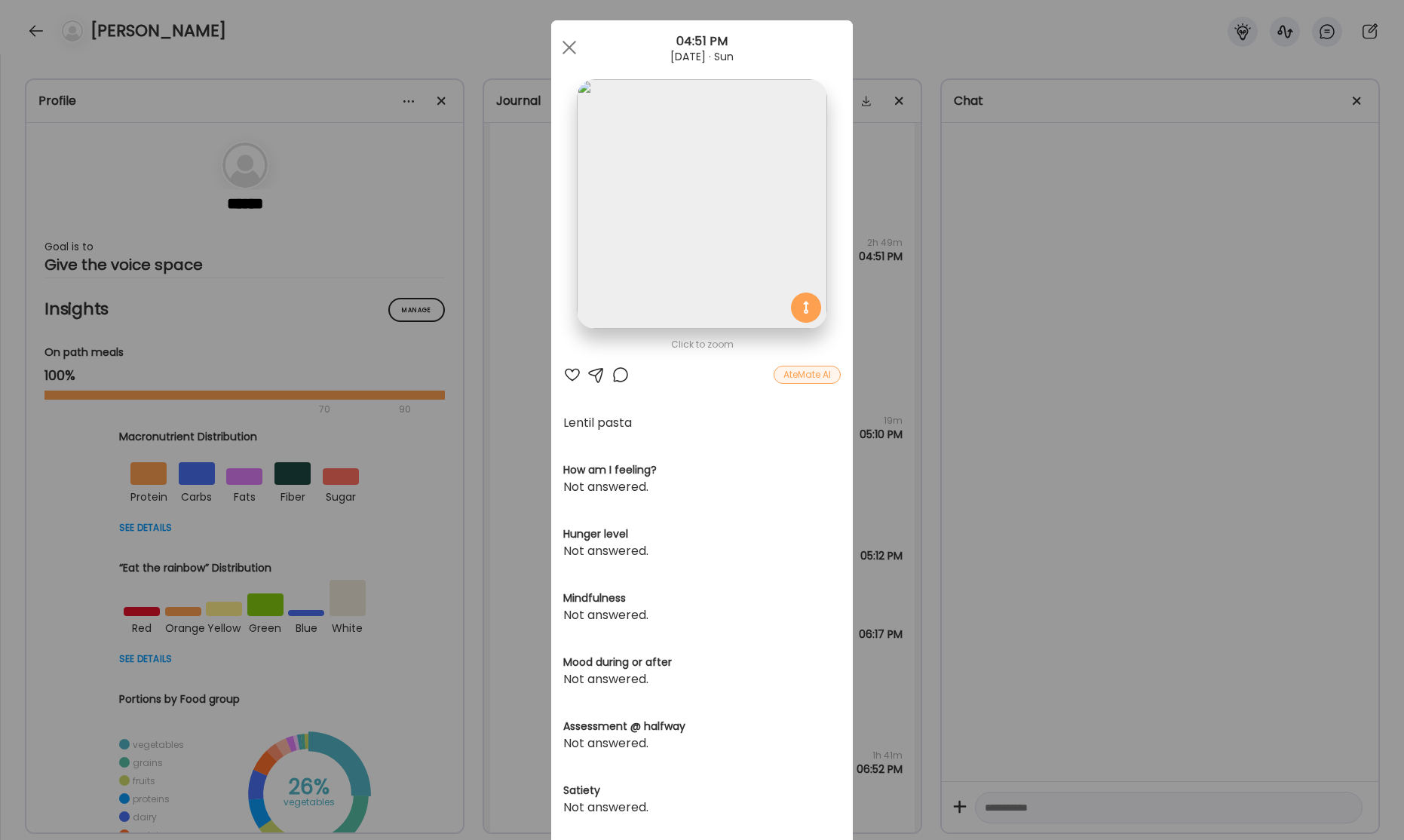
scroll to position [19, 0]
drag, startPoint x: 572, startPoint y: 50, endPoint x: 609, endPoint y: 86, distance: 51.6
click at [572, 50] on div at bounding box center [569, 45] width 30 height 30
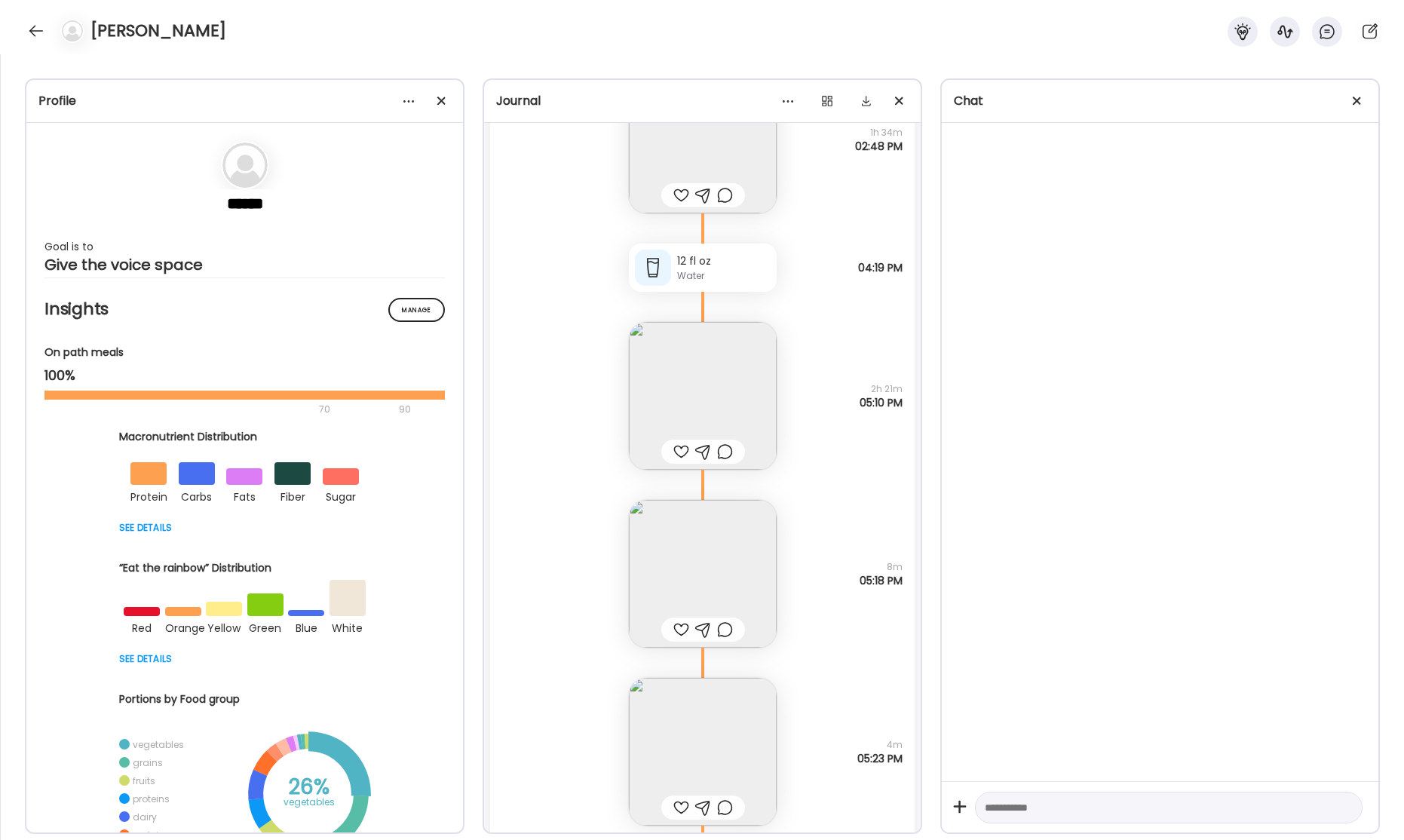
scroll to position [49114, 0]
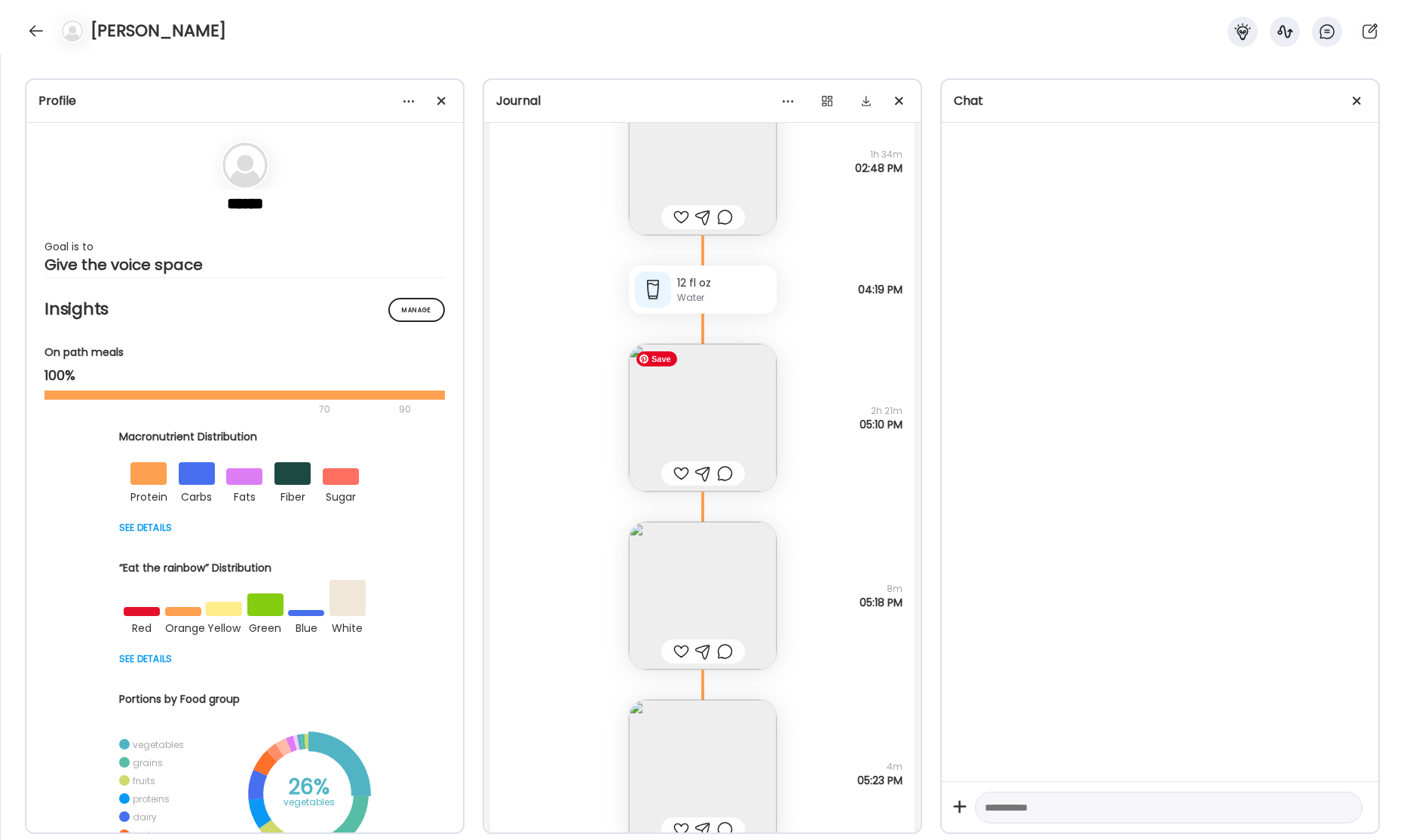
click at [712, 442] on img at bounding box center [703, 417] width 148 height 148
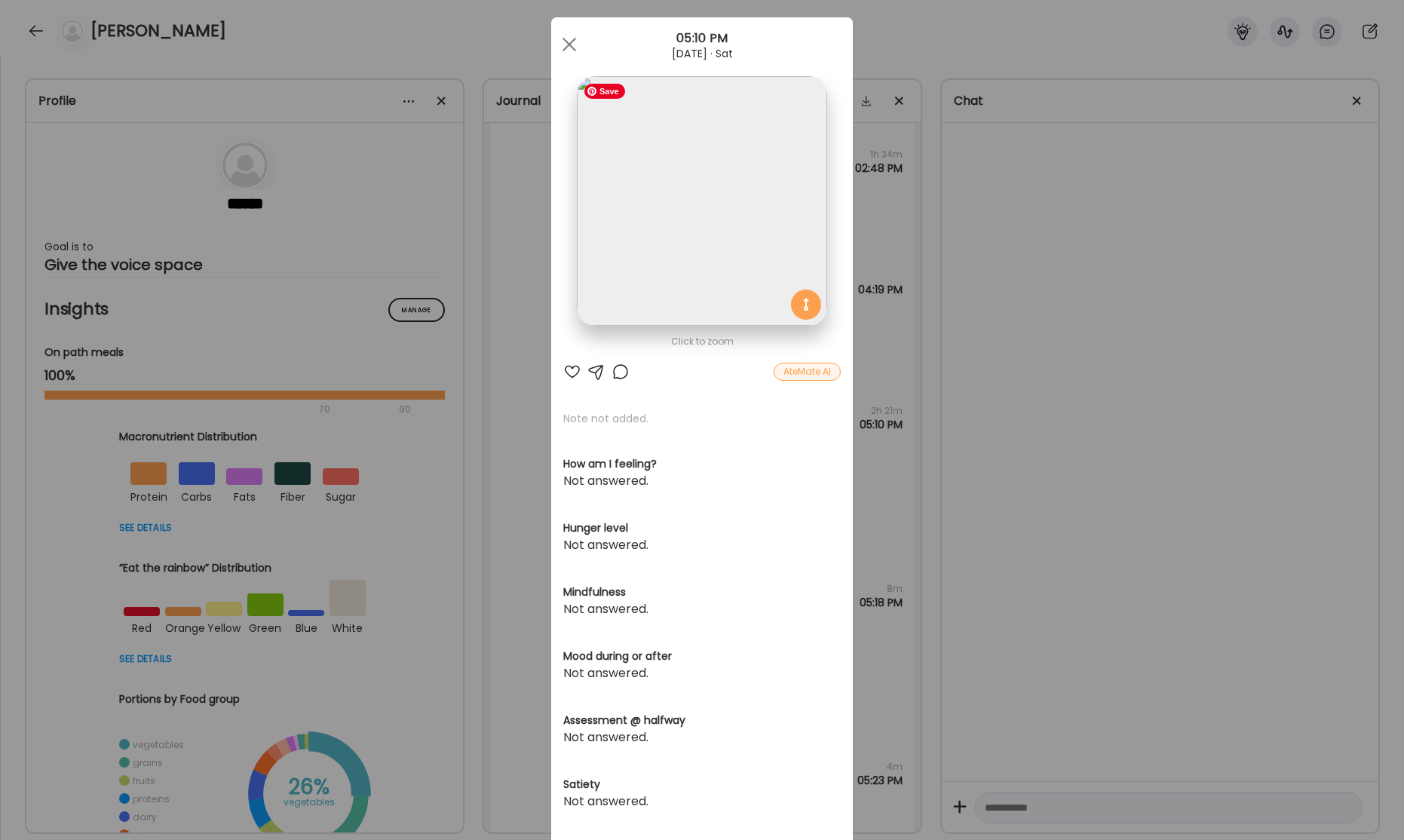
click at [668, 230] on img at bounding box center [701, 201] width 250 height 250
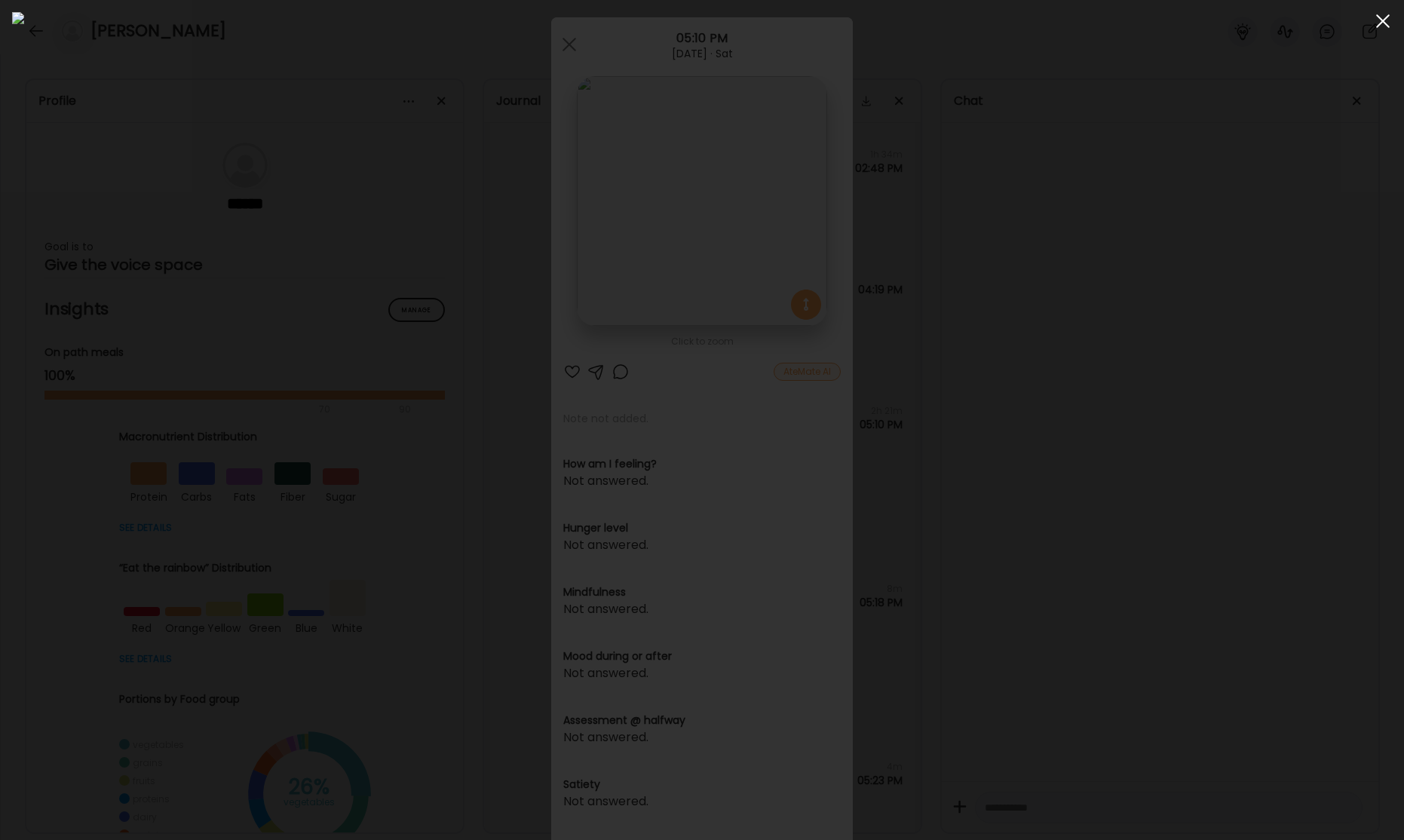
click at [1379, 20] on div at bounding box center [1383, 21] width 30 height 30
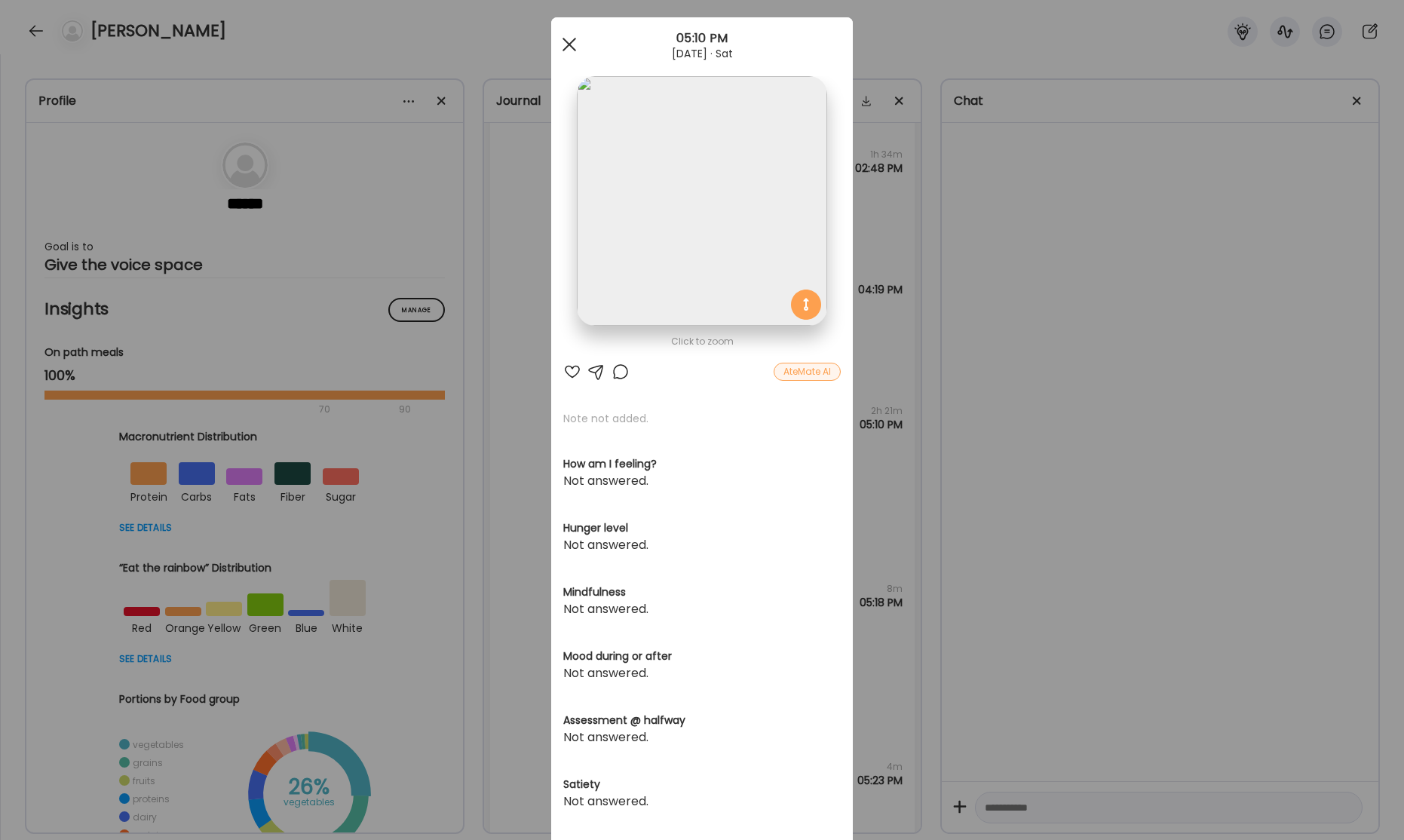
click at [564, 55] on div at bounding box center [569, 45] width 30 height 30
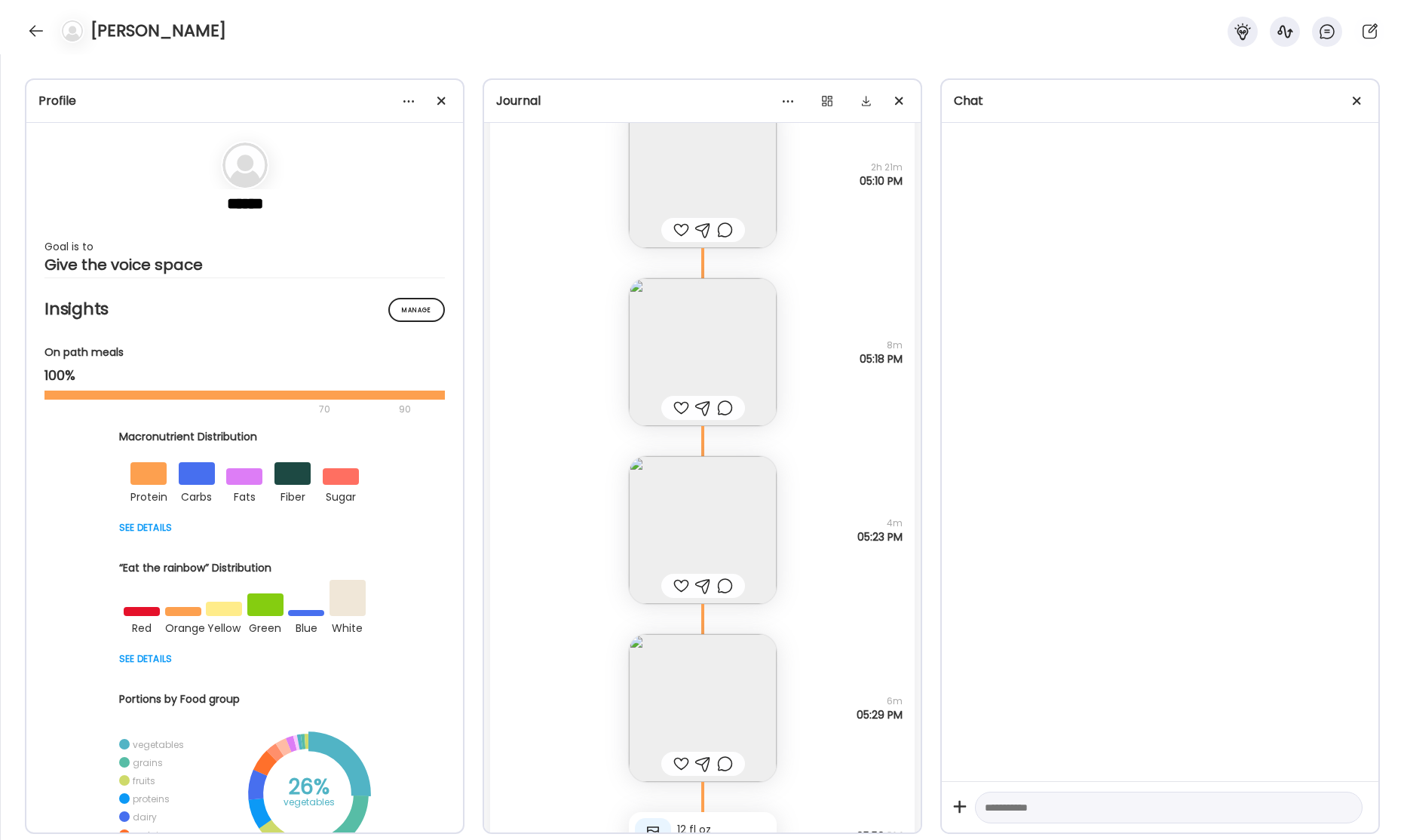
scroll to position [49426, 0]
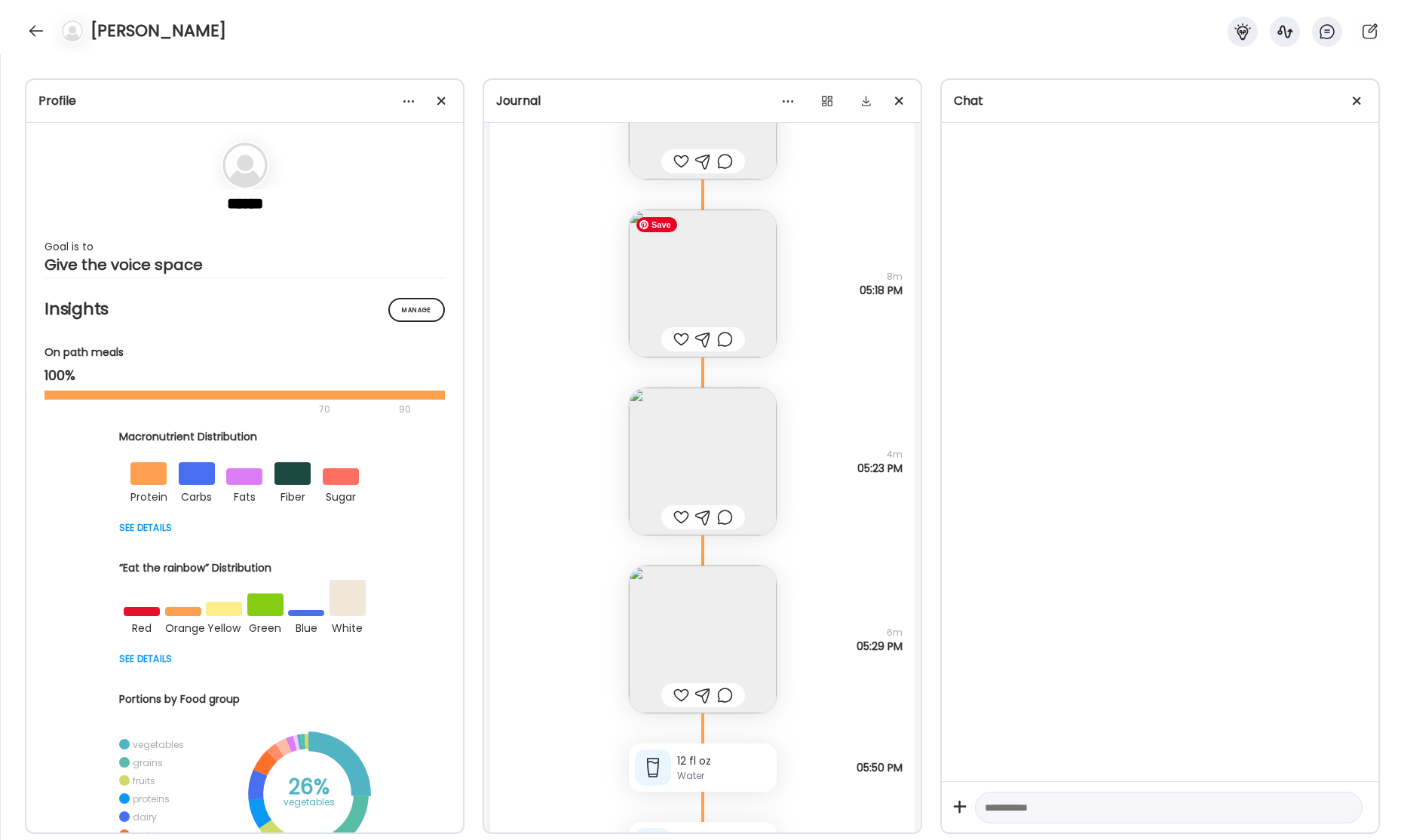
click at [721, 285] on img at bounding box center [703, 284] width 148 height 148
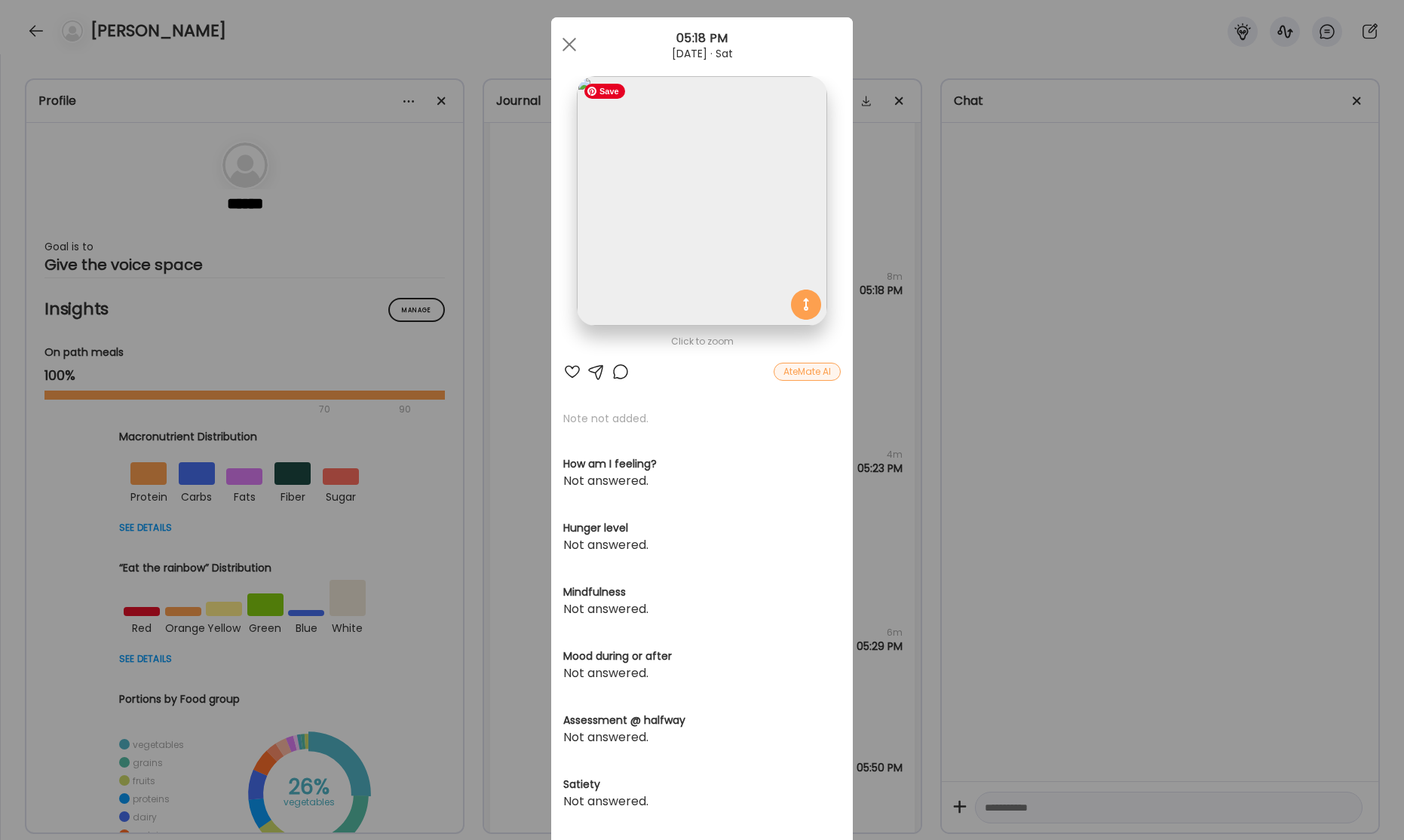
click at [722, 233] on img at bounding box center [701, 201] width 250 height 250
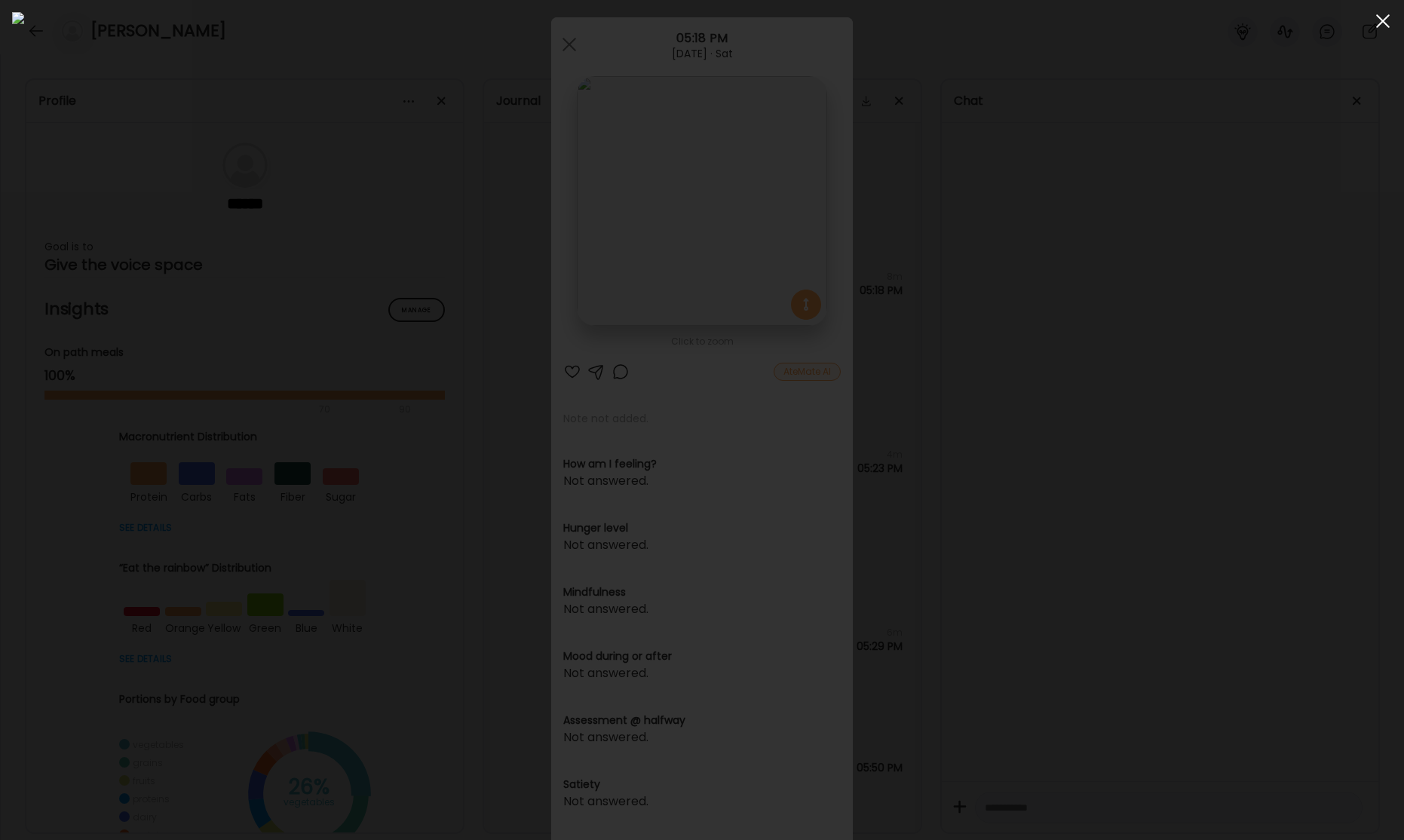
click at [1380, 25] on div at bounding box center [1383, 21] width 30 height 30
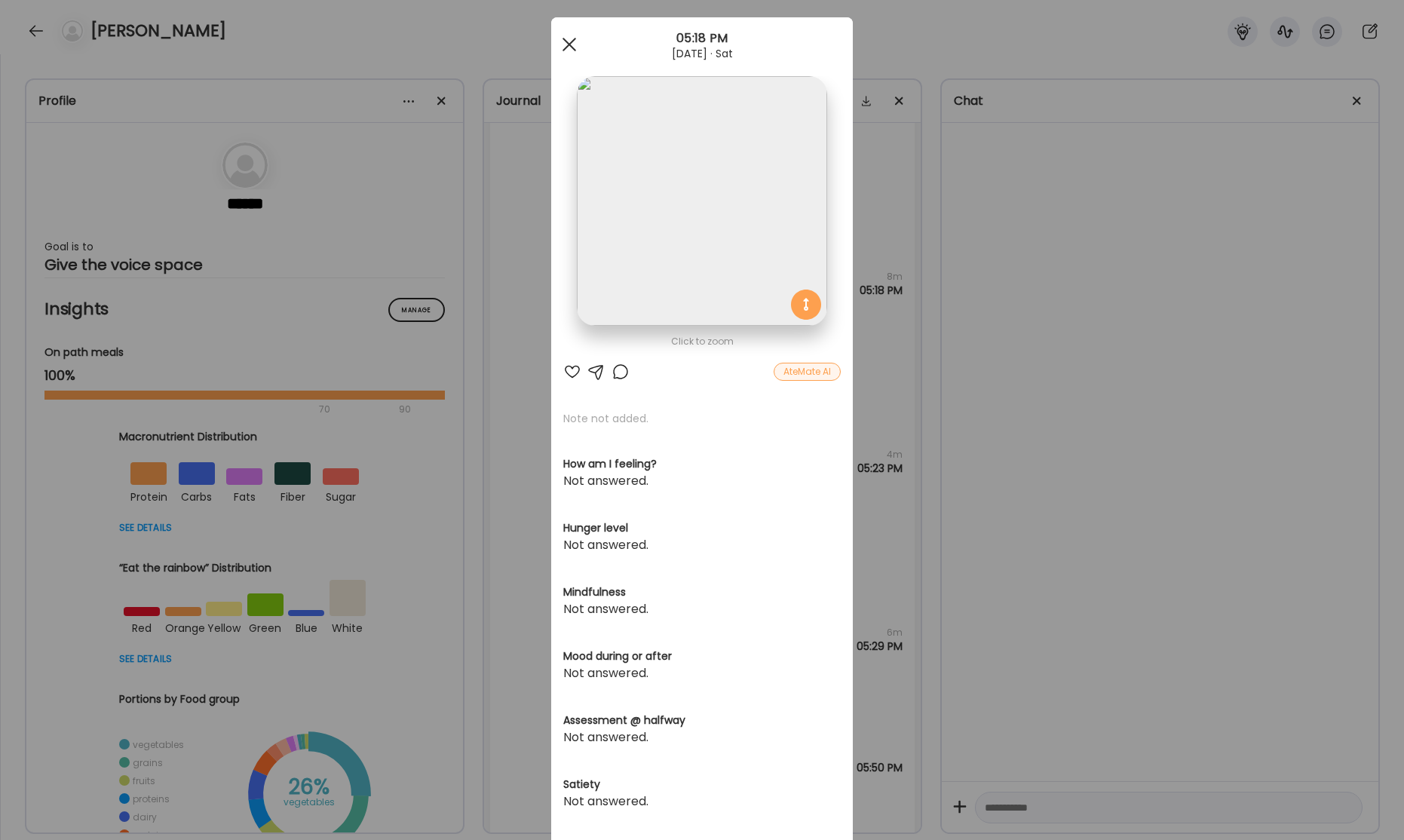
click at [565, 47] on span at bounding box center [569, 45] width 14 height 14
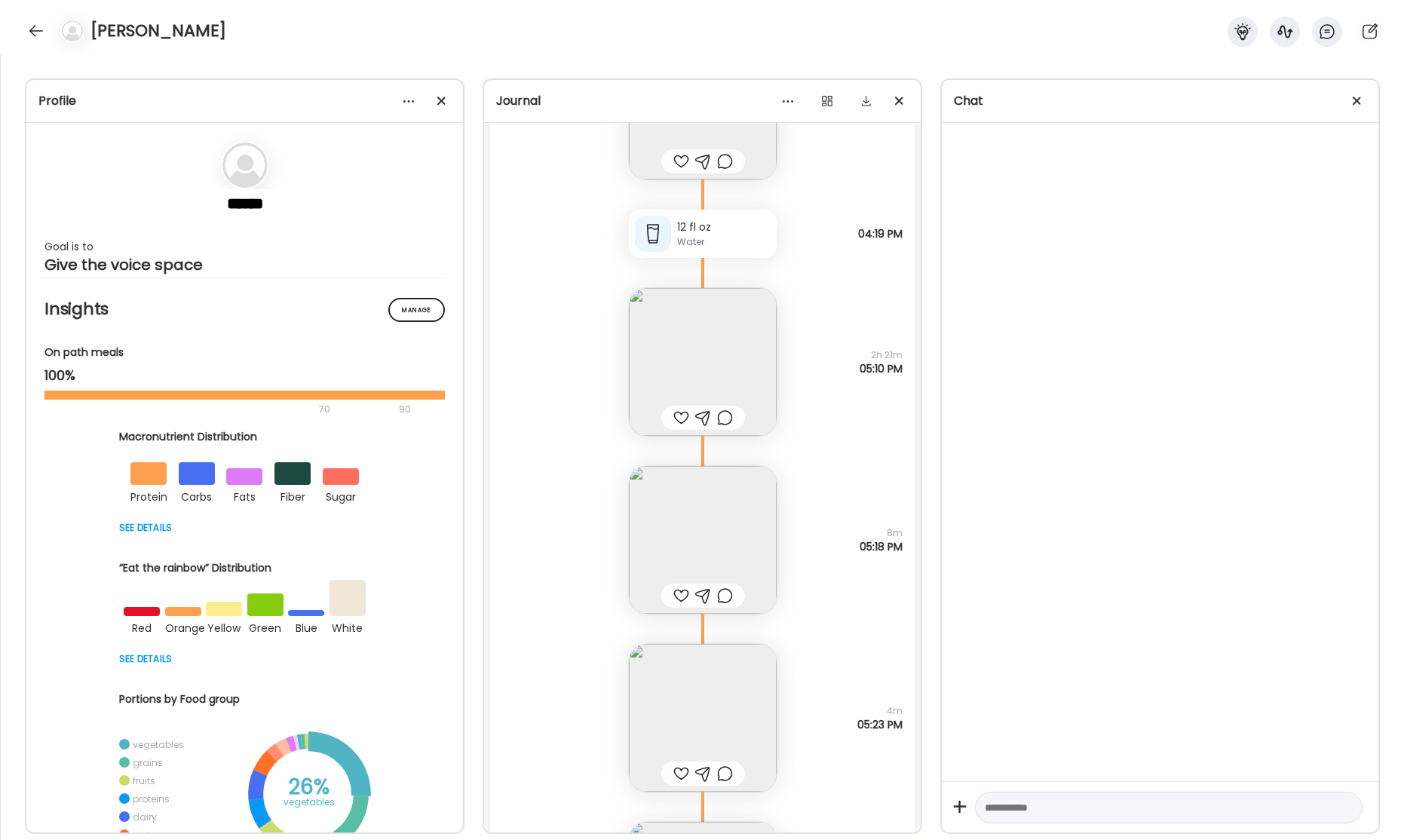
scroll to position [49169, 0]
click at [727, 354] on img at bounding box center [703, 362] width 148 height 148
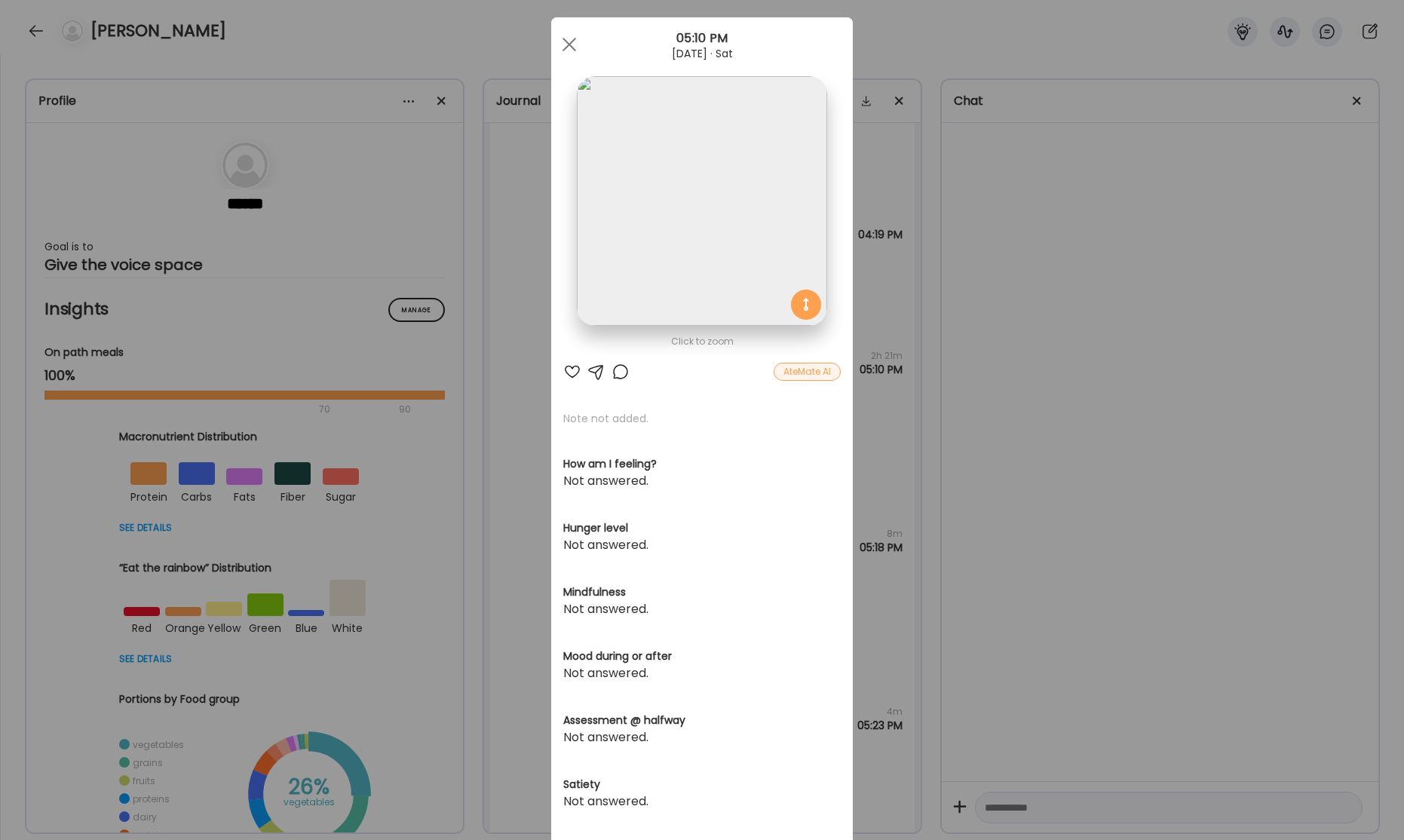
click at [1047, 217] on div "Ate Coach Dashboard Wahoo! It’s official Take a moment to set up your Coach Pro…" at bounding box center [702, 420] width 1404 height 840
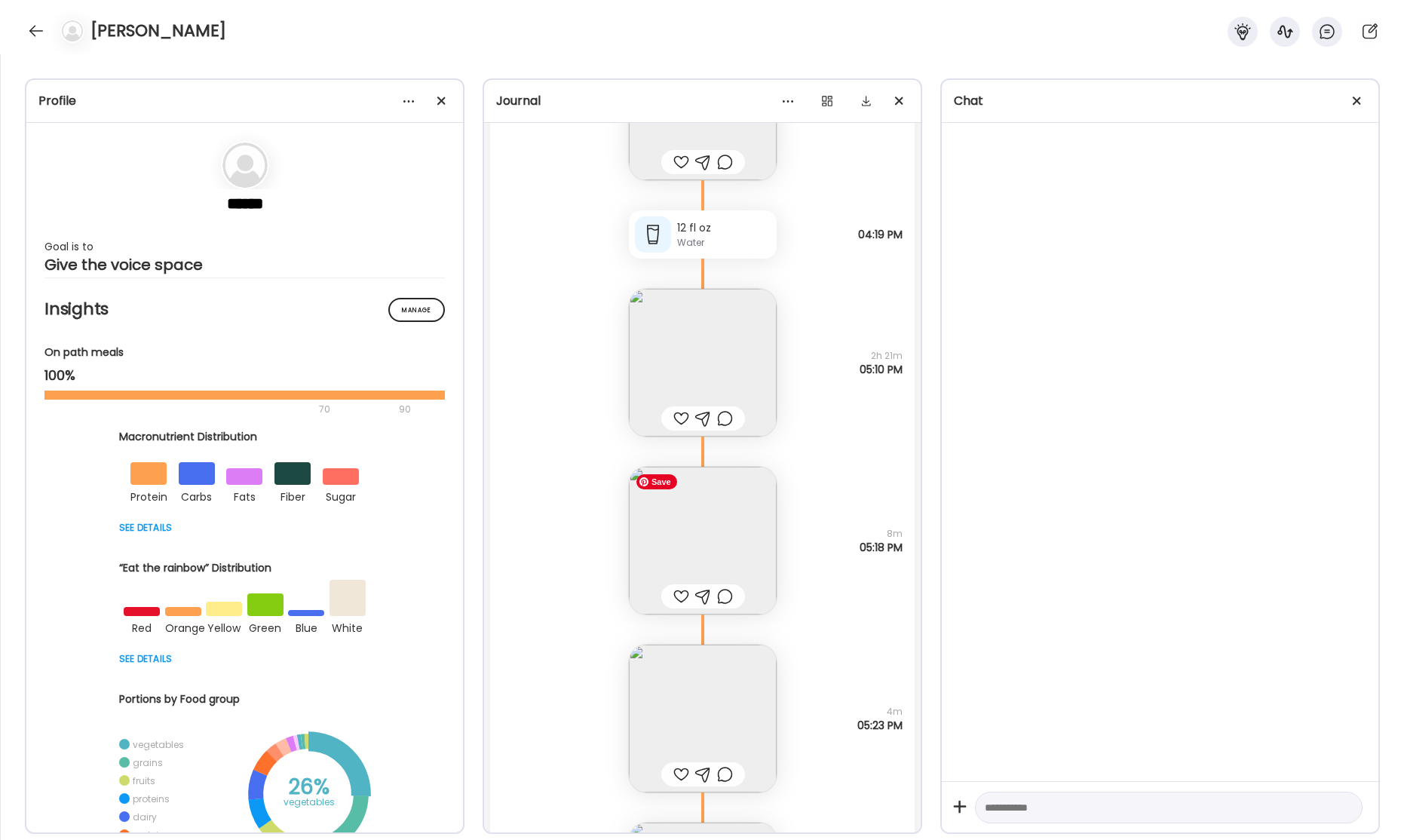
click at [725, 533] on img at bounding box center [703, 540] width 148 height 148
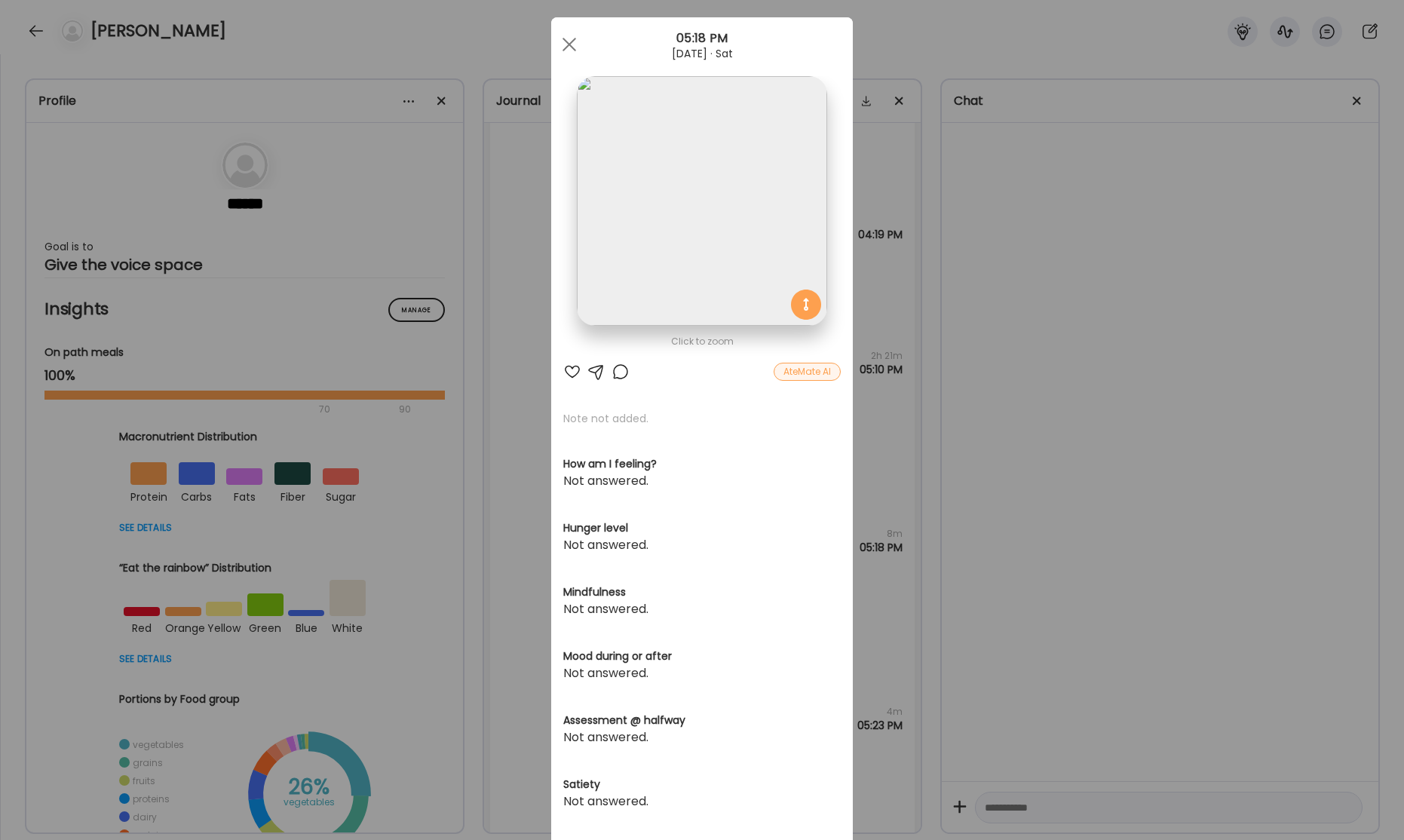
click at [1016, 335] on div "Ate Coach Dashboard Wahoo! It’s official Take a moment to set up your Coach Pro…" at bounding box center [702, 420] width 1404 height 840
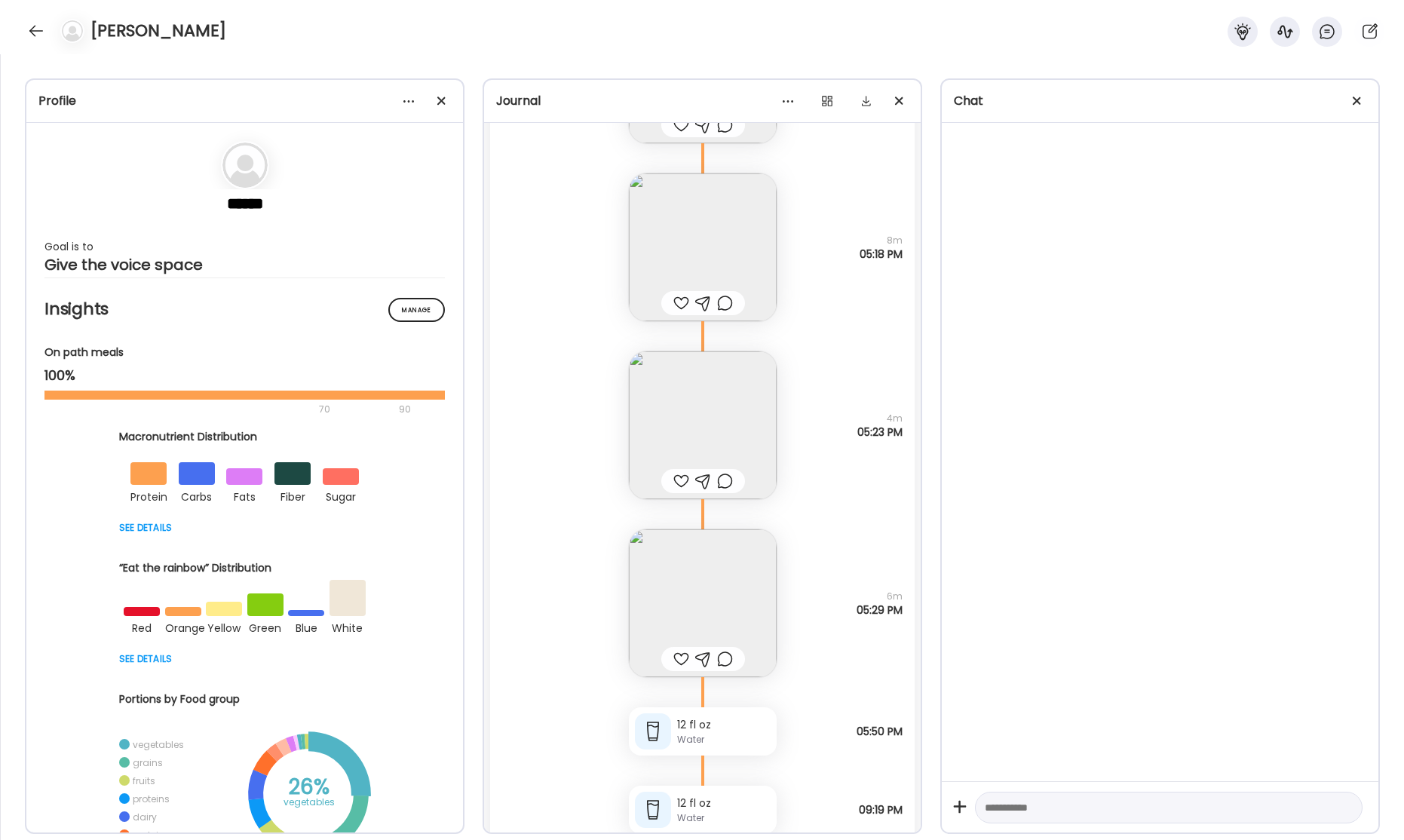
scroll to position [49425, 0]
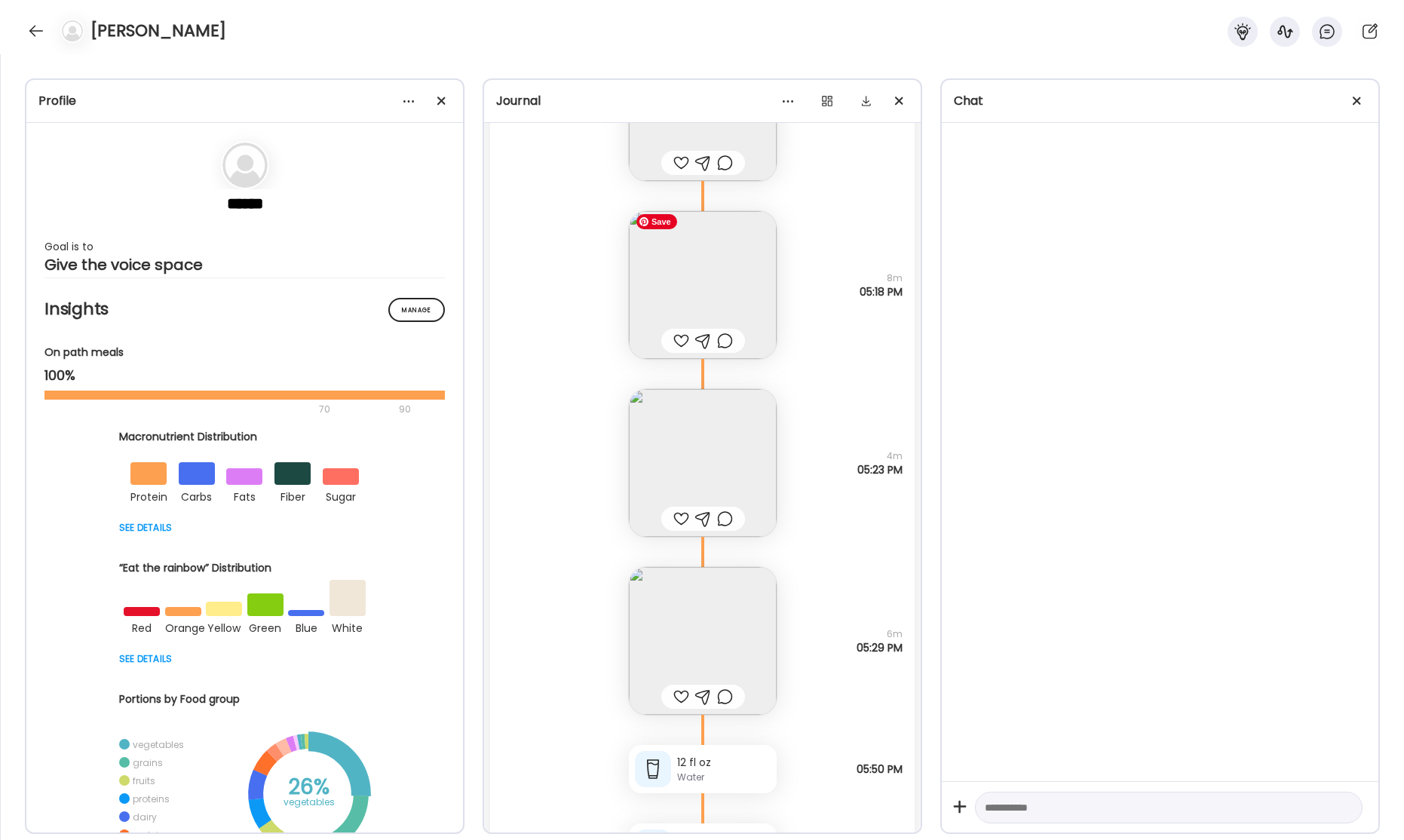
click at [740, 304] on img at bounding box center [703, 285] width 148 height 148
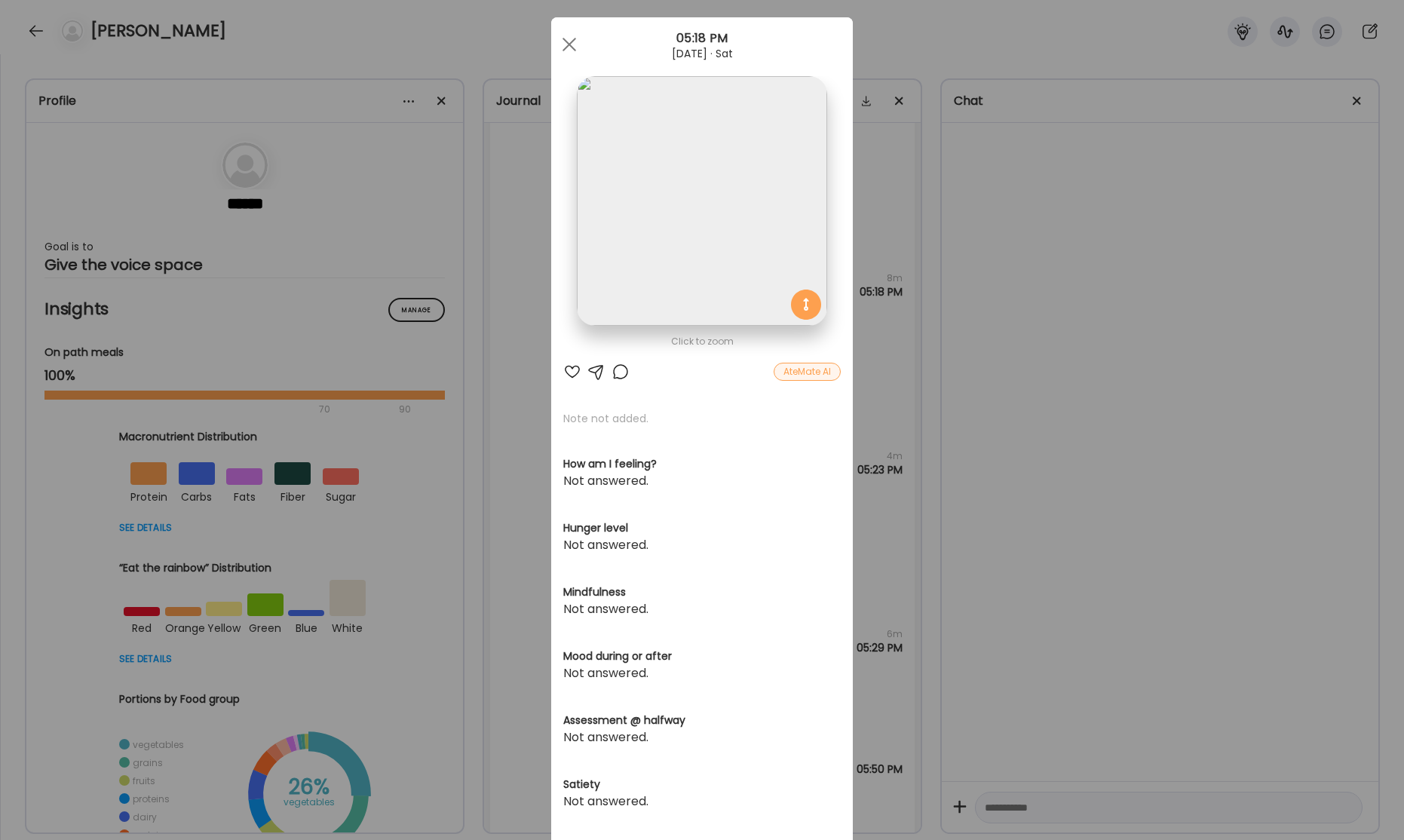
click at [1083, 341] on div "Ate Coach Dashboard Wahoo! It’s official Take a moment to set up your Coach Pro…" at bounding box center [702, 420] width 1404 height 840
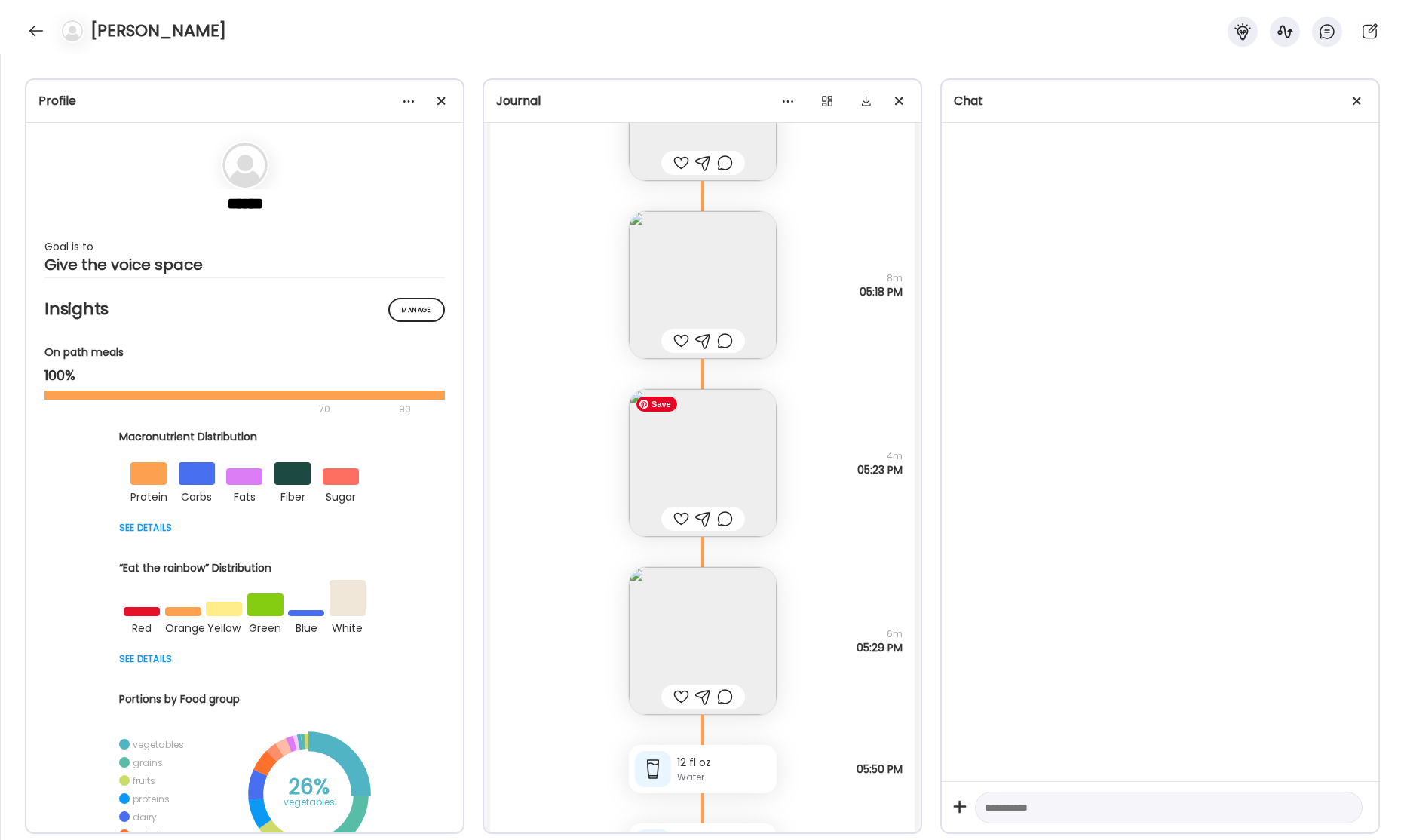
click at [713, 456] on img at bounding box center [703, 462] width 148 height 148
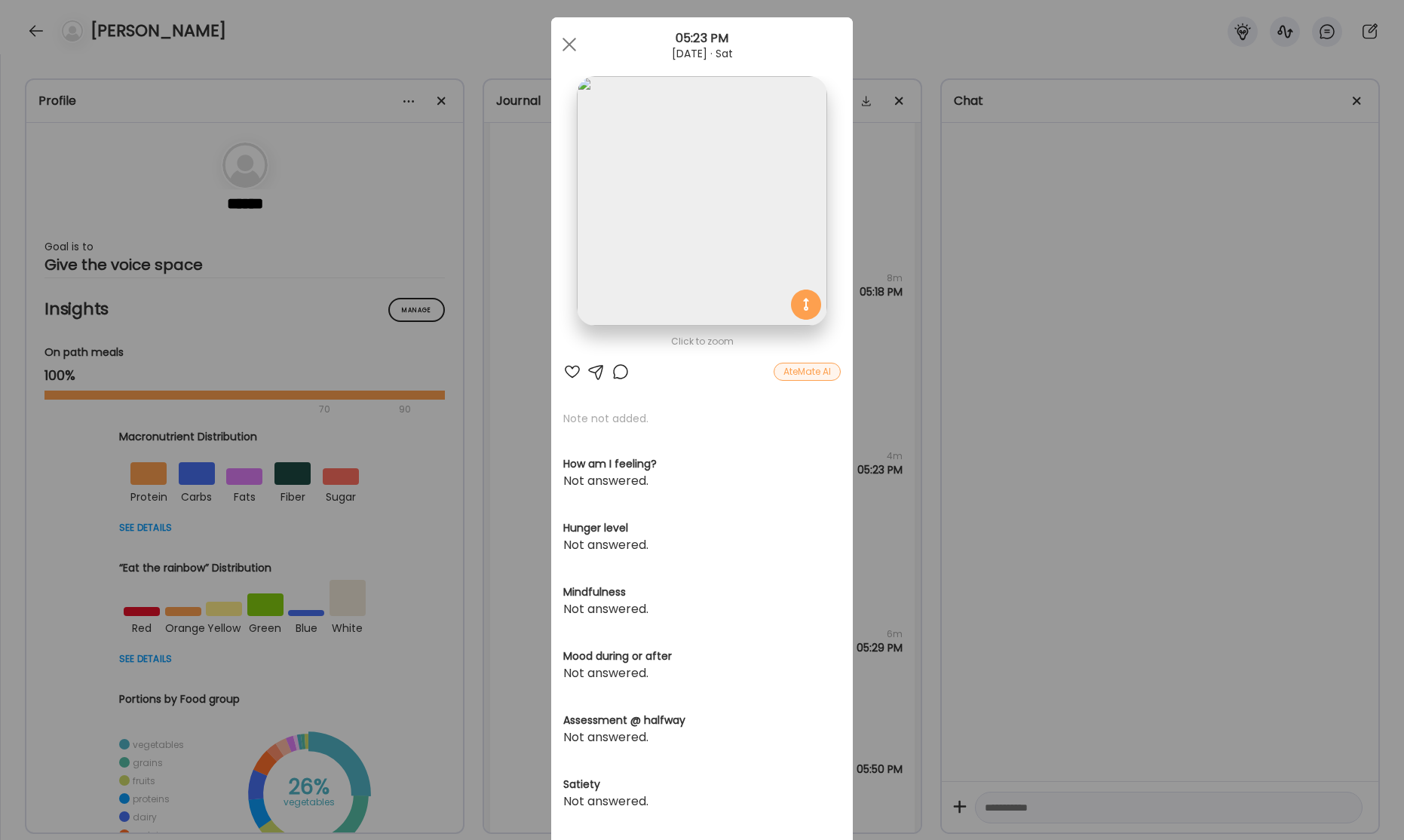
click at [1086, 445] on div "Ate Coach Dashboard Wahoo! It’s official Take a moment to set up your Coach Pro…" at bounding box center [702, 420] width 1404 height 840
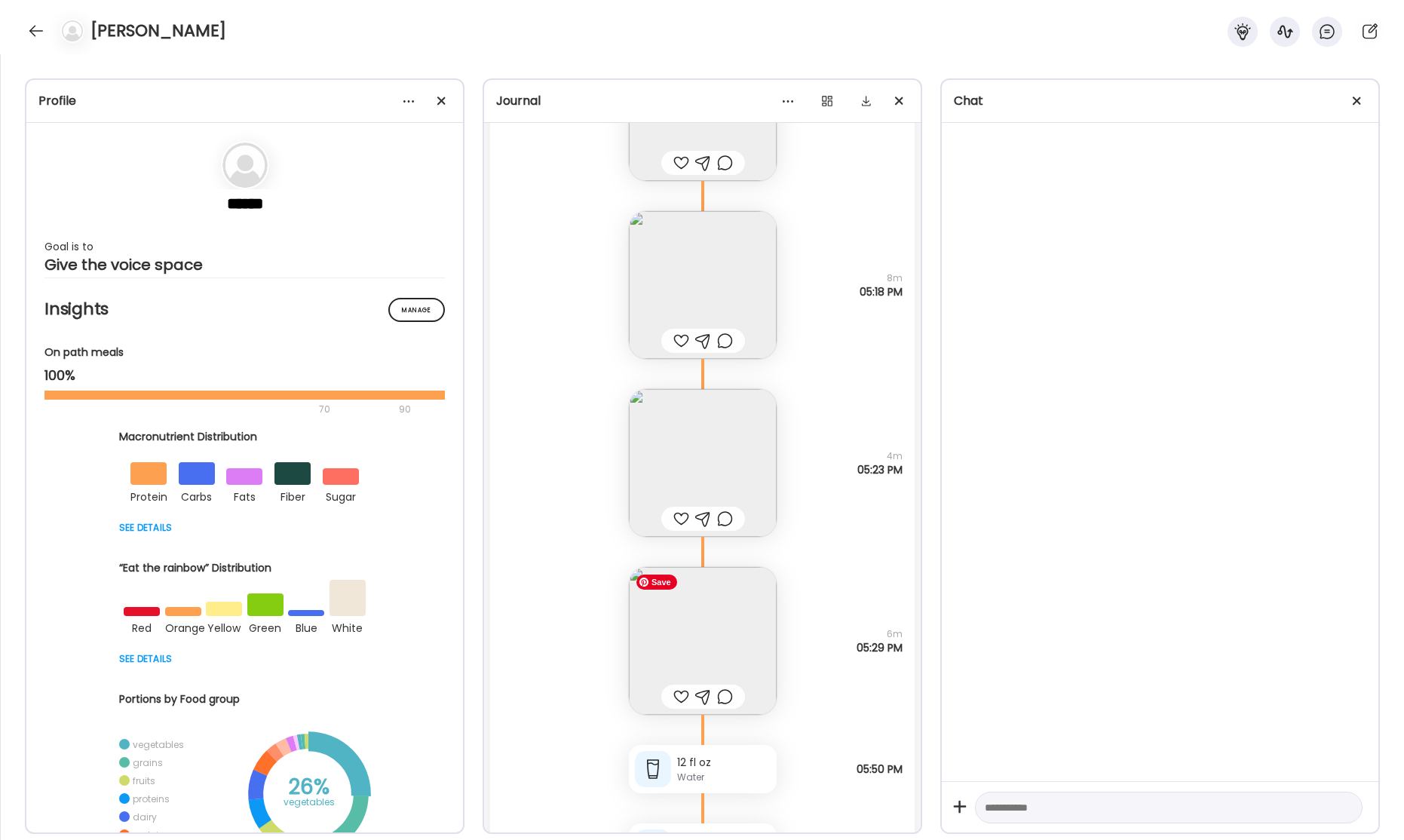
click at [740, 633] on img at bounding box center [703, 641] width 148 height 148
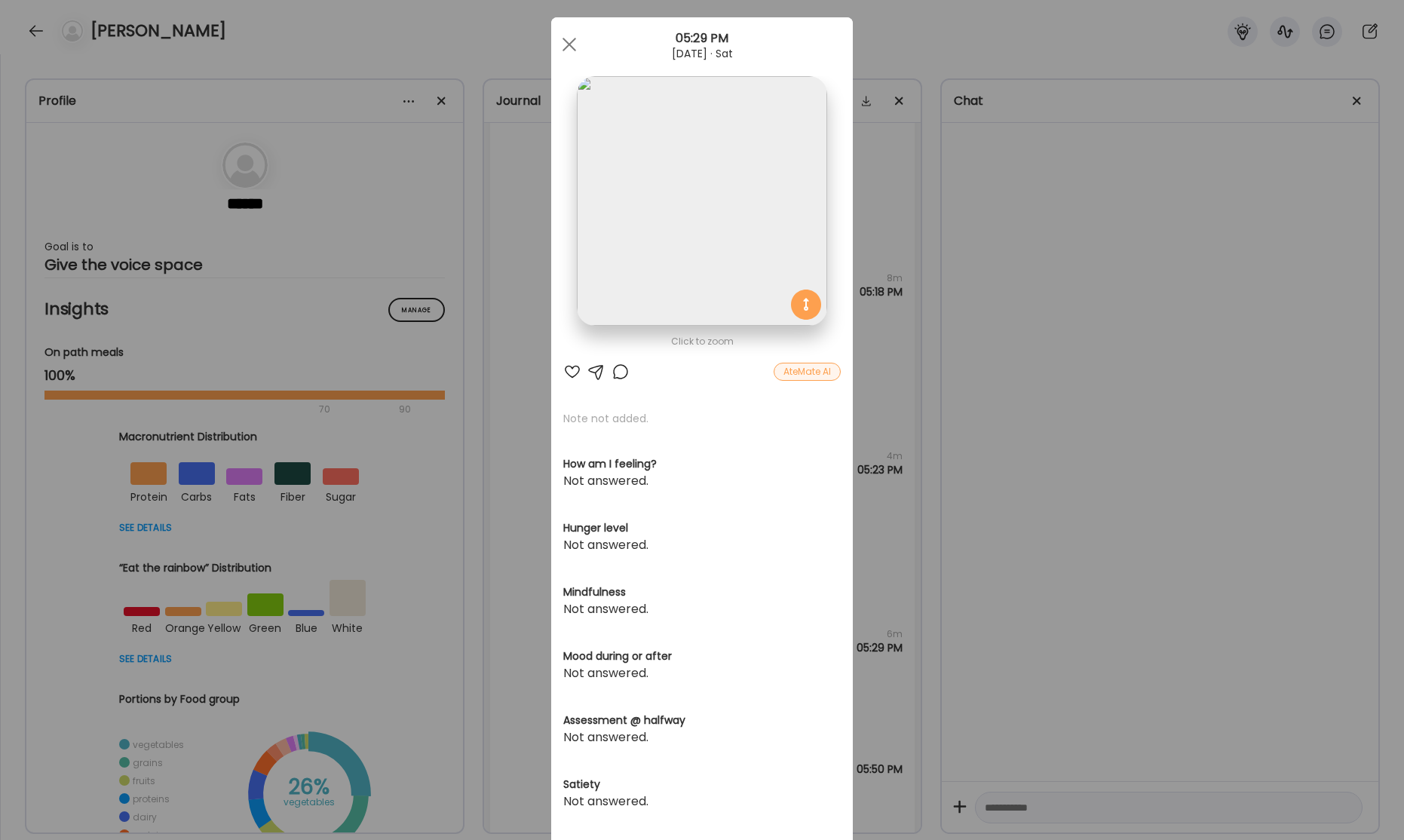
drag, startPoint x: 991, startPoint y: 483, endPoint x: 797, endPoint y: 500, distance: 194.7
click at [990, 483] on div "Ate Coach Dashboard Wahoo! It’s official Take a moment to set up your Coach Pro…" at bounding box center [702, 420] width 1404 height 840
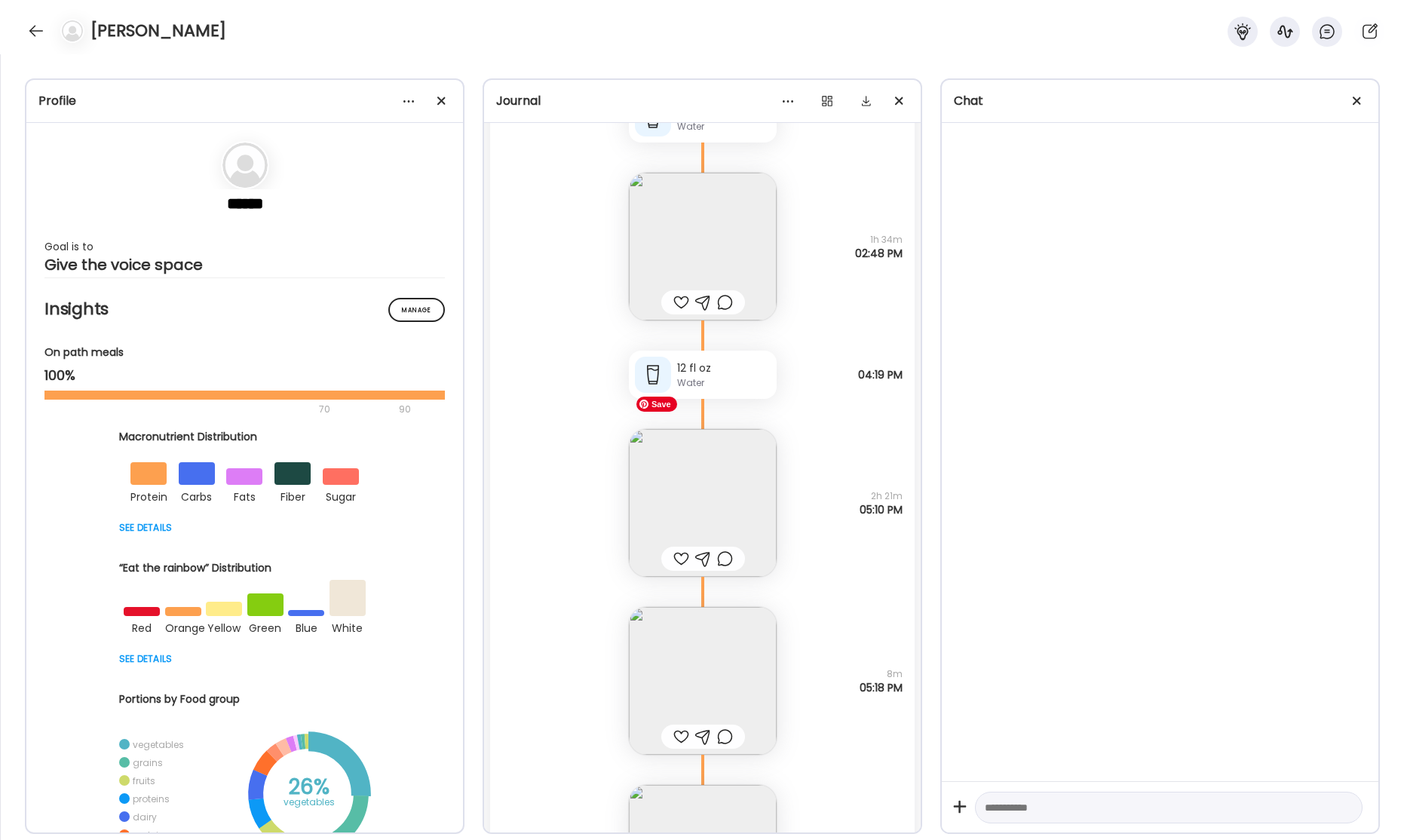
scroll to position [48929, 0]
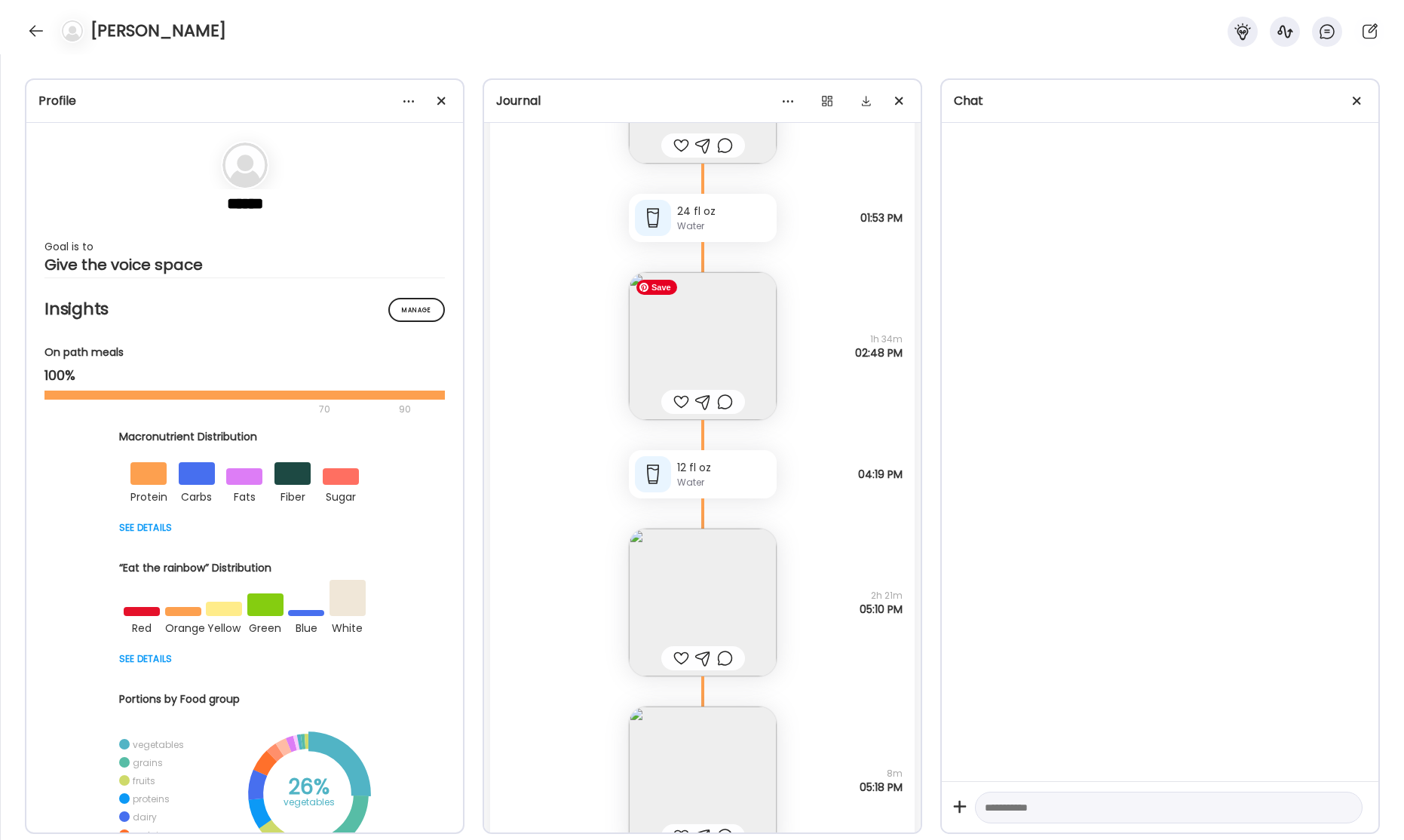
click at [747, 368] on img at bounding box center [703, 345] width 148 height 148
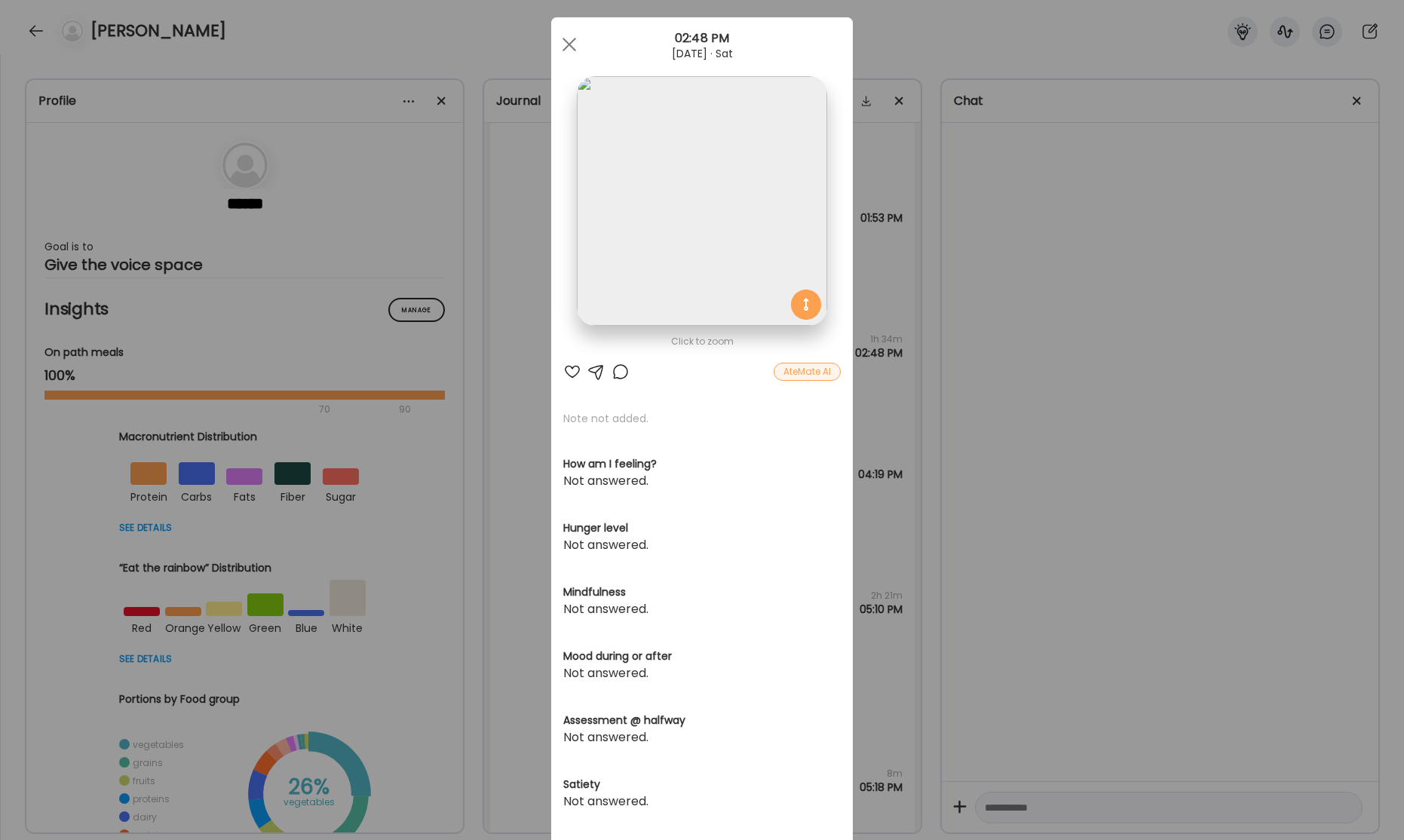
drag, startPoint x: 1186, startPoint y: 396, endPoint x: 1046, endPoint y: 412, distance: 140.9
click at [1186, 396] on div "Ate Coach Dashboard Wahoo! It’s official Take a moment to set up your Coach Pro…" at bounding box center [702, 420] width 1404 height 840
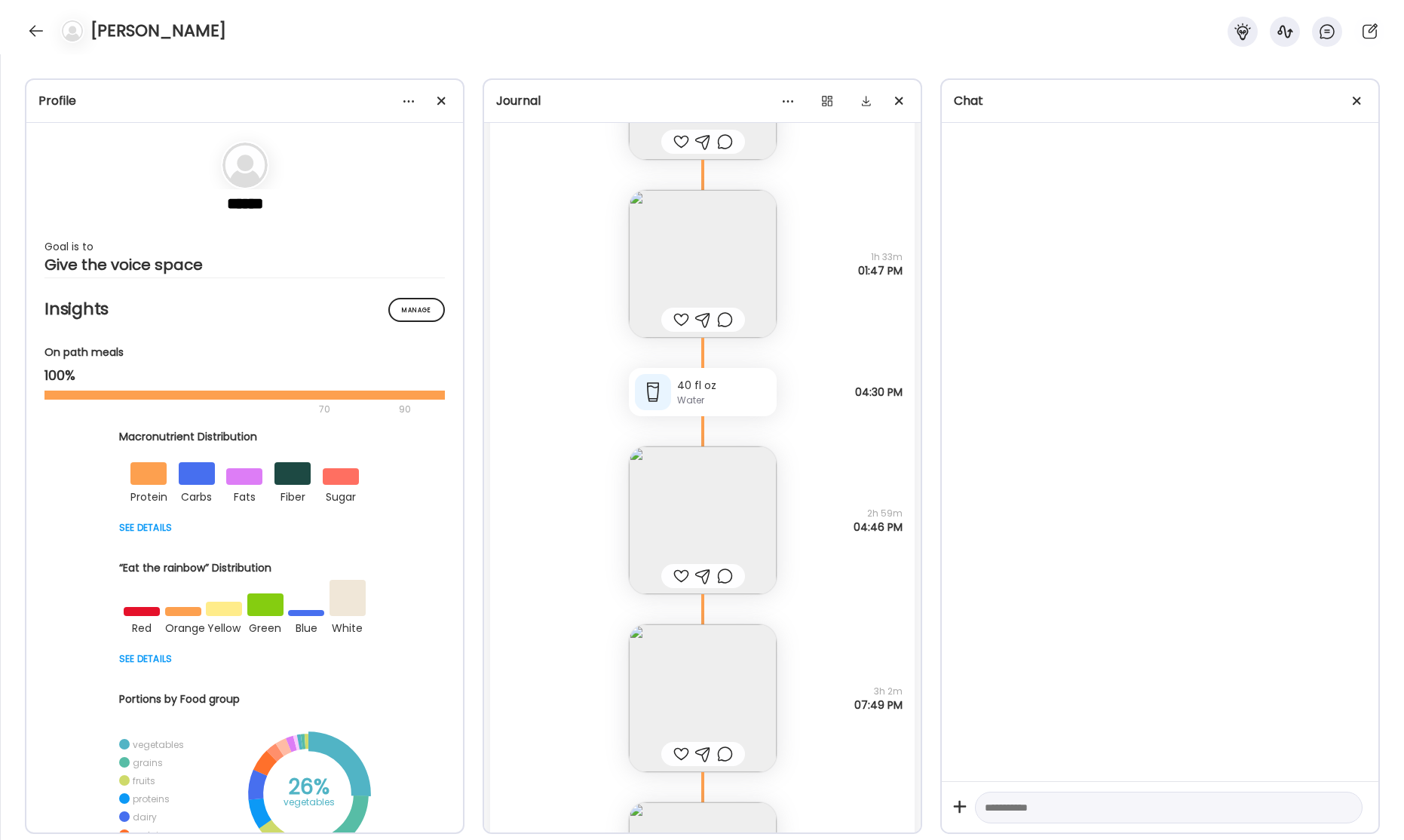
scroll to position [44937, 0]
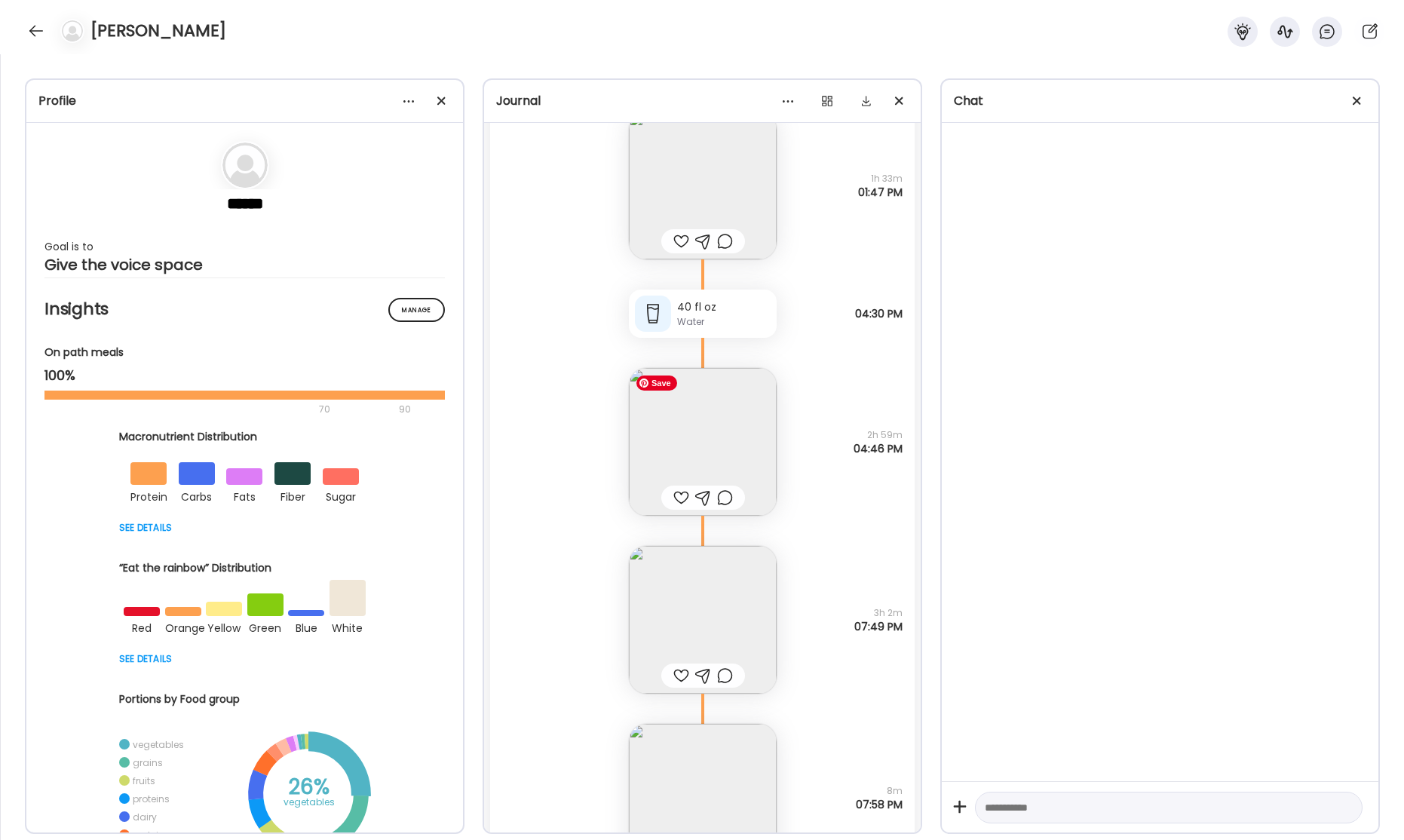
click at [705, 441] on img at bounding box center [703, 442] width 148 height 148
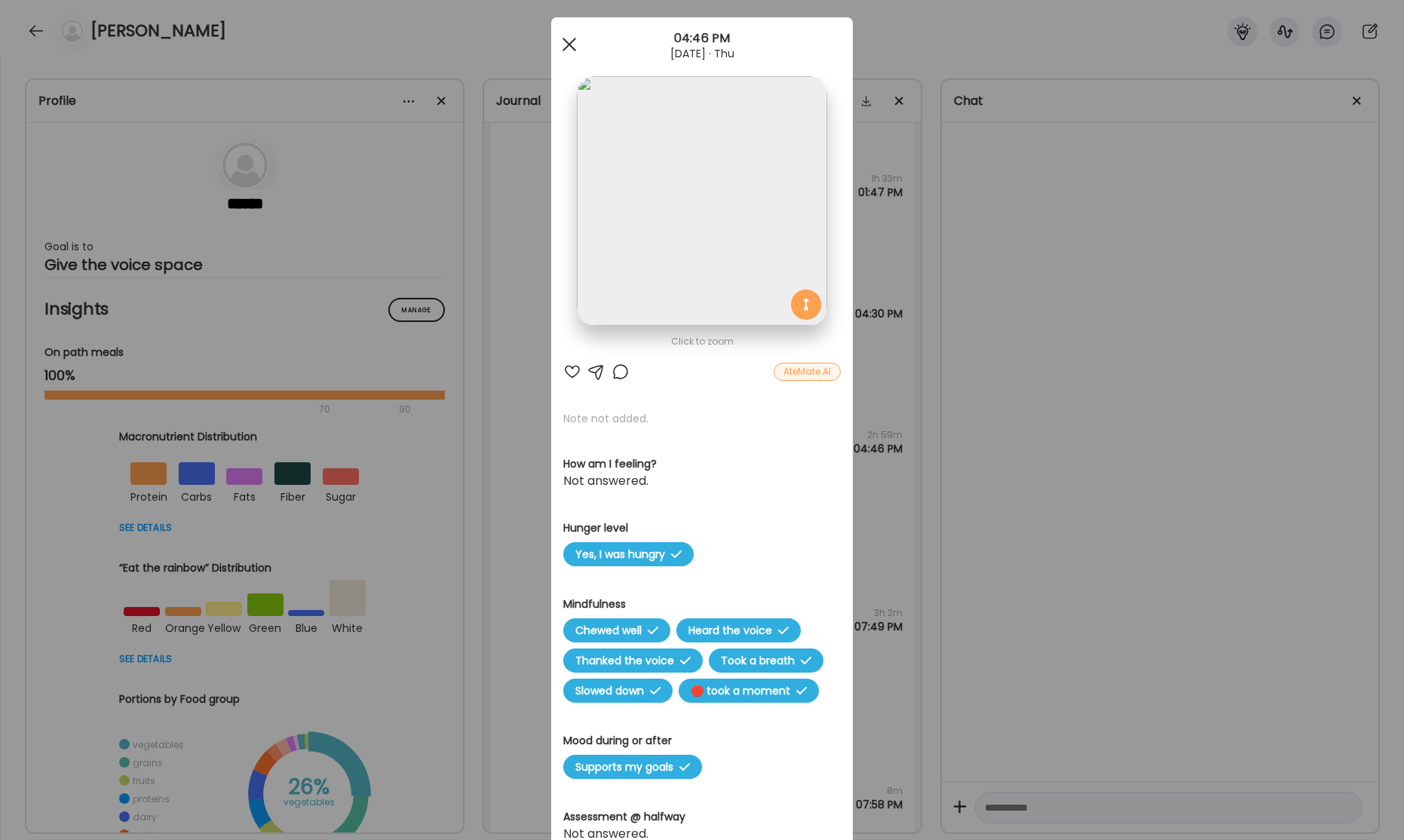
click at [563, 45] on div at bounding box center [569, 45] width 30 height 30
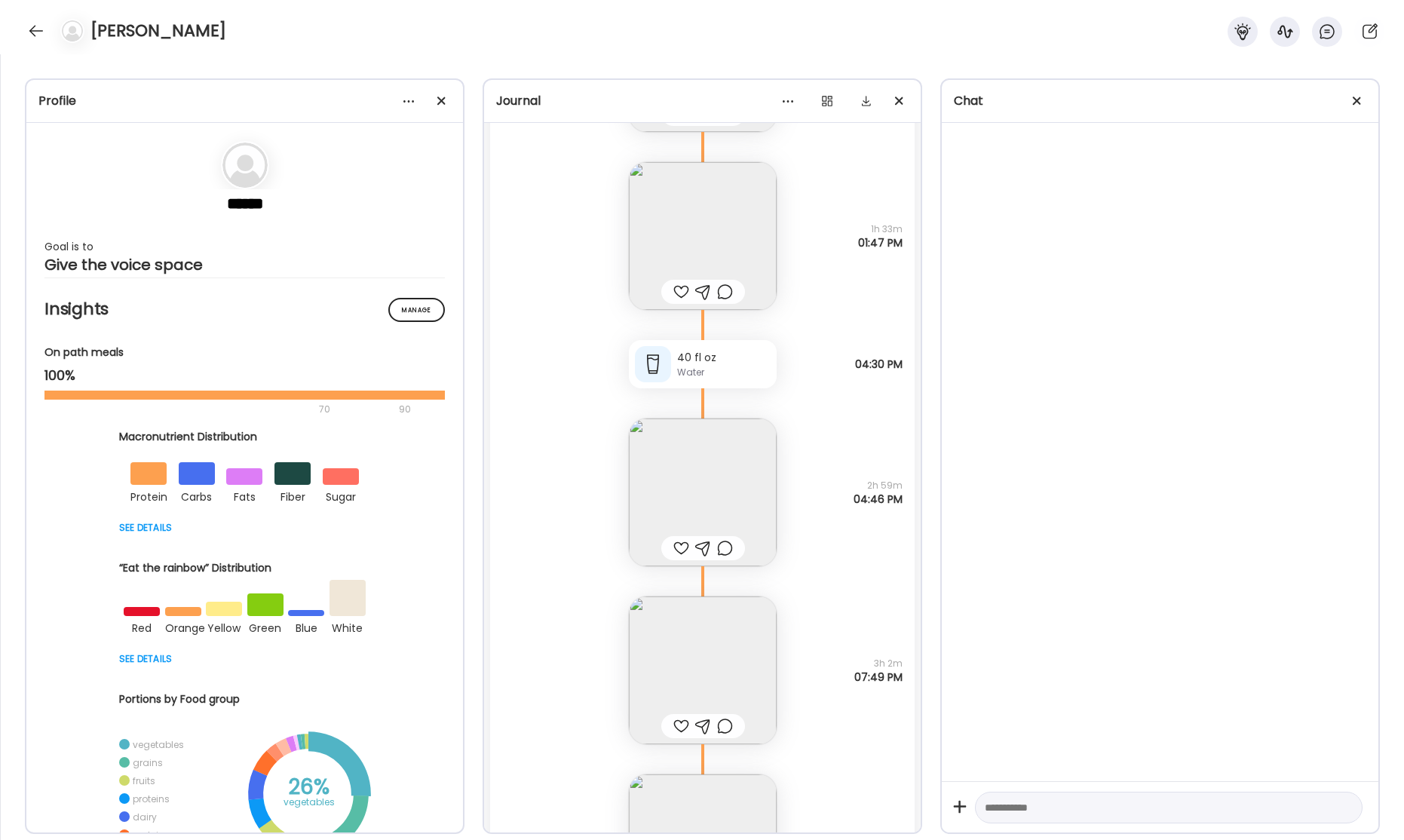
scroll to position [44888, 0]
